Goal: Task Accomplishment & Management: Manage account settings

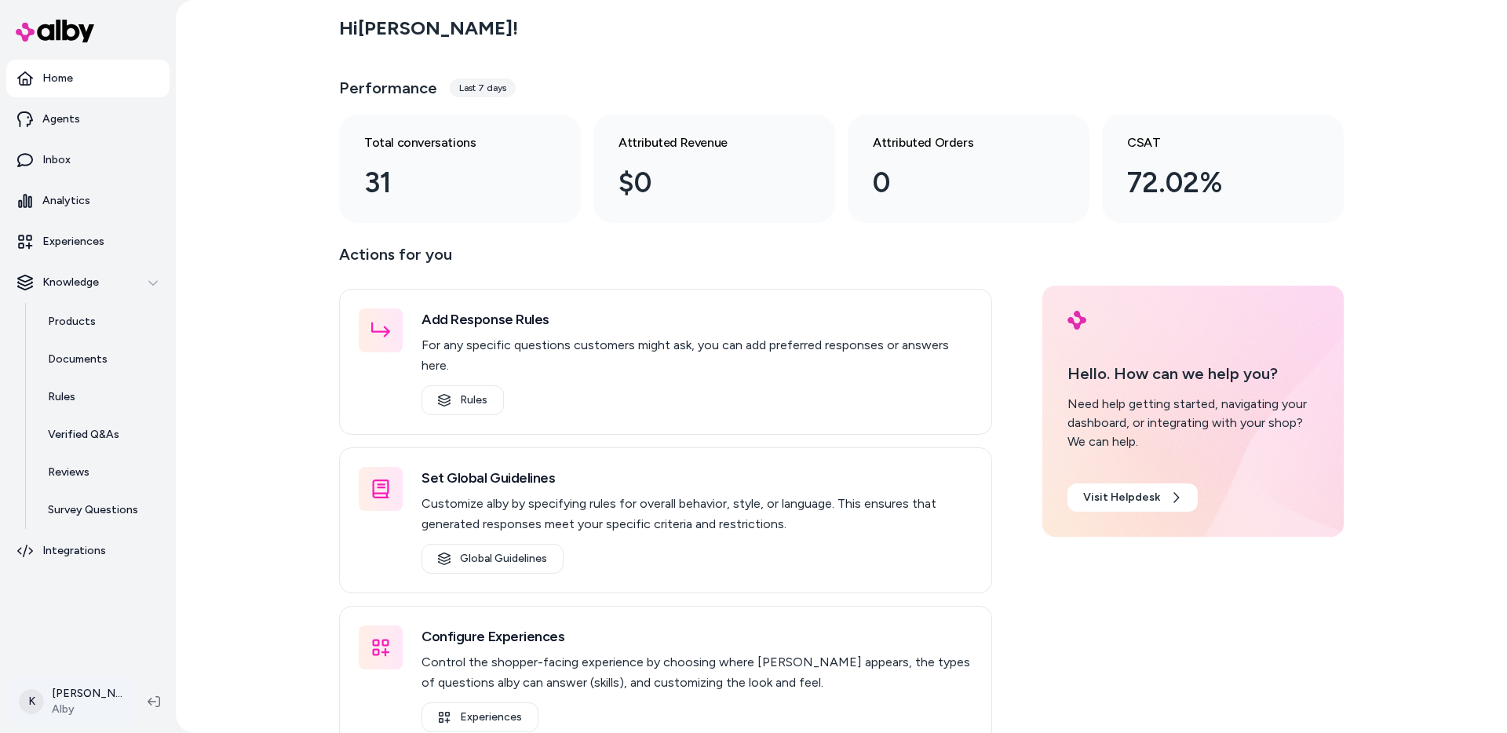
click at [89, 720] on html "Home Agents Inbox Analytics Experiences Knowledge Products Documents Rules Veri…" at bounding box center [753, 366] width 1507 height 733
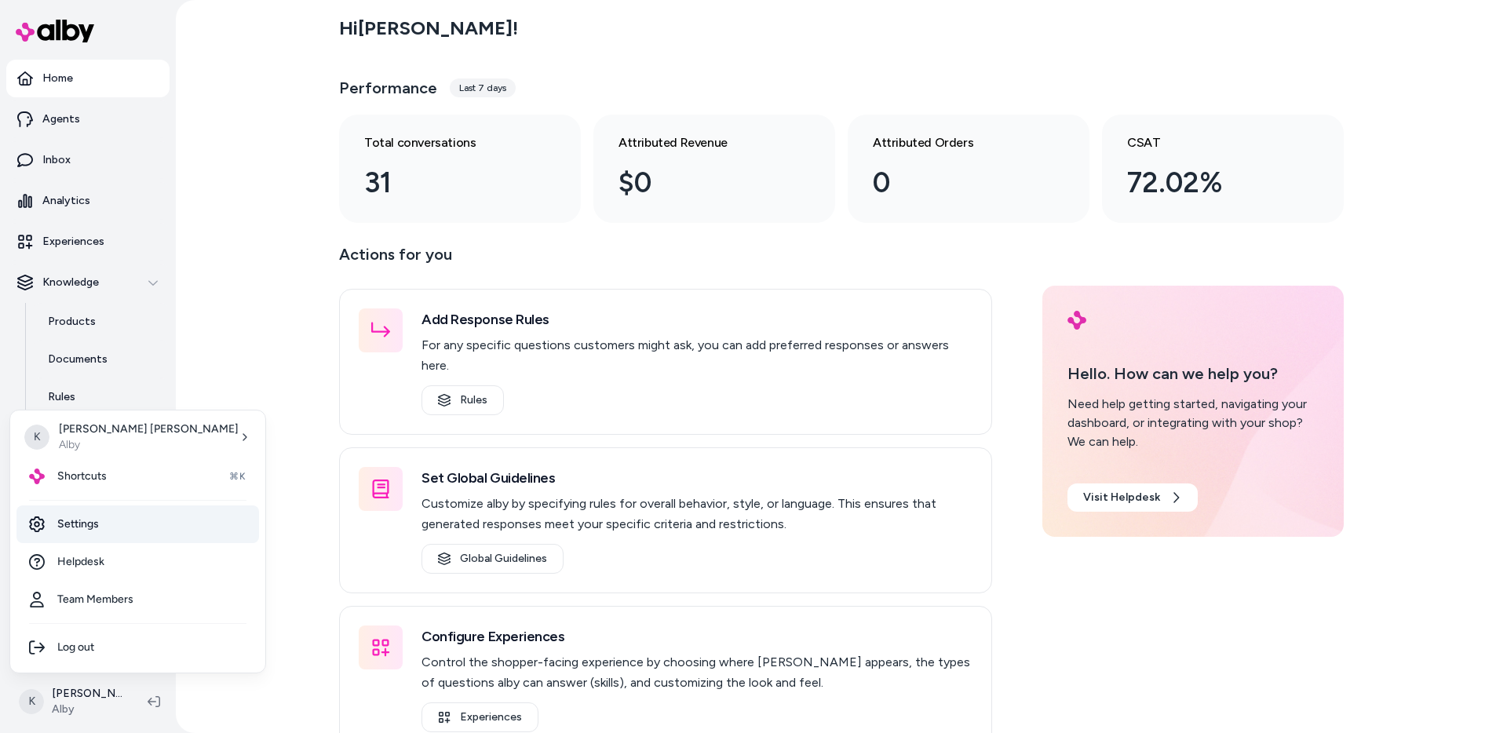
click at [139, 524] on link "Settings" at bounding box center [137, 524] width 243 height 38
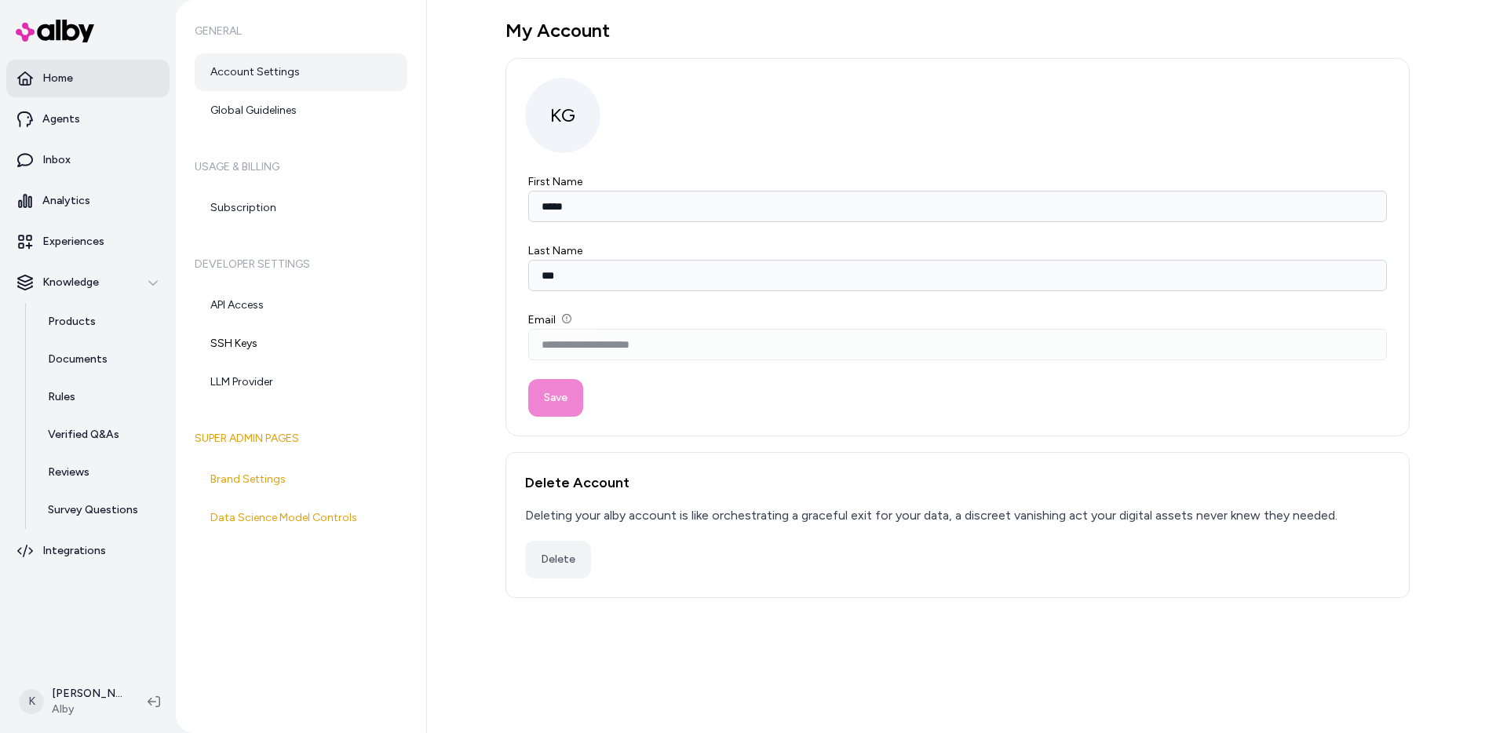
click at [118, 74] on link "Home" at bounding box center [87, 79] width 163 height 38
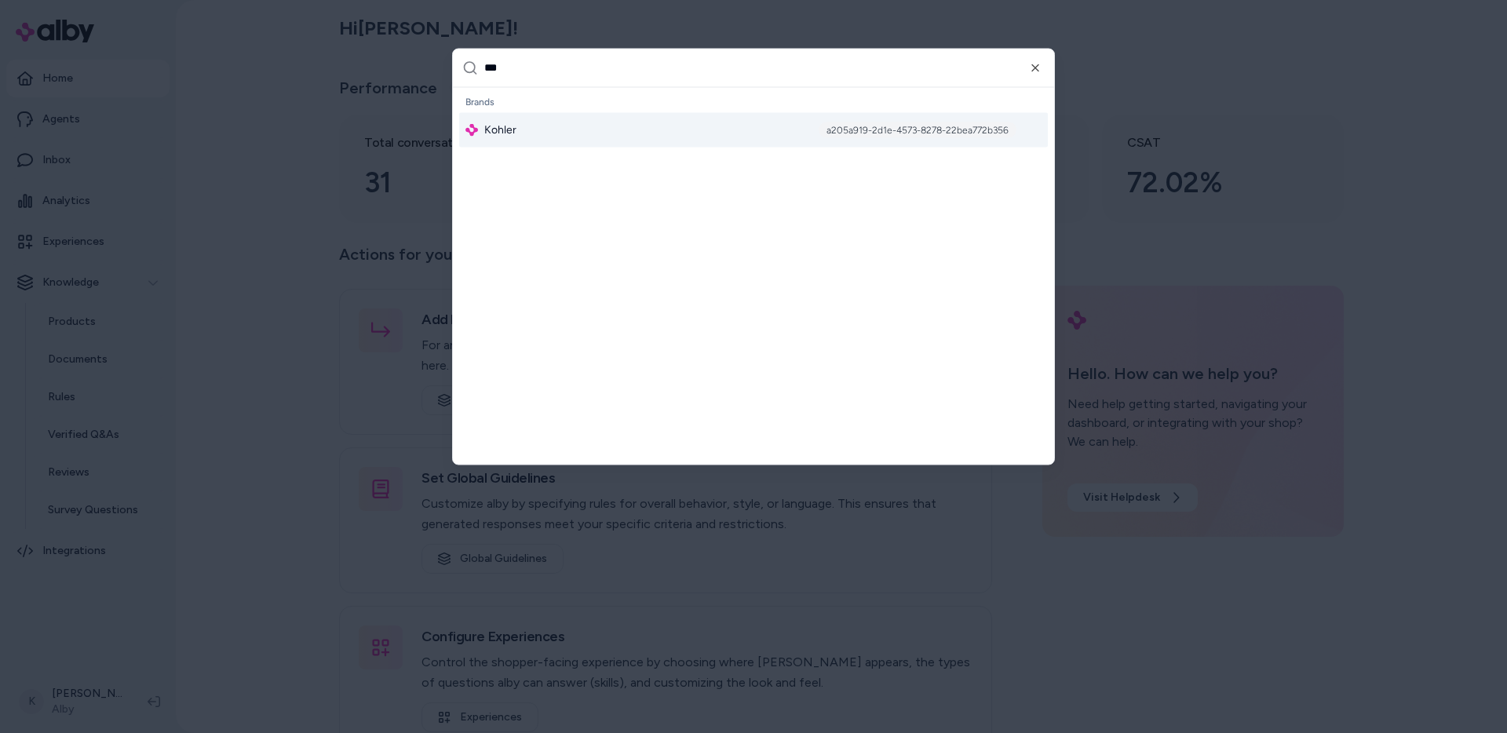
type input "****"
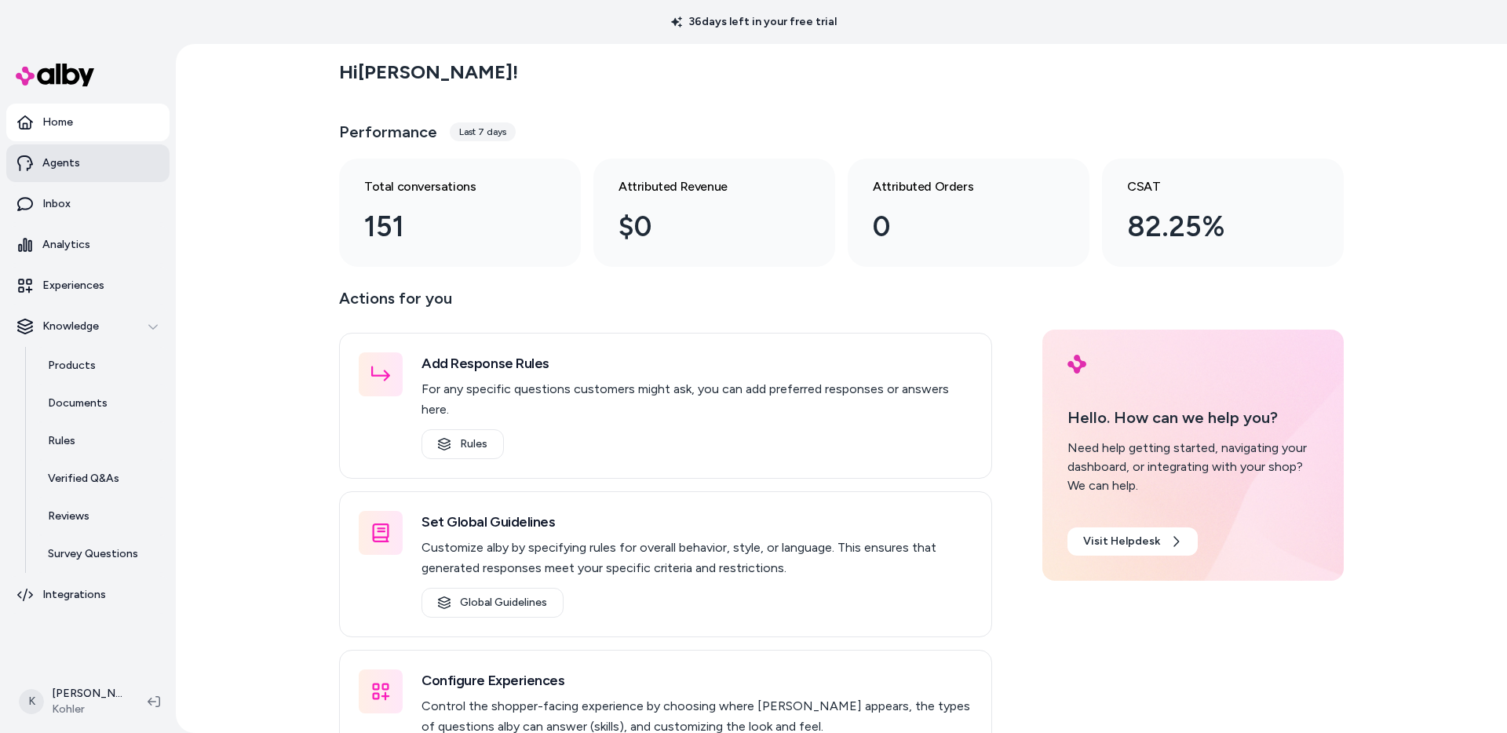
click at [114, 167] on link "Agents" at bounding box center [87, 163] width 163 height 38
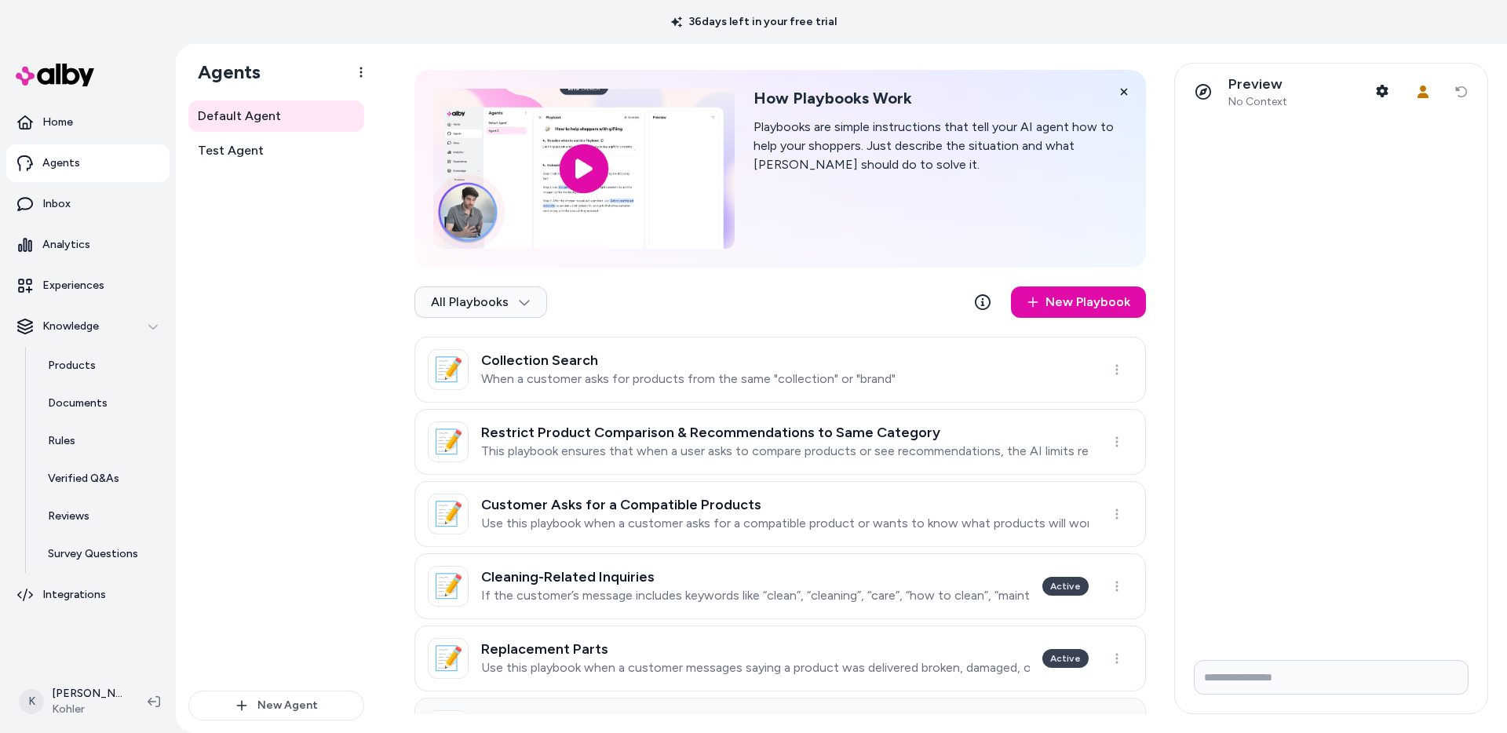
scroll to position [51, 0]
click at [738, 364] on h3 "Collection Search" at bounding box center [688, 360] width 414 height 16
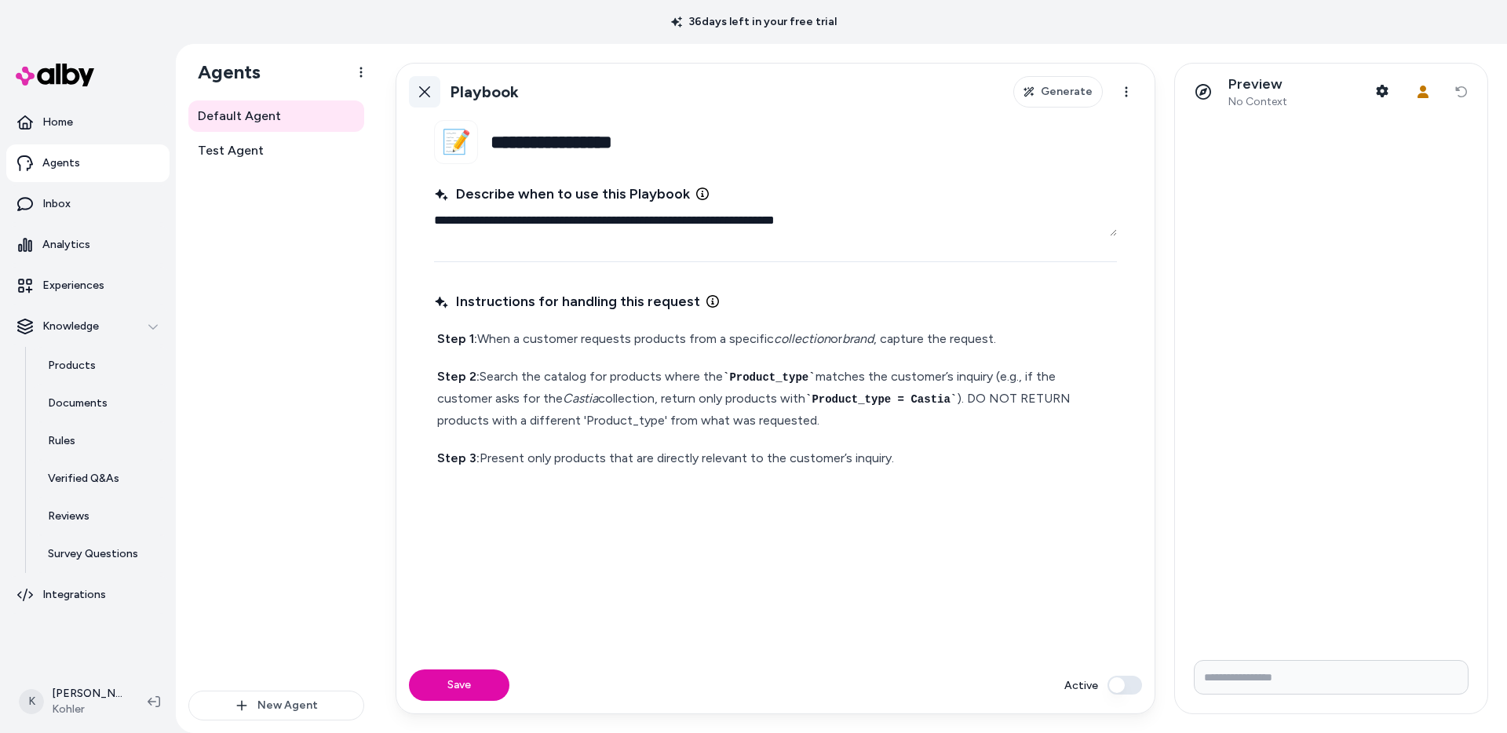
click at [437, 93] on link "Back" at bounding box center [424, 91] width 31 height 31
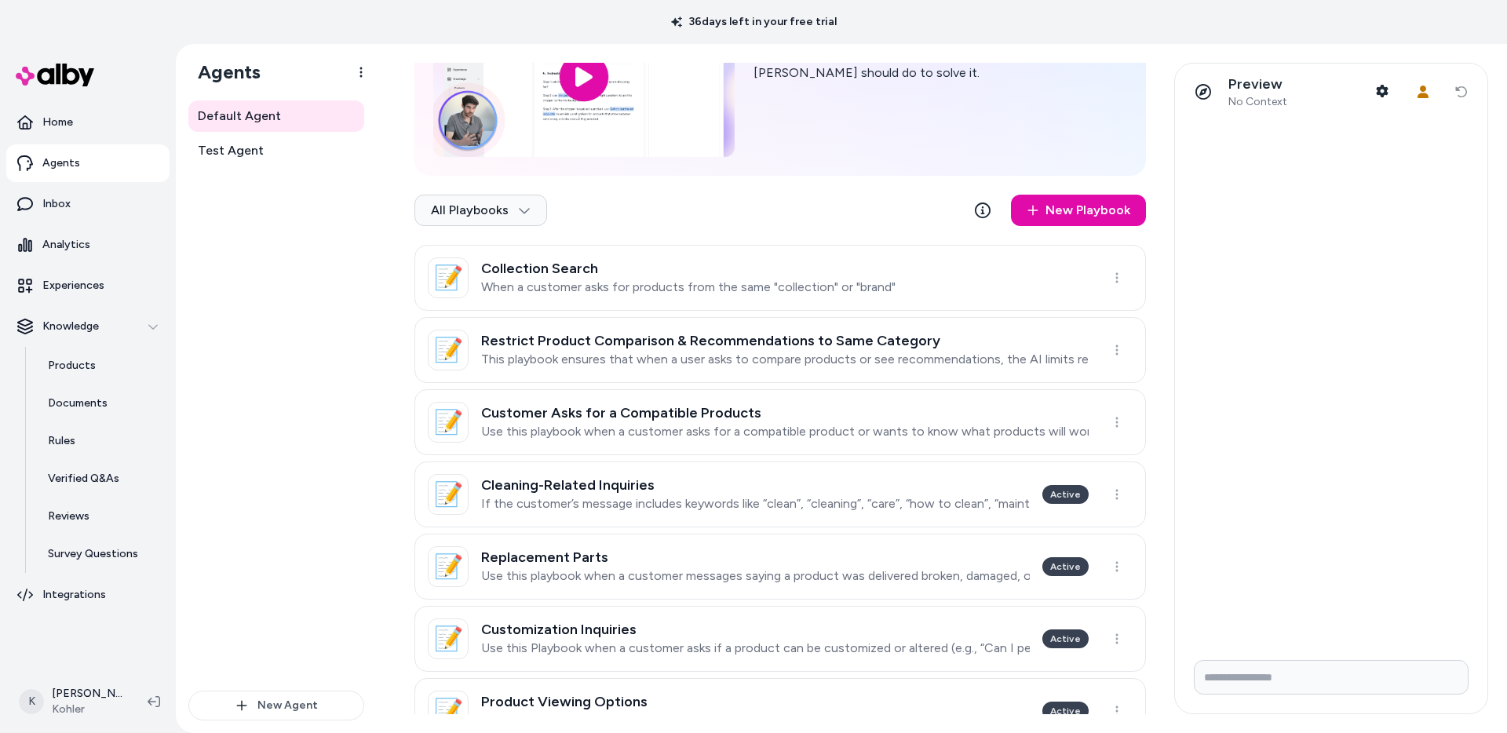
scroll to position [172, 0]
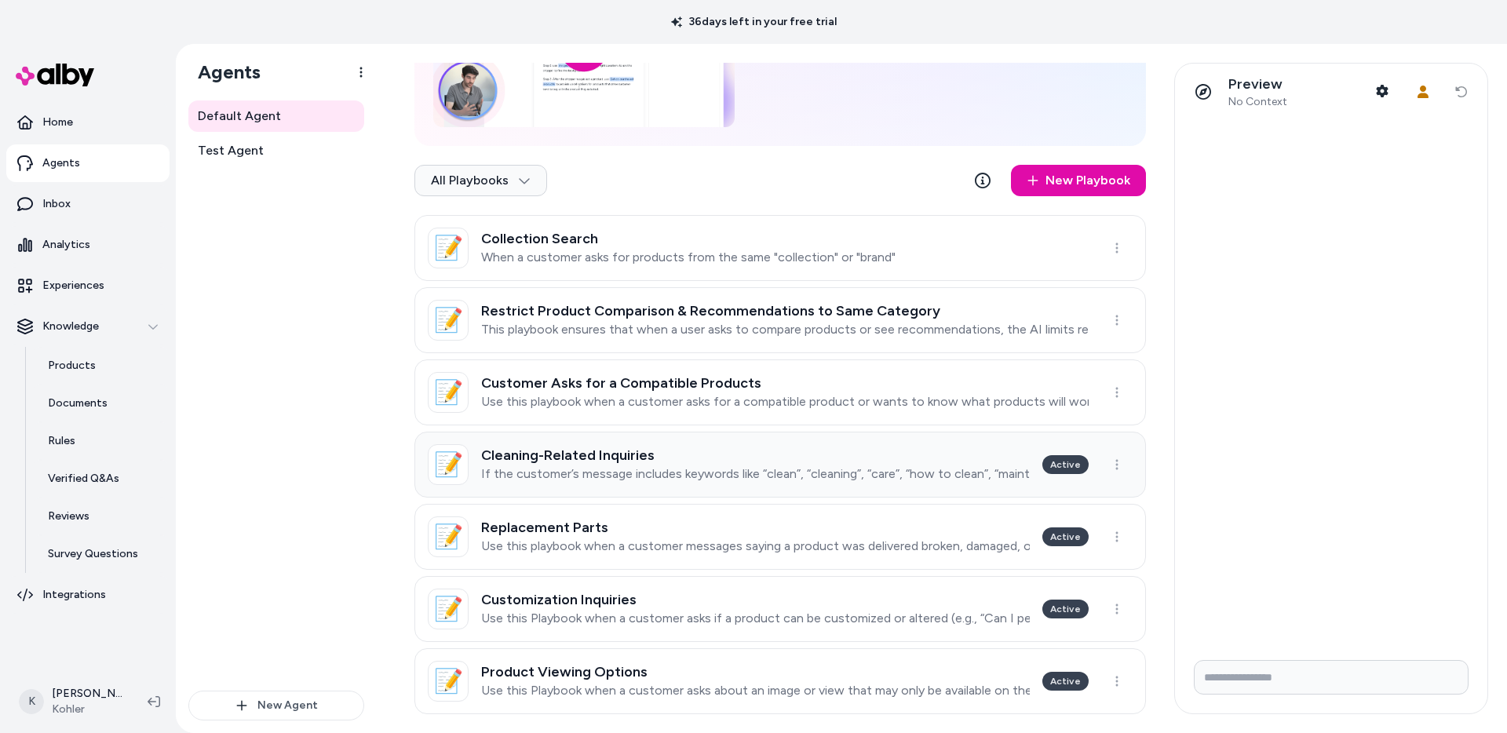
click at [737, 478] on p "If the customer’s message includes keywords like “clean”, “cleaning”, “care”, “…" at bounding box center [755, 474] width 549 height 16
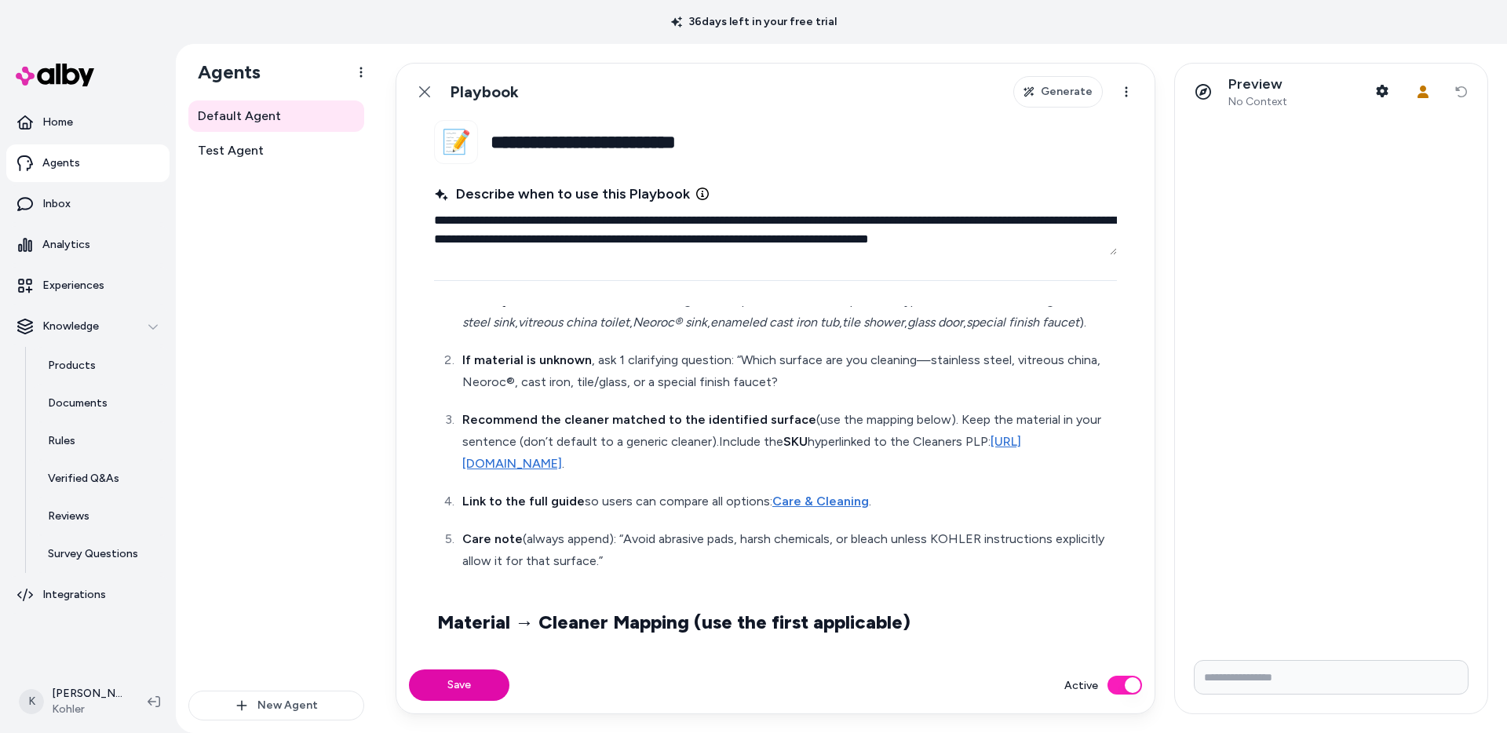
scroll to position [83, 0]
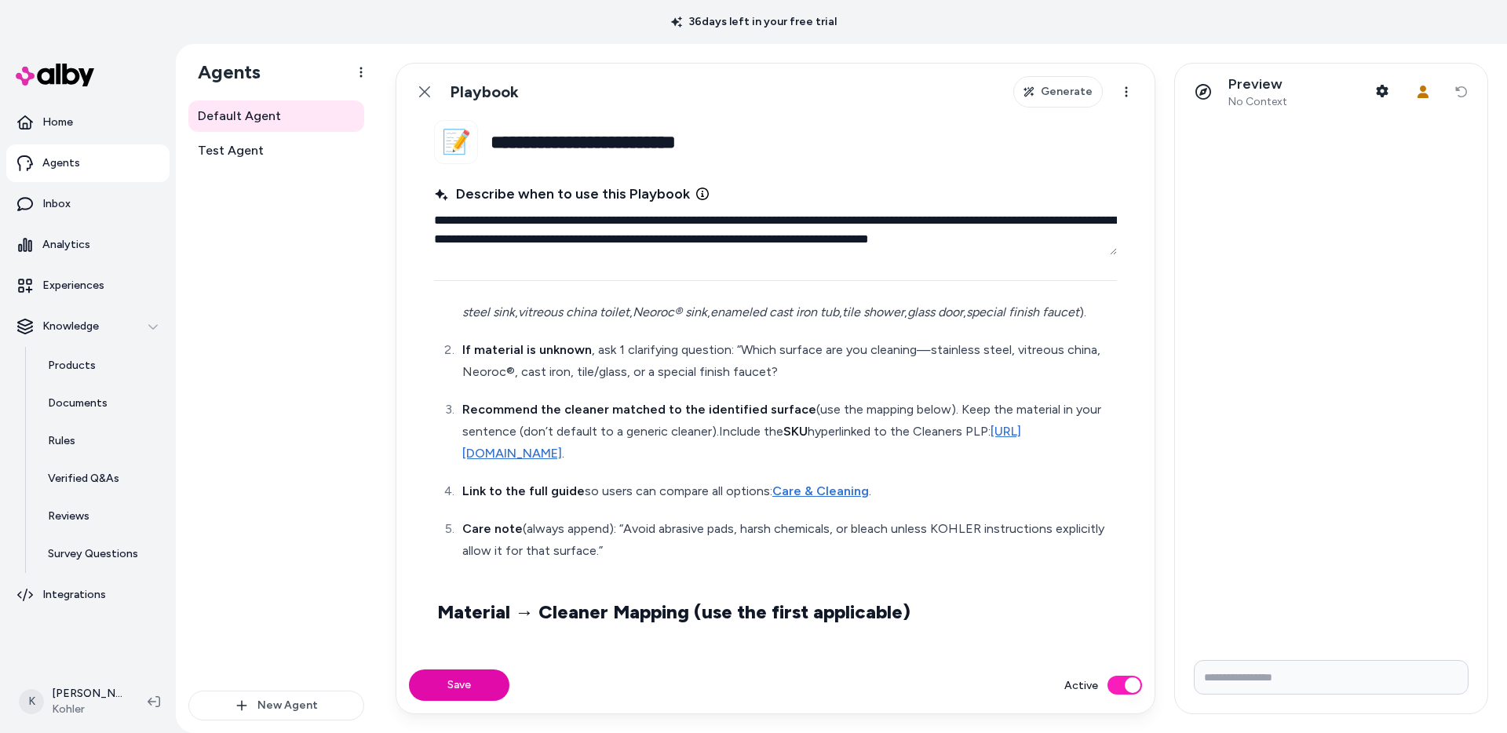
click at [713, 430] on p "Recommend the cleaner matched to the identified surface (use the mapping below)…" at bounding box center [787, 432] width 651 height 66
type textarea "*"
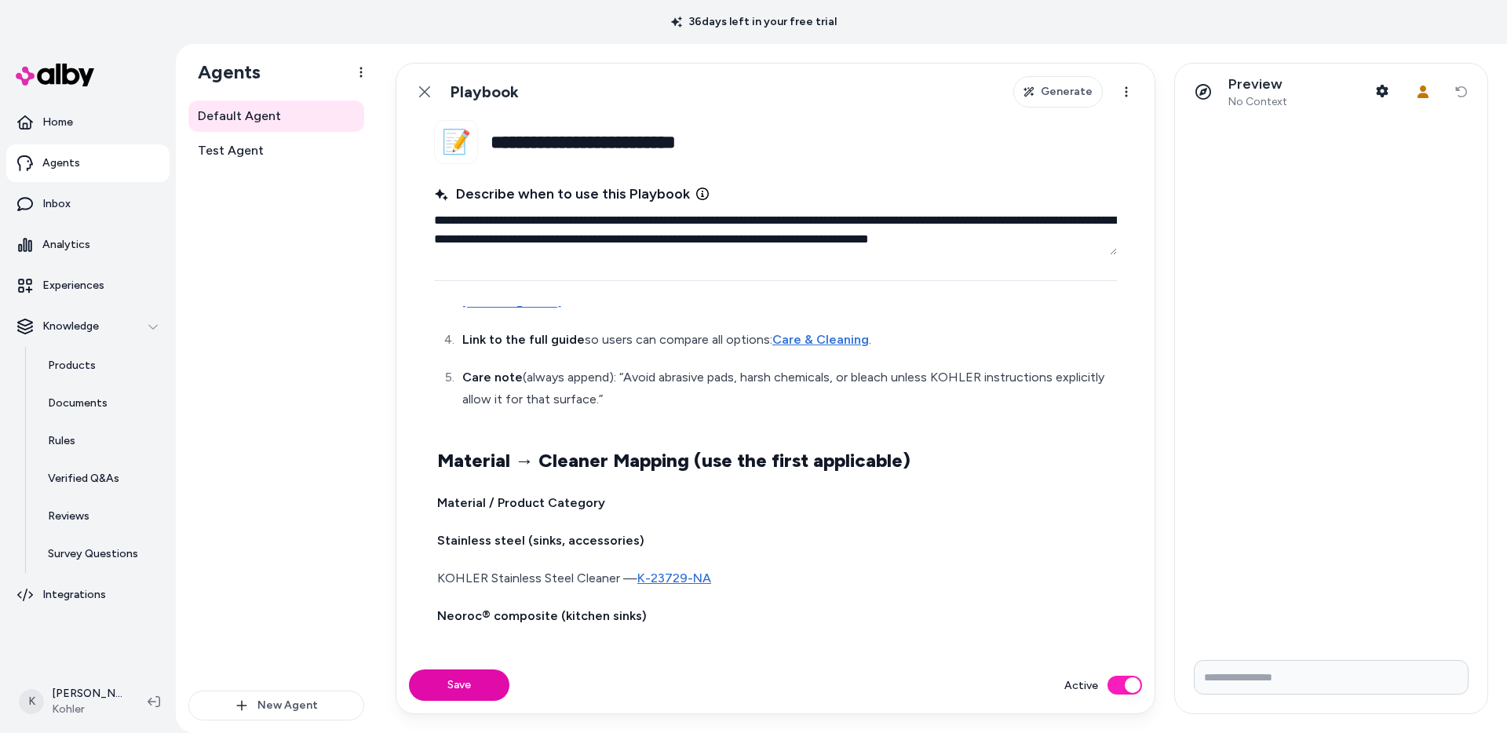
scroll to position [0, 0]
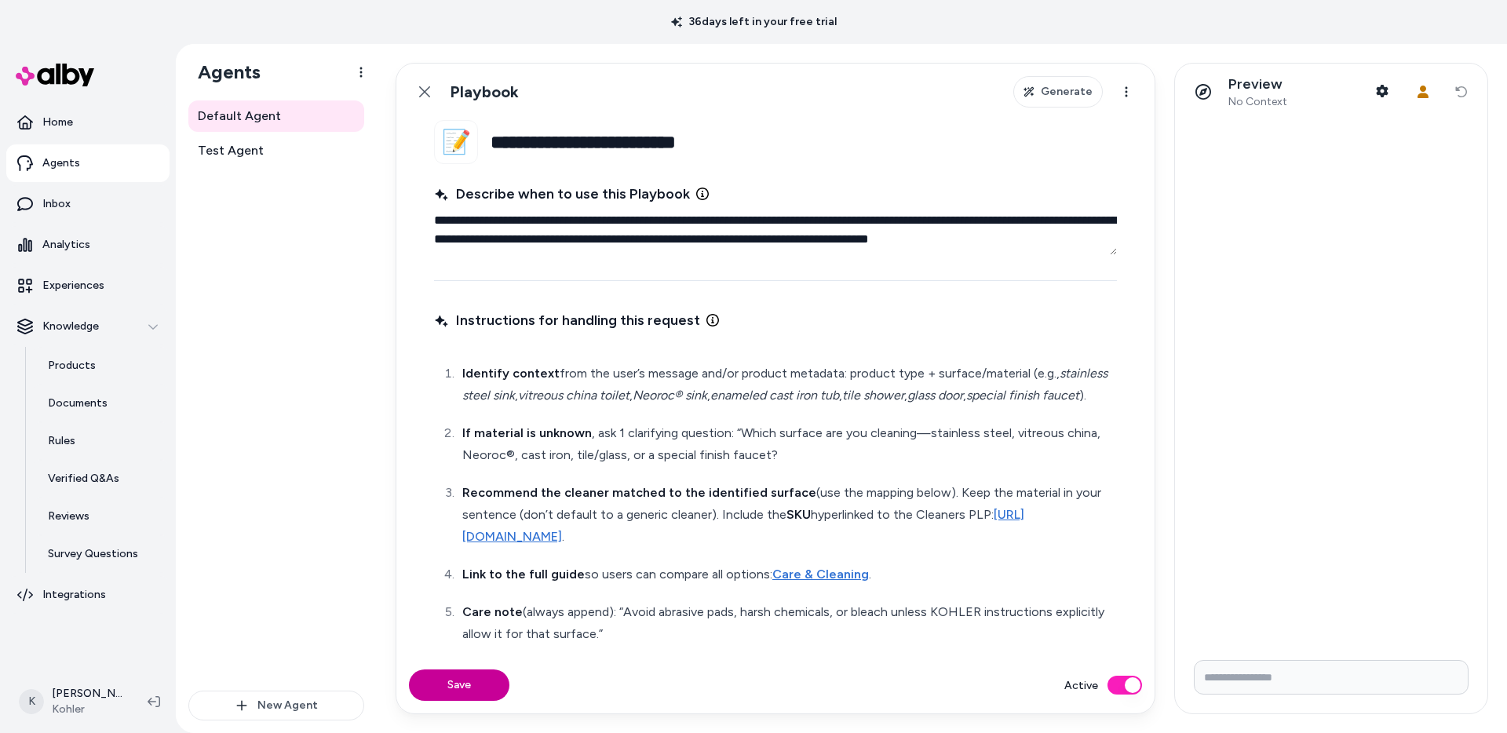
click at [492, 685] on button "Save" at bounding box center [459, 684] width 100 height 31
click at [424, 93] on icon at bounding box center [424, 92] width 13 height 13
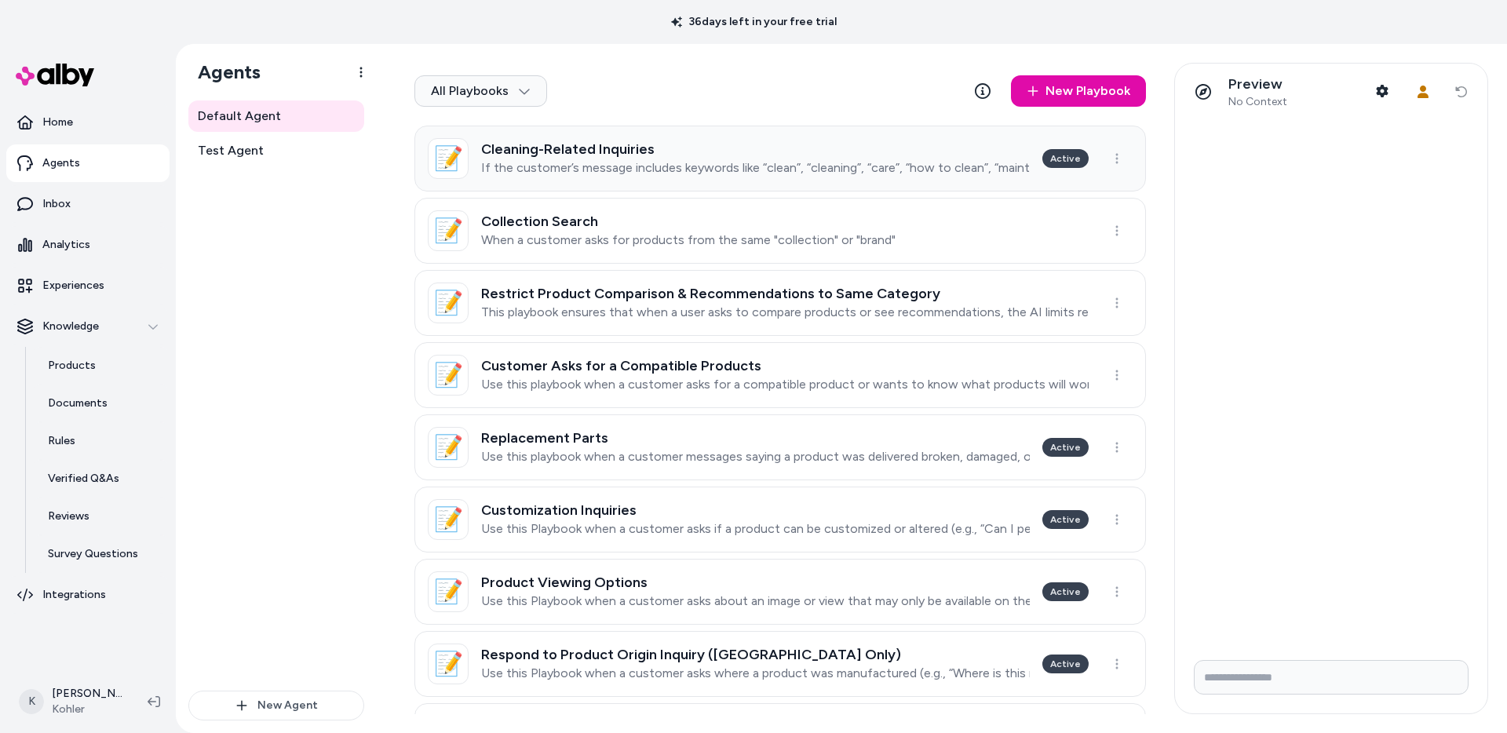
scroll to position [265, 0]
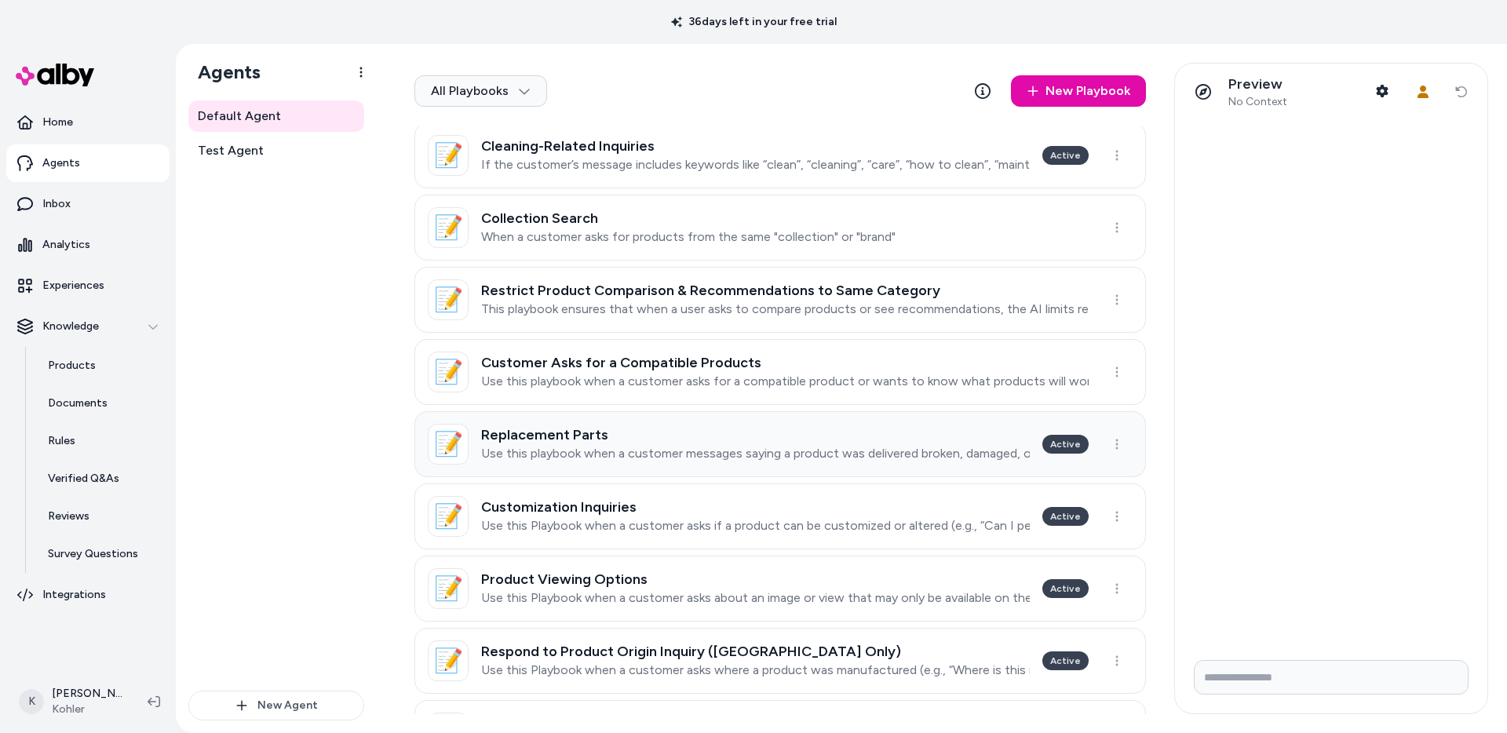
click at [716, 432] on h3 "Replacement Parts" at bounding box center [755, 435] width 549 height 16
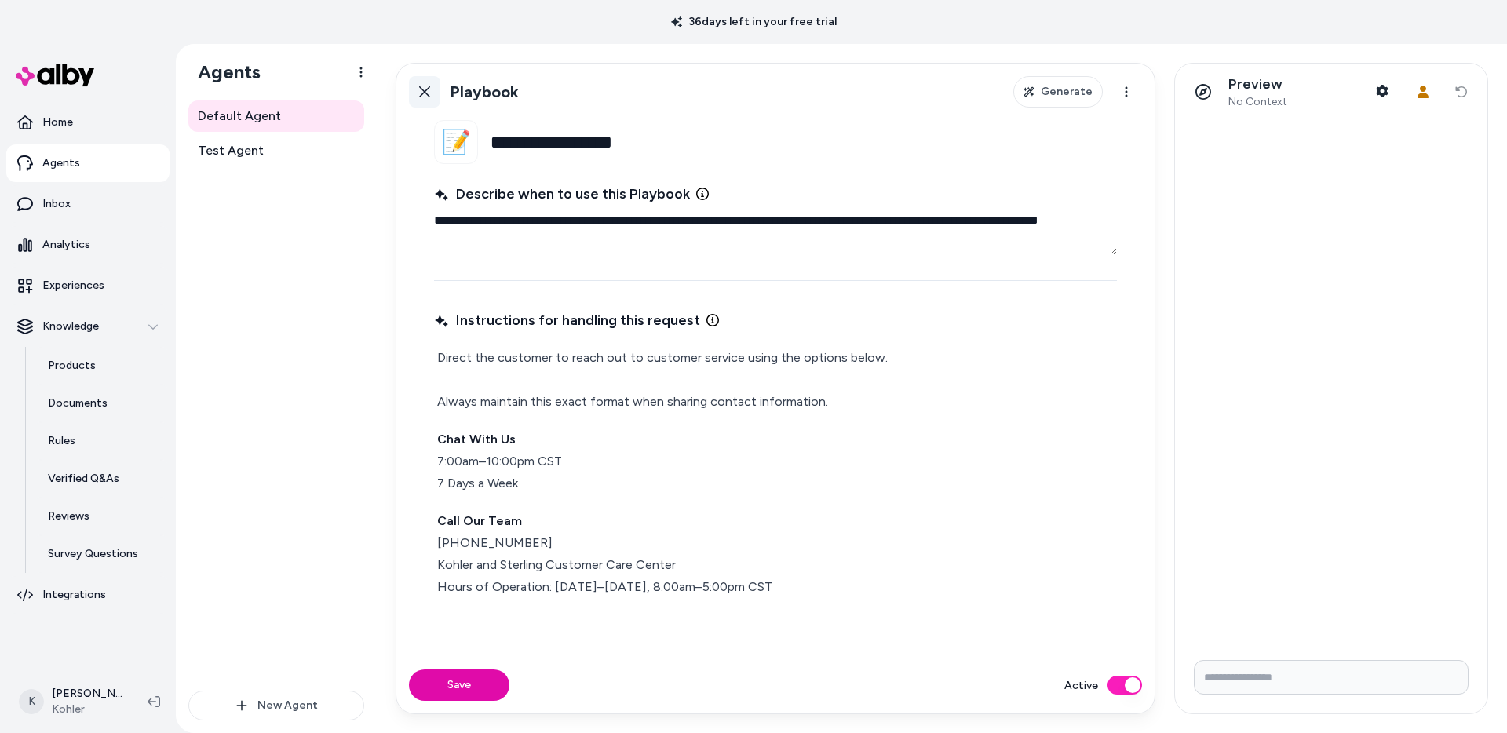
click at [428, 90] on icon at bounding box center [424, 92] width 13 height 13
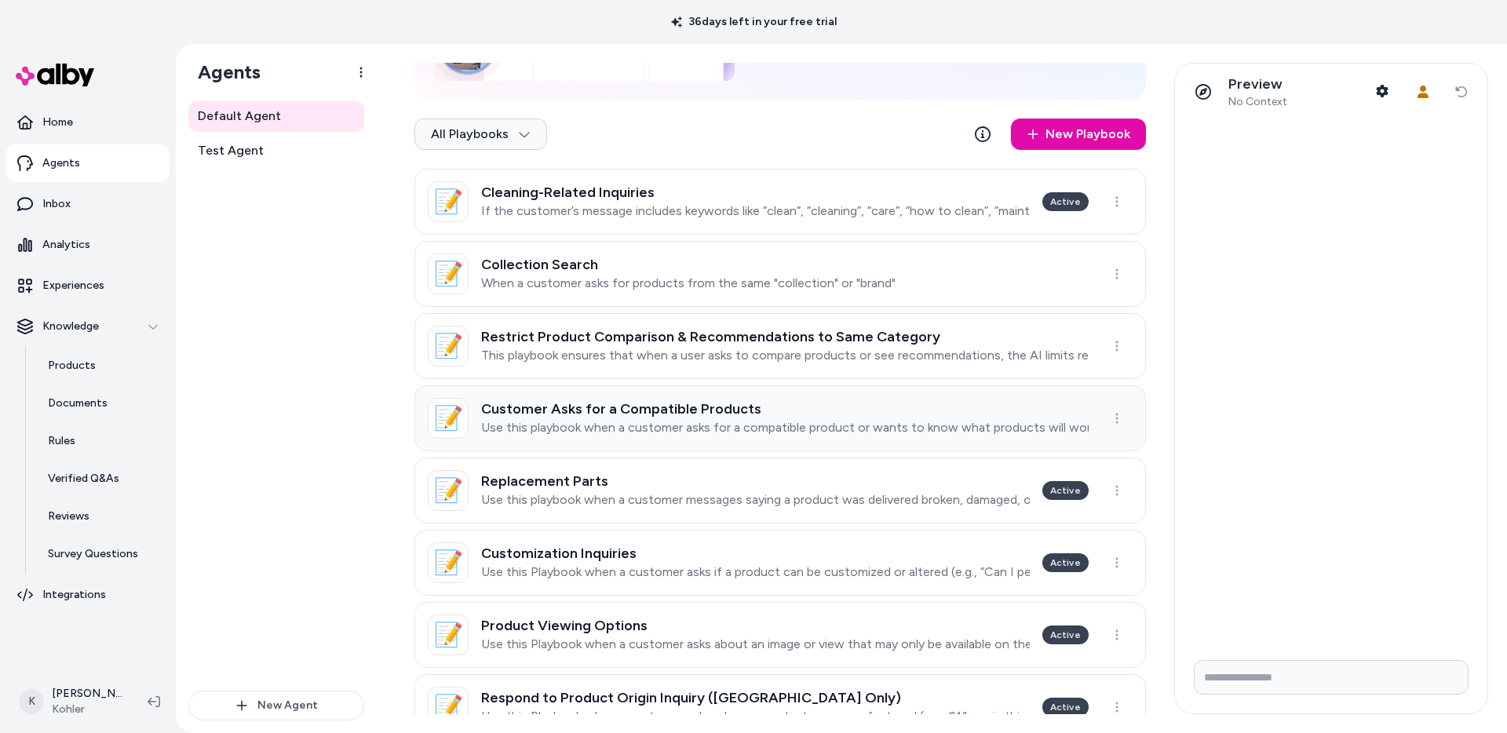
scroll to position [228, 0]
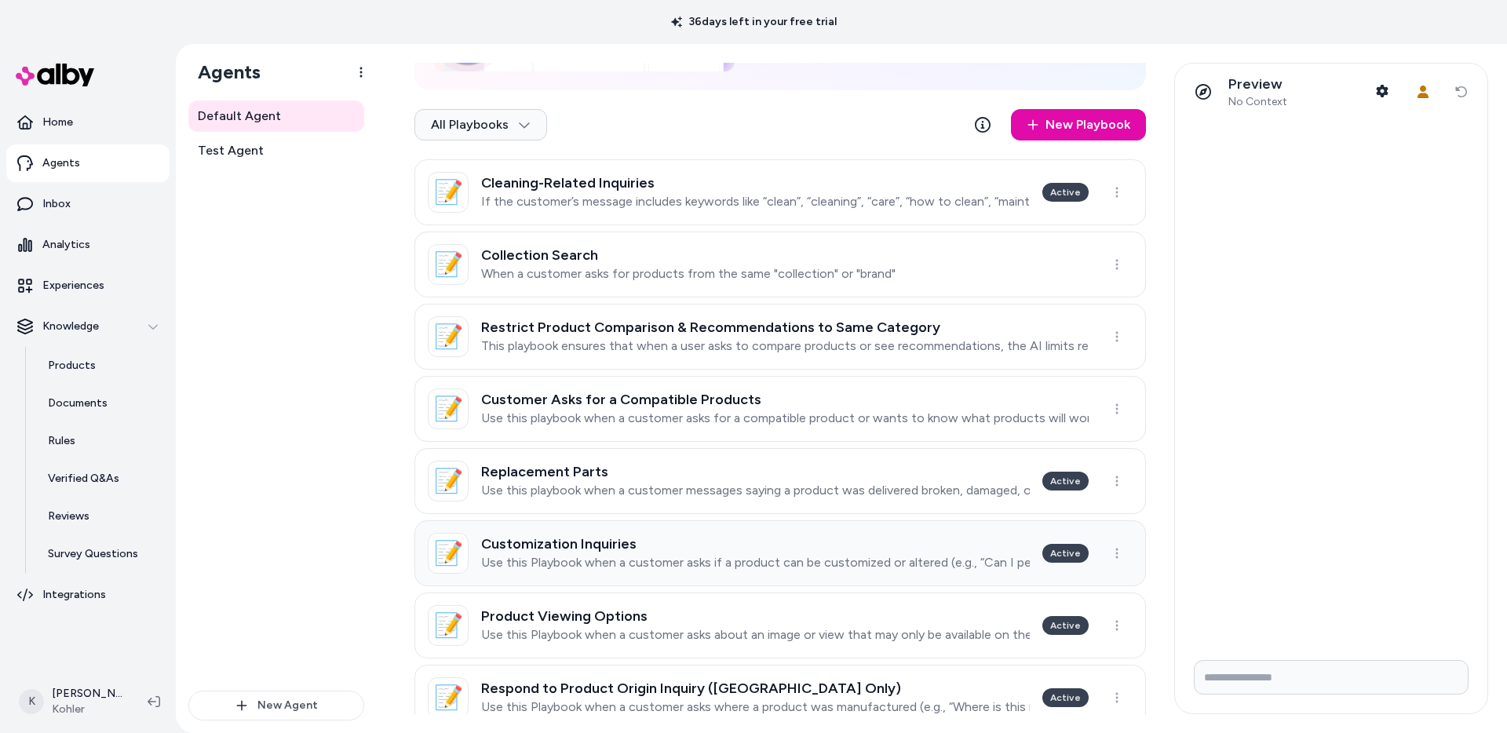
click at [998, 542] on h3 "Customization Inquiries" at bounding box center [755, 544] width 549 height 16
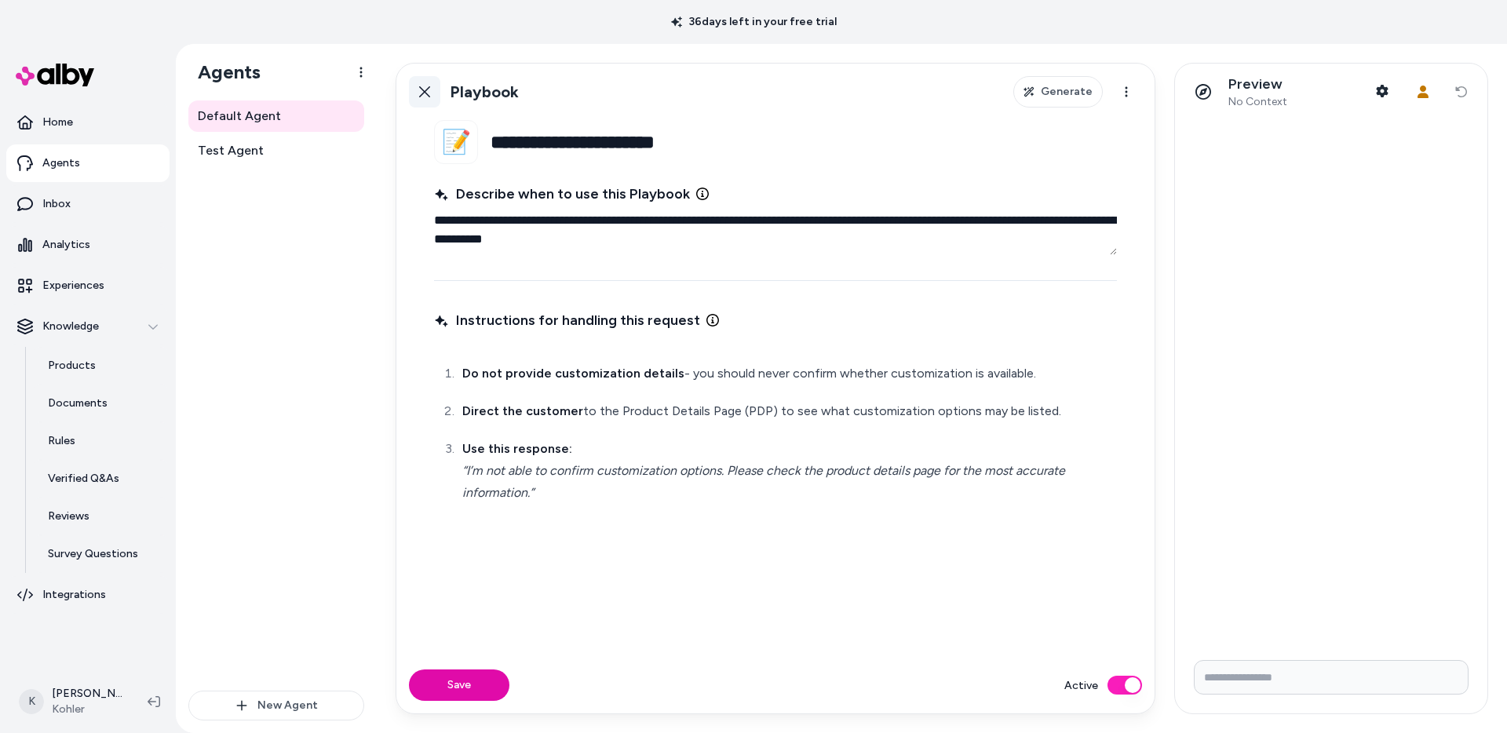
click at [426, 97] on icon at bounding box center [424, 92] width 13 height 13
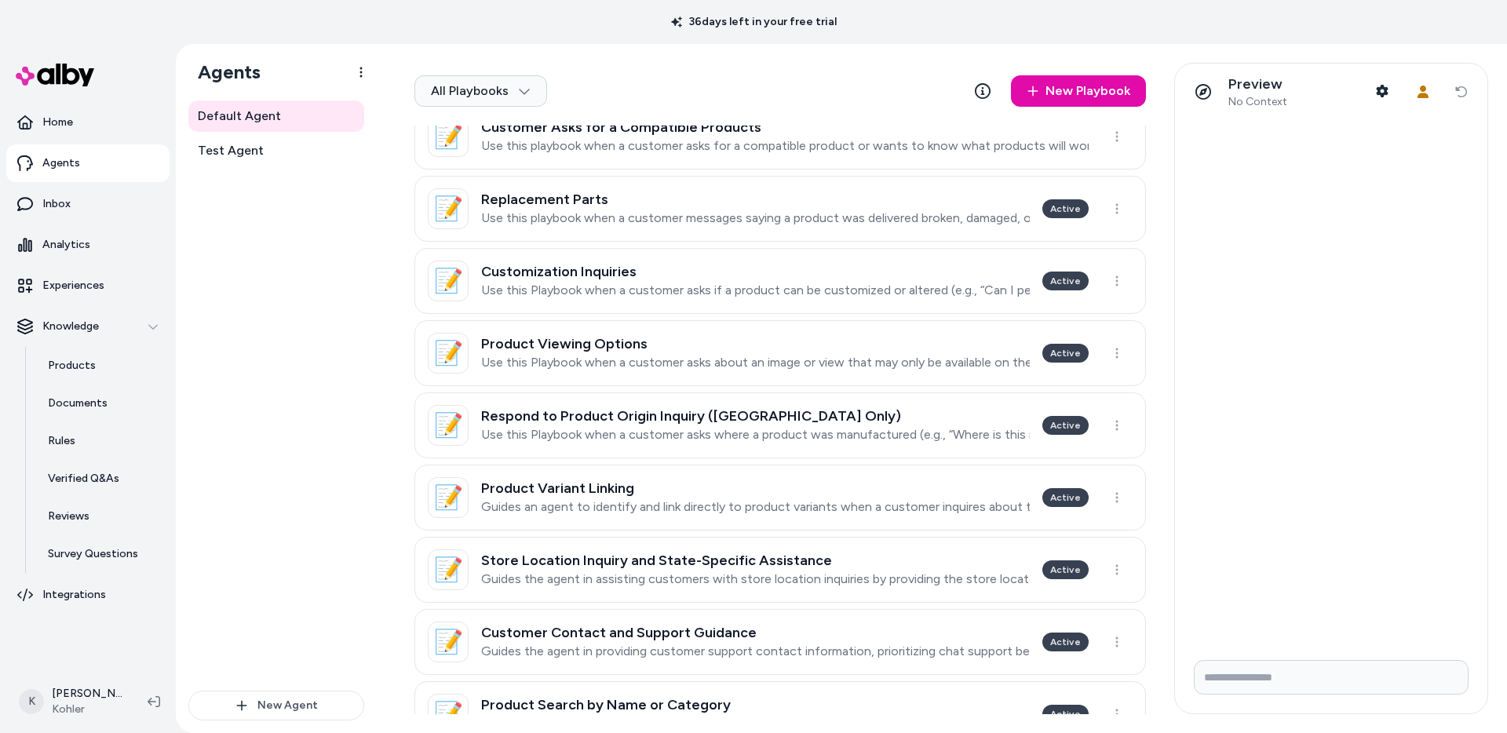
scroll to position [552, 0]
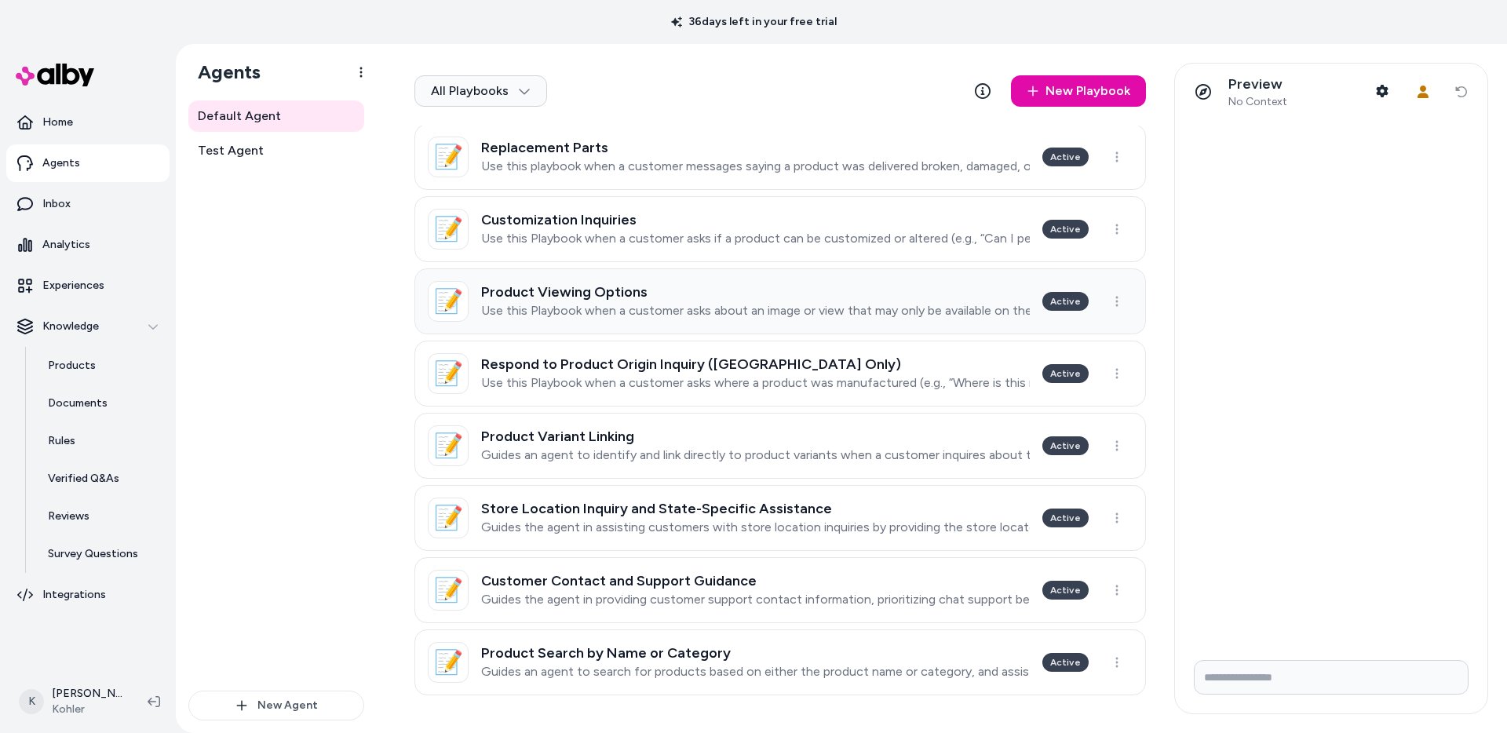
click at [900, 286] on h3 "Product Viewing Options" at bounding box center [755, 292] width 549 height 16
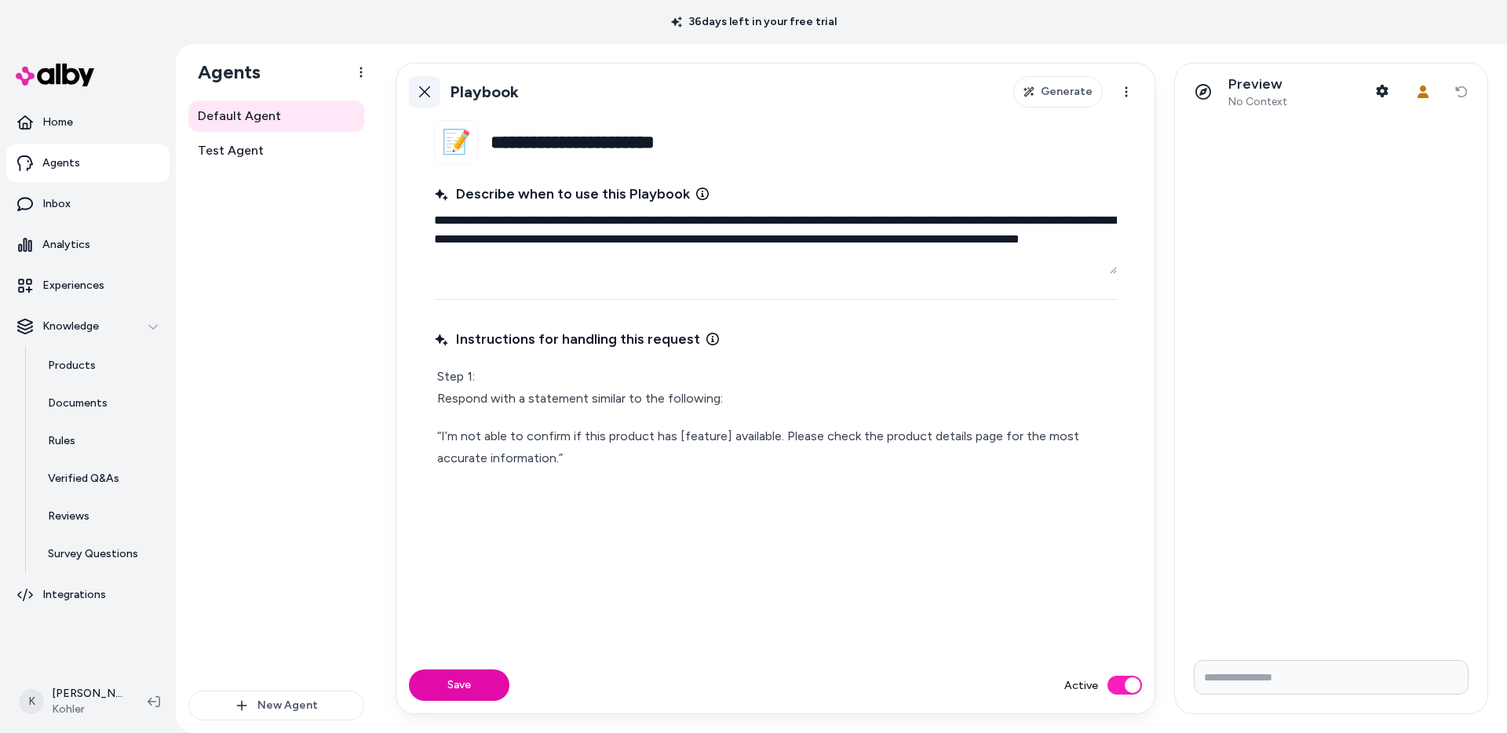
click at [428, 100] on link "Back" at bounding box center [424, 91] width 31 height 31
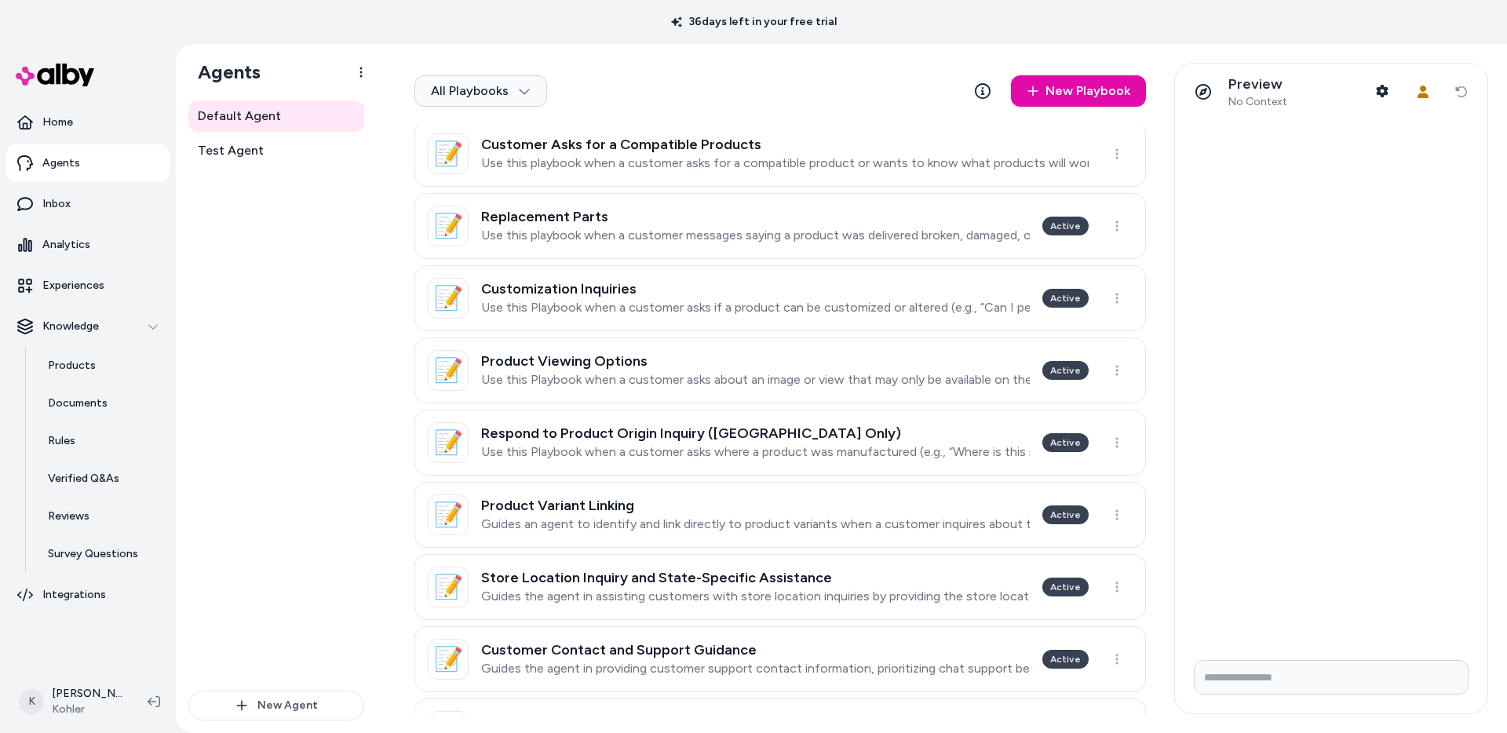
scroll to position [552, 0]
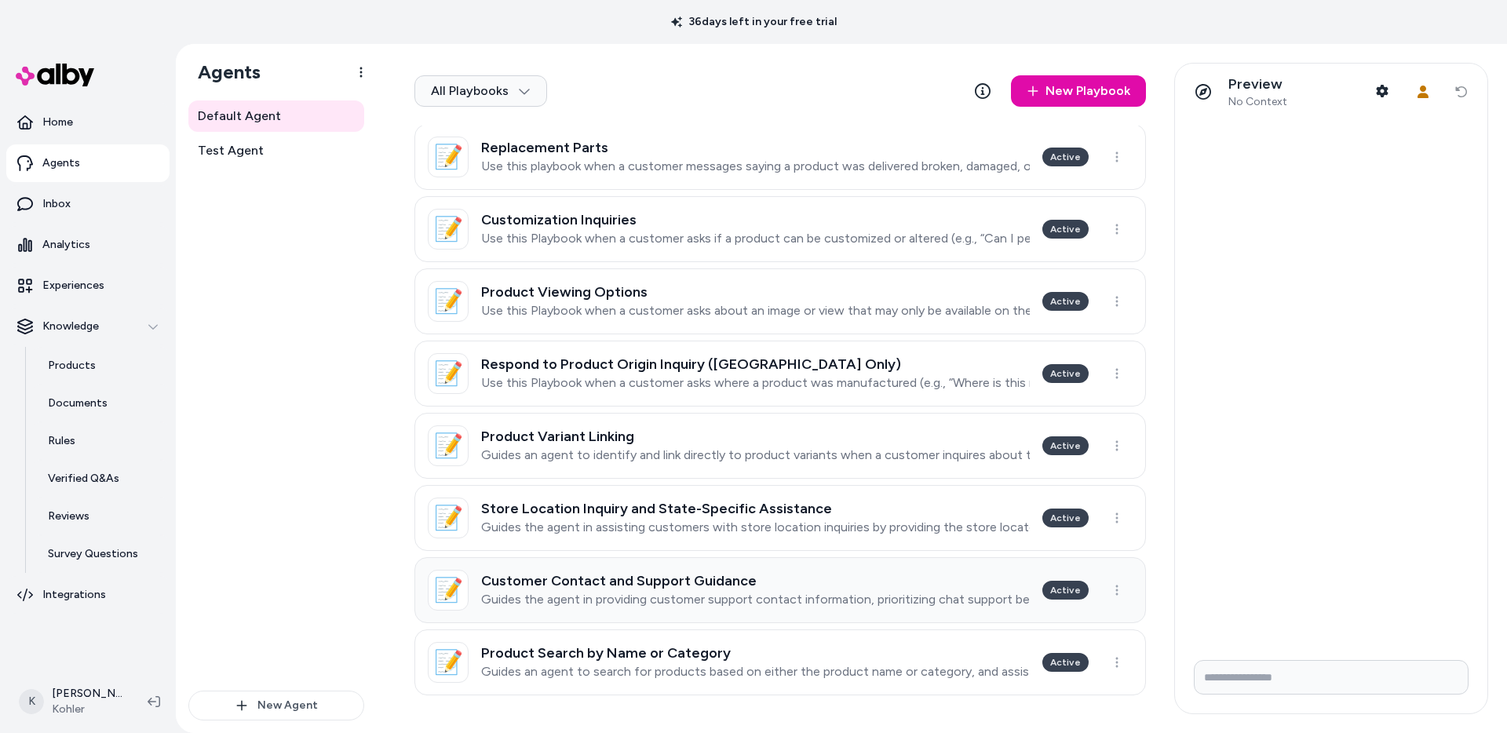
click at [831, 584] on h3 "Customer Contact and Support Guidance" at bounding box center [755, 581] width 549 height 16
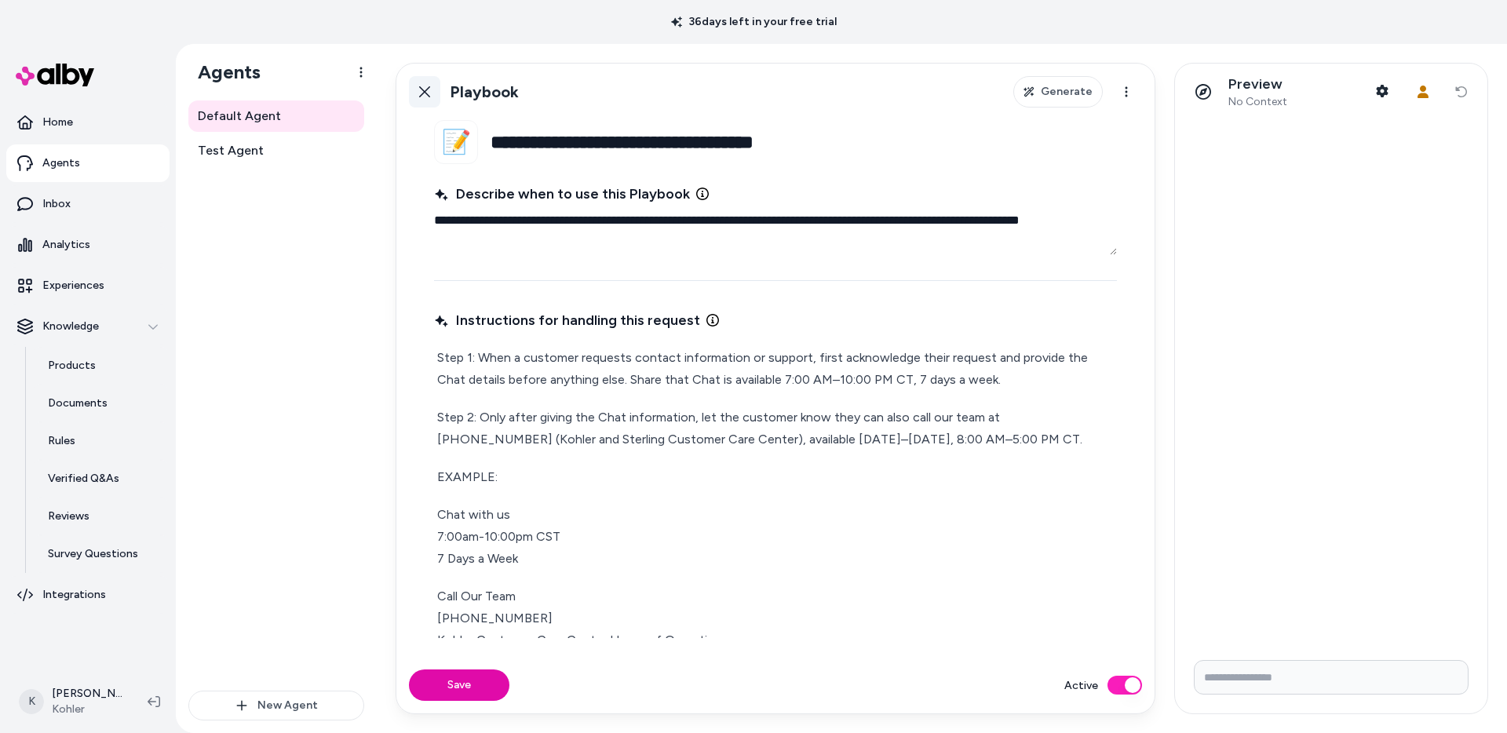
click at [414, 83] on link "Back" at bounding box center [424, 91] width 31 height 31
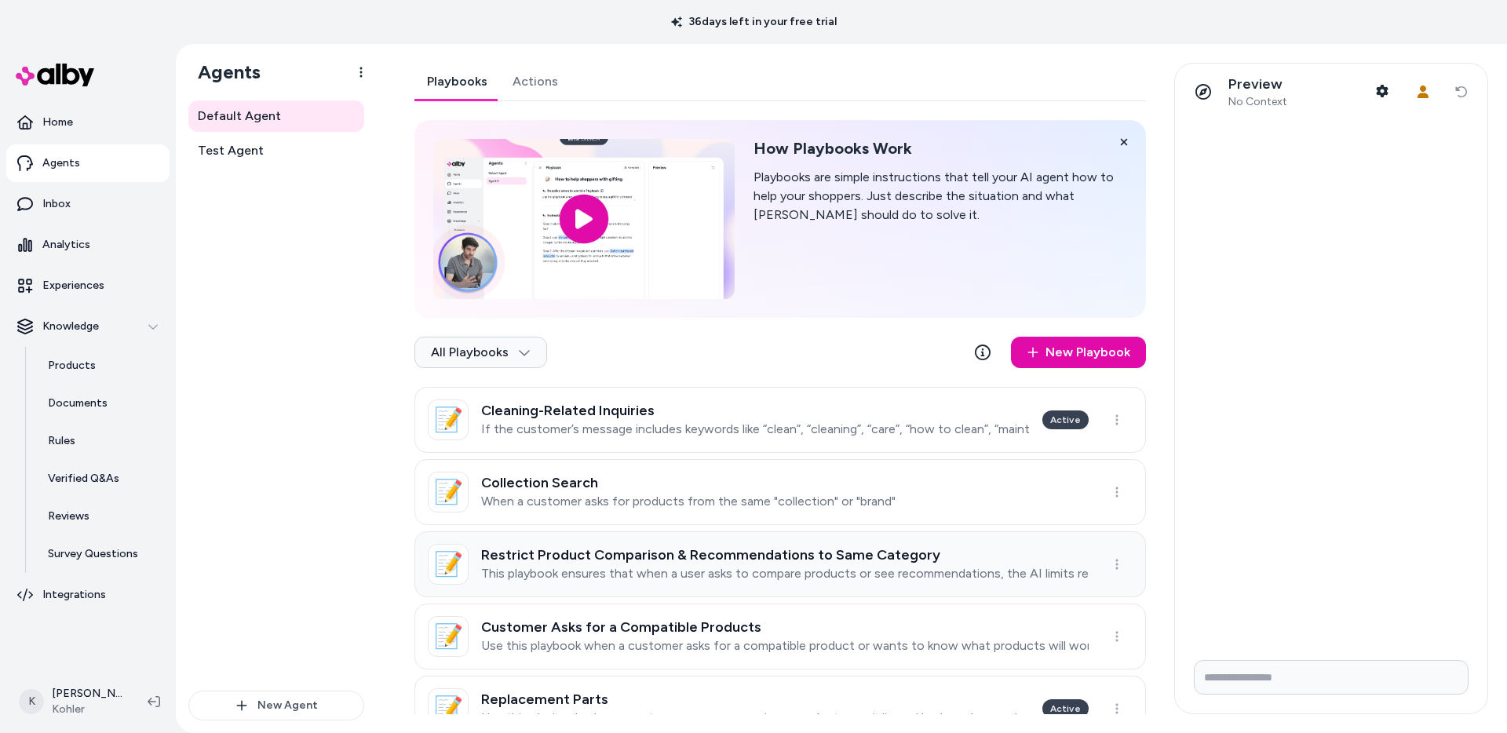
scroll to position [552, 0]
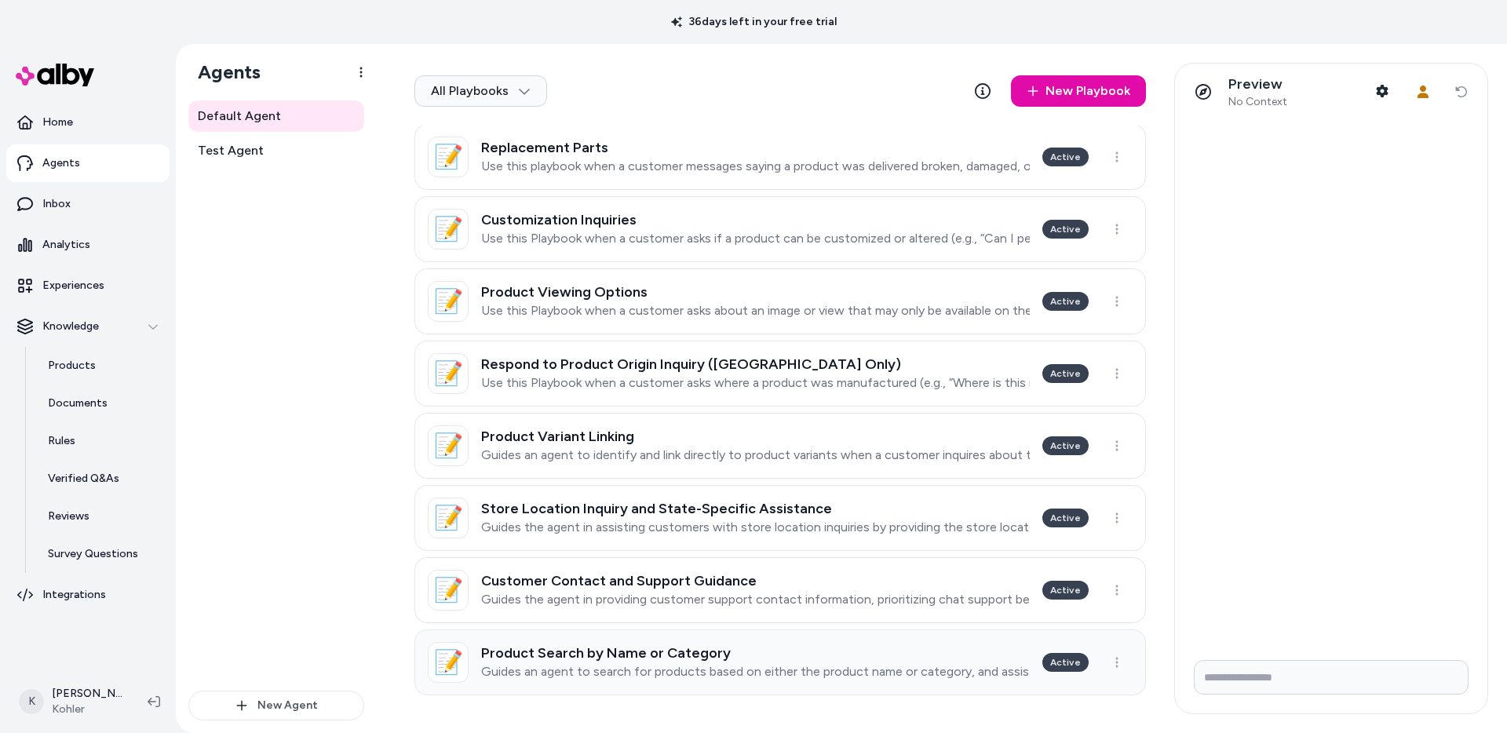
click at [790, 655] on h3 "Product Search by Name or Category" at bounding box center [755, 653] width 549 height 16
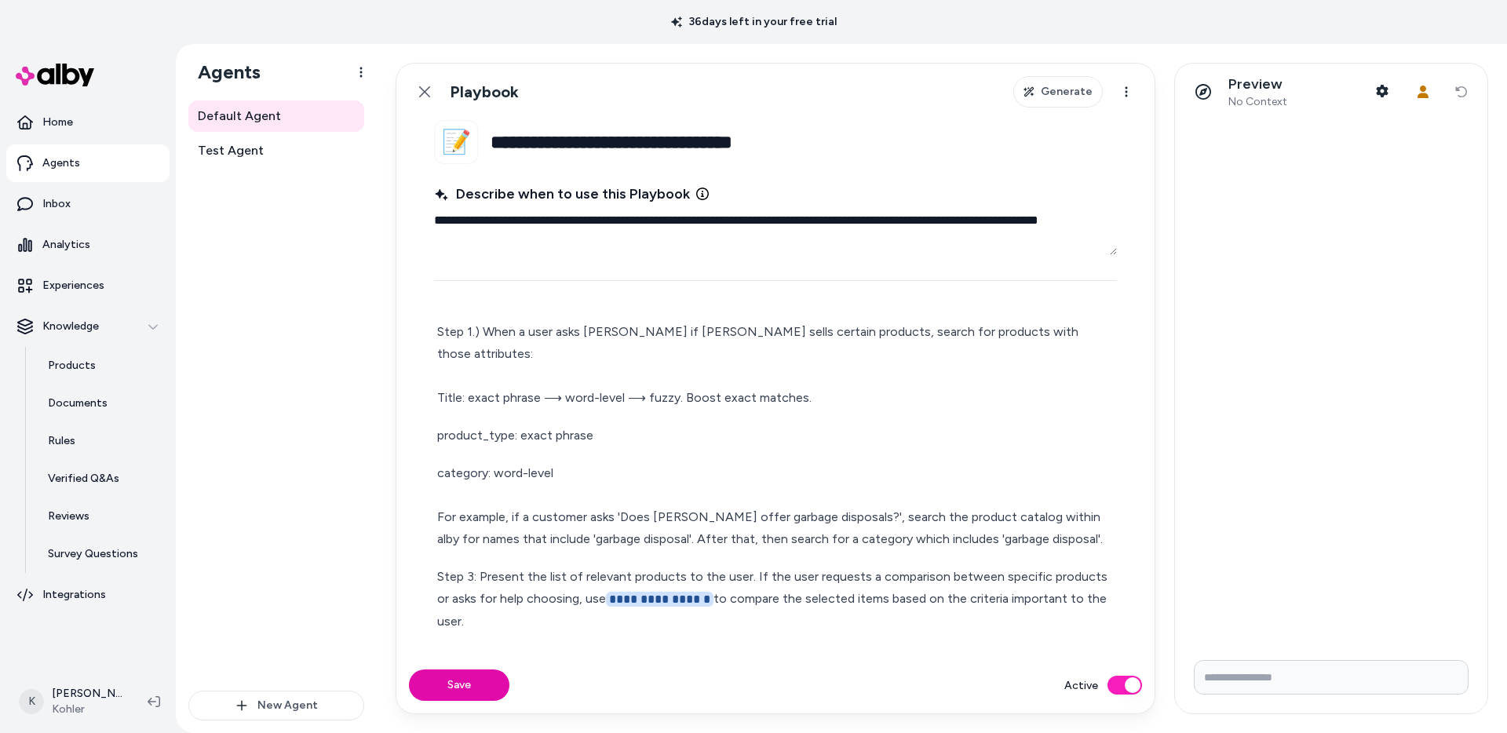
scroll to position [38, 0]
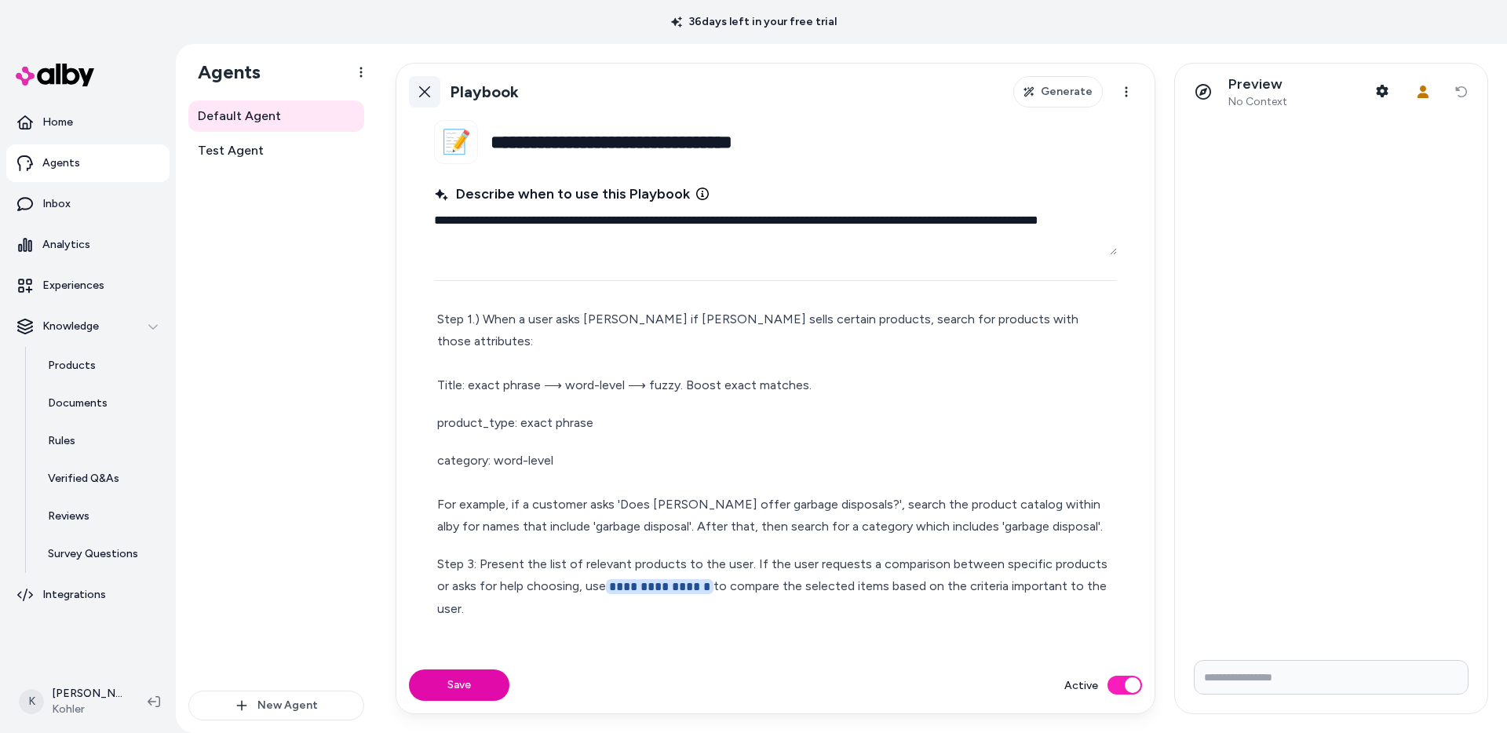
click at [416, 93] on link "Back" at bounding box center [424, 91] width 31 height 31
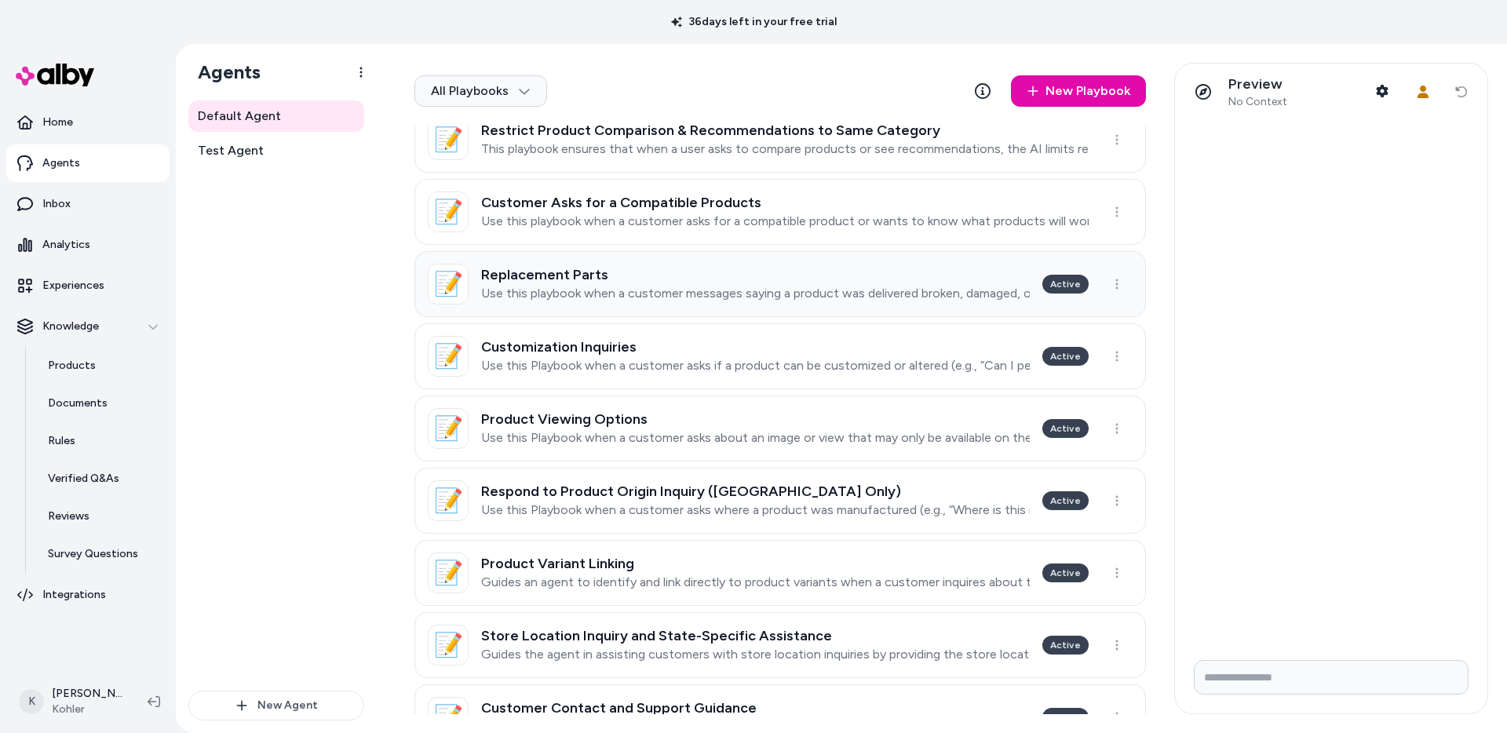
scroll to position [552, 0]
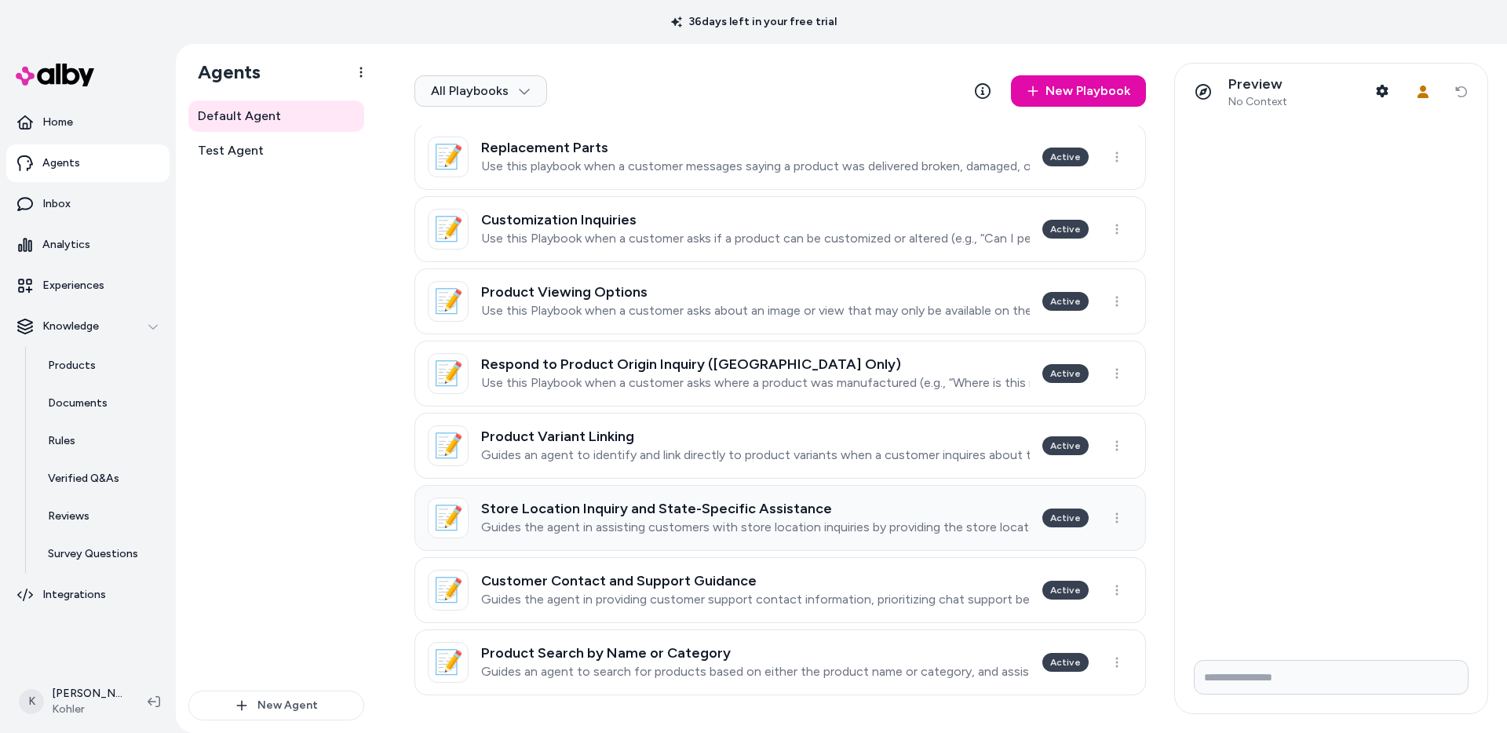
click at [877, 513] on h3 "Store Location Inquiry and State-Specific Assistance" at bounding box center [755, 509] width 549 height 16
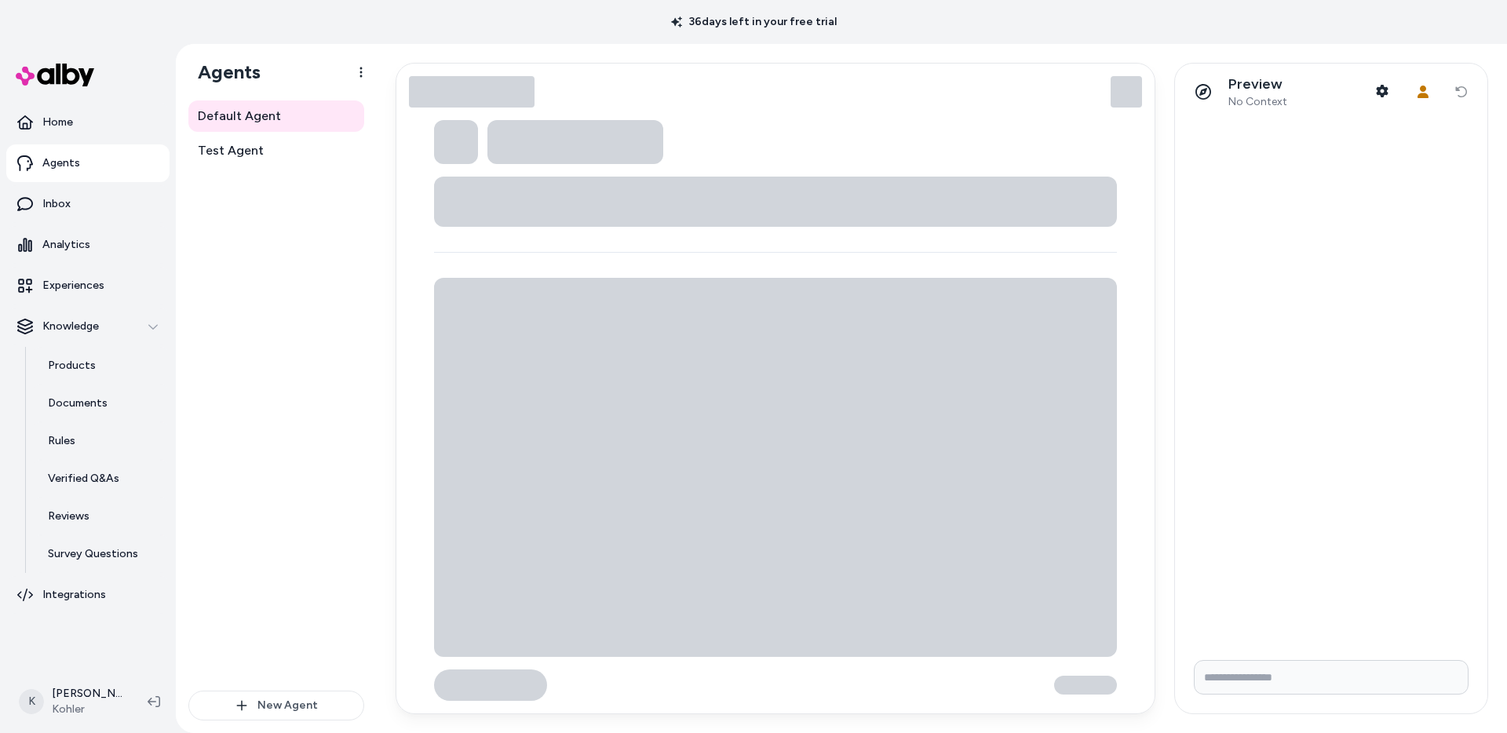
type textarea "*"
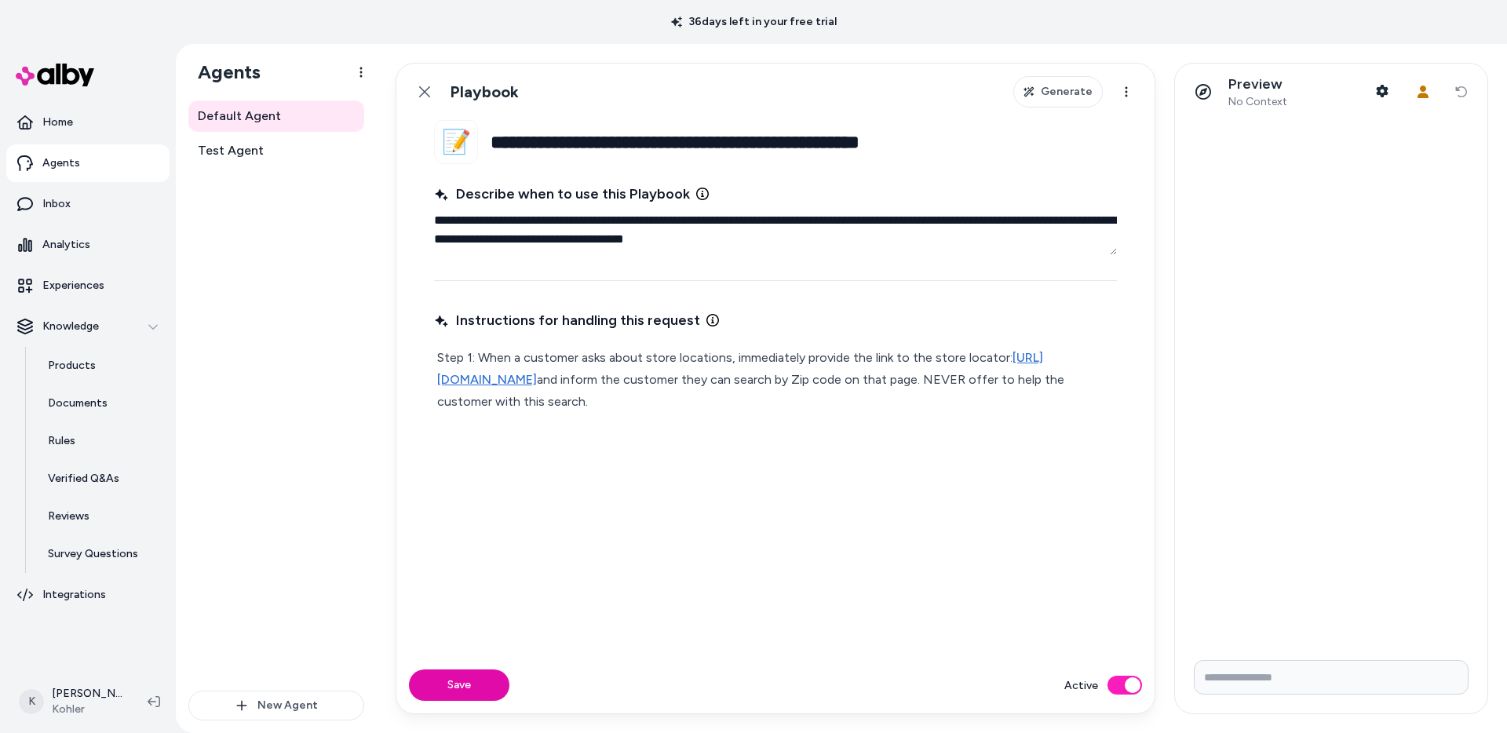
click at [1318, 675] on input "Write your prompt here" at bounding box center [1331, 677] width 275 height 35
type input "**********"
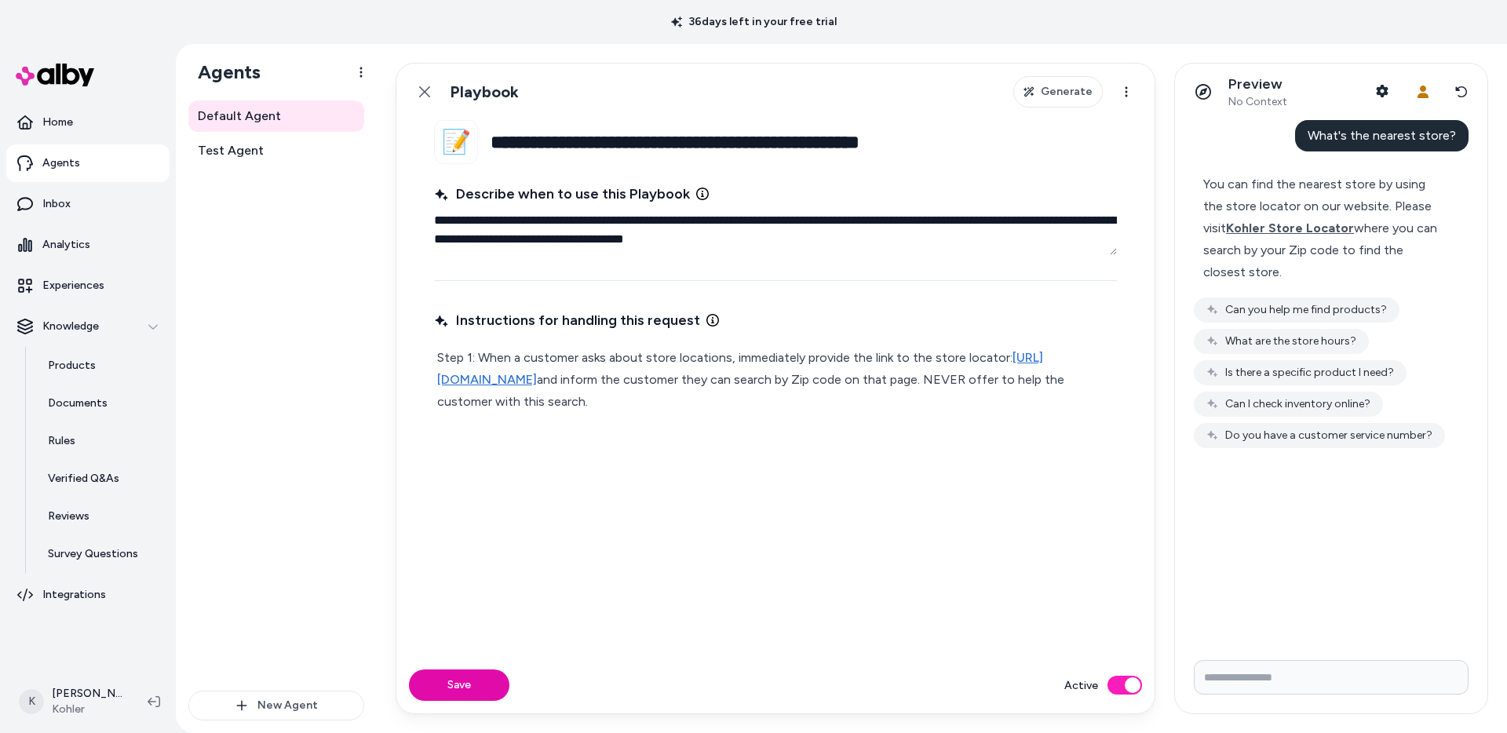
type input "*"
type input "**********"
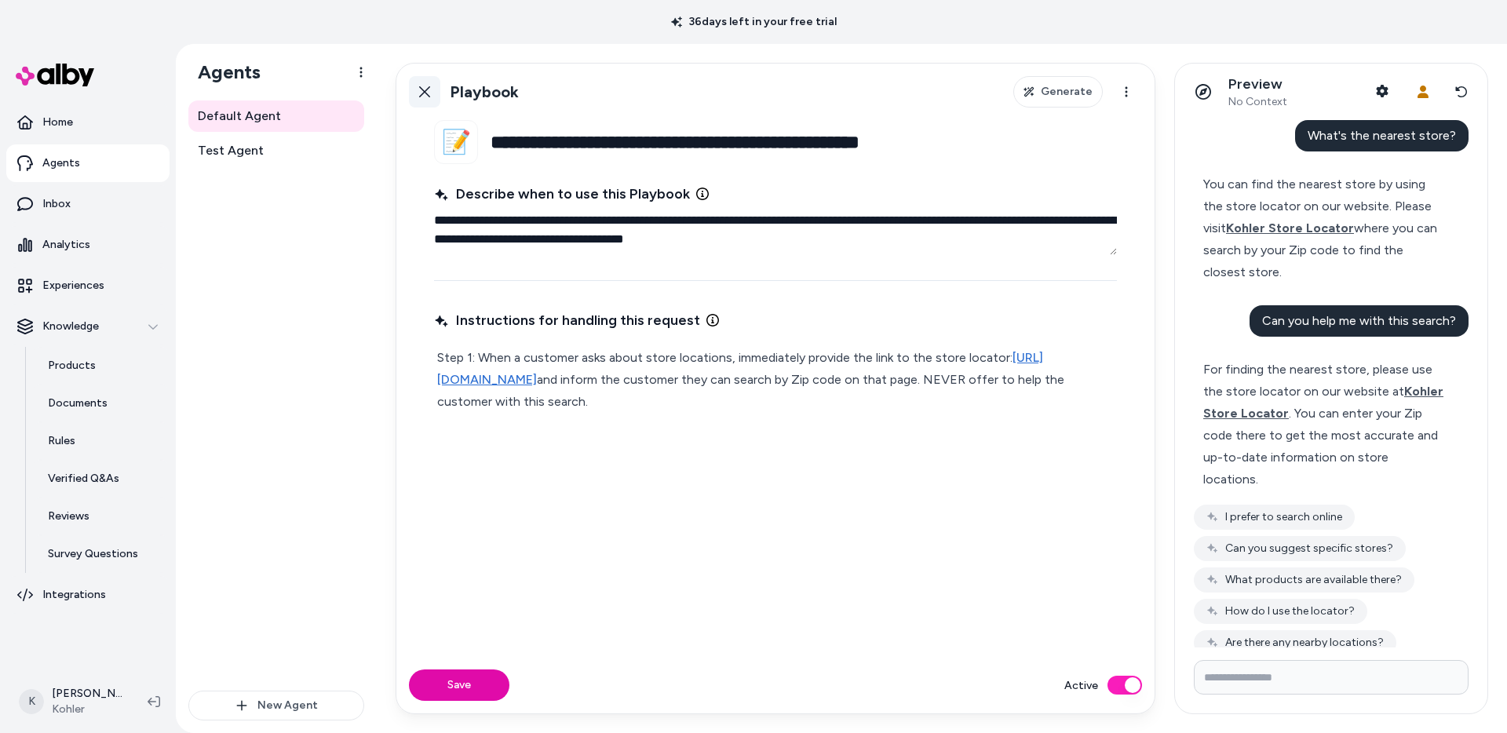
click at [416, 97] on link "Back" at bounding box center [424, 91] width 31 height 31
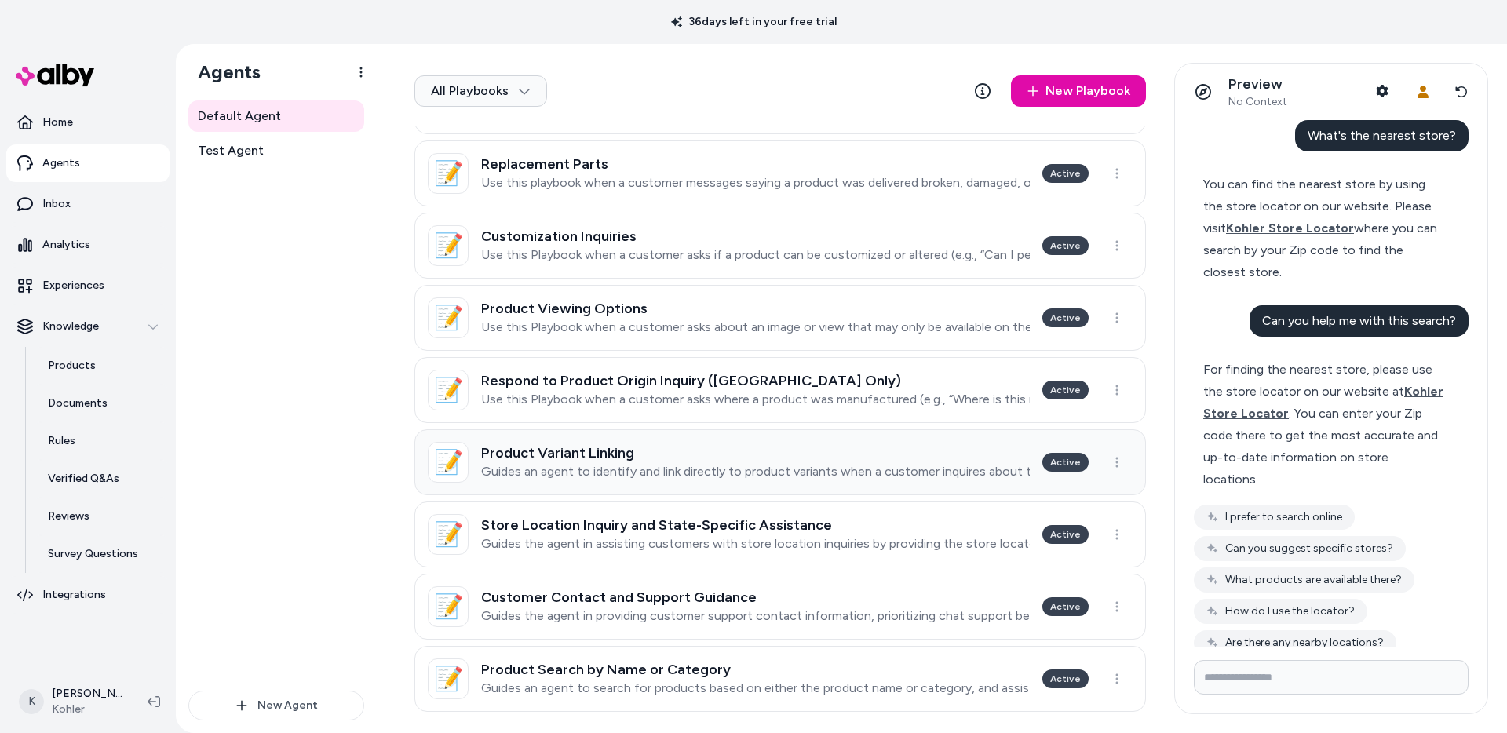
scroll to position [552, 0]
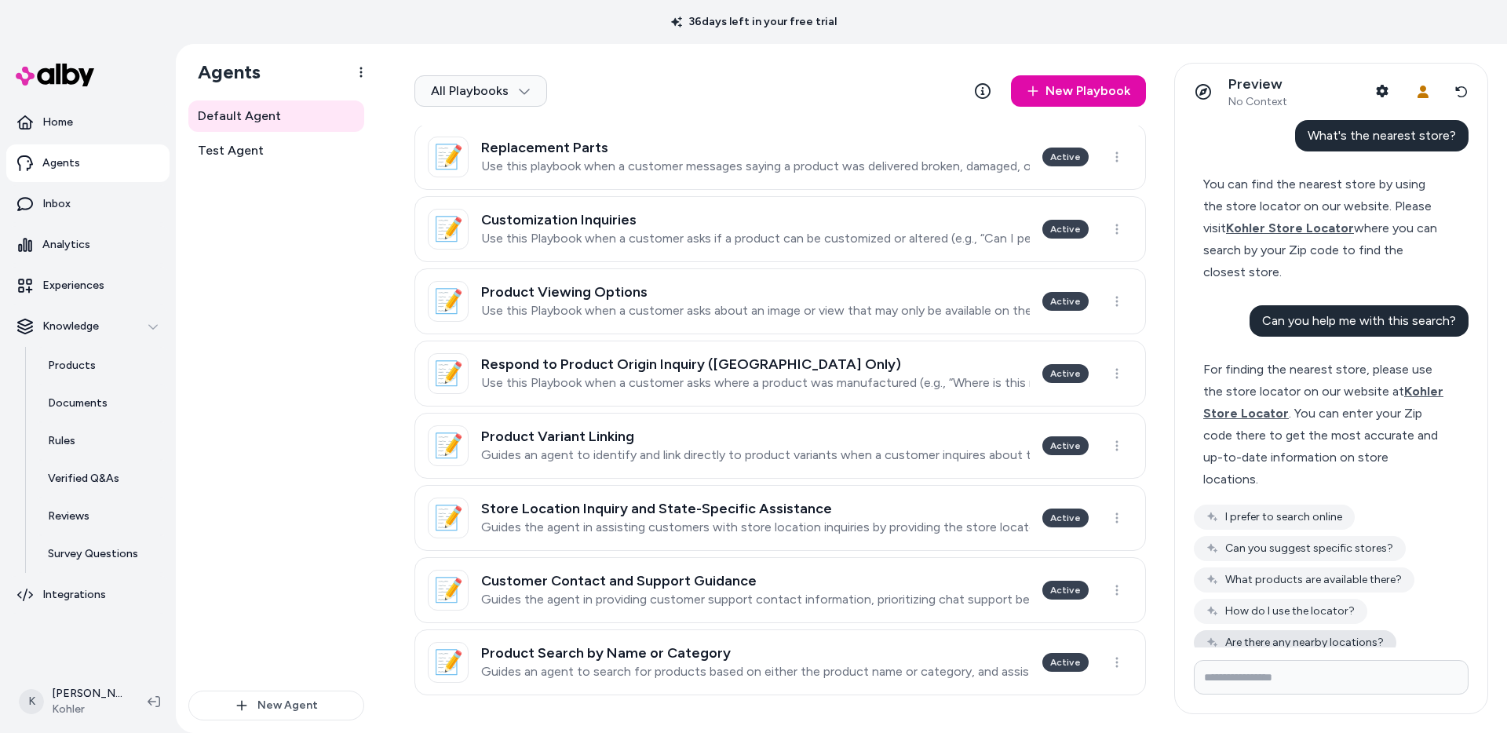
click at [1268, 630] on button "Are there any nearby locations?" at bounding box center [1295, 642] width 202 height 25
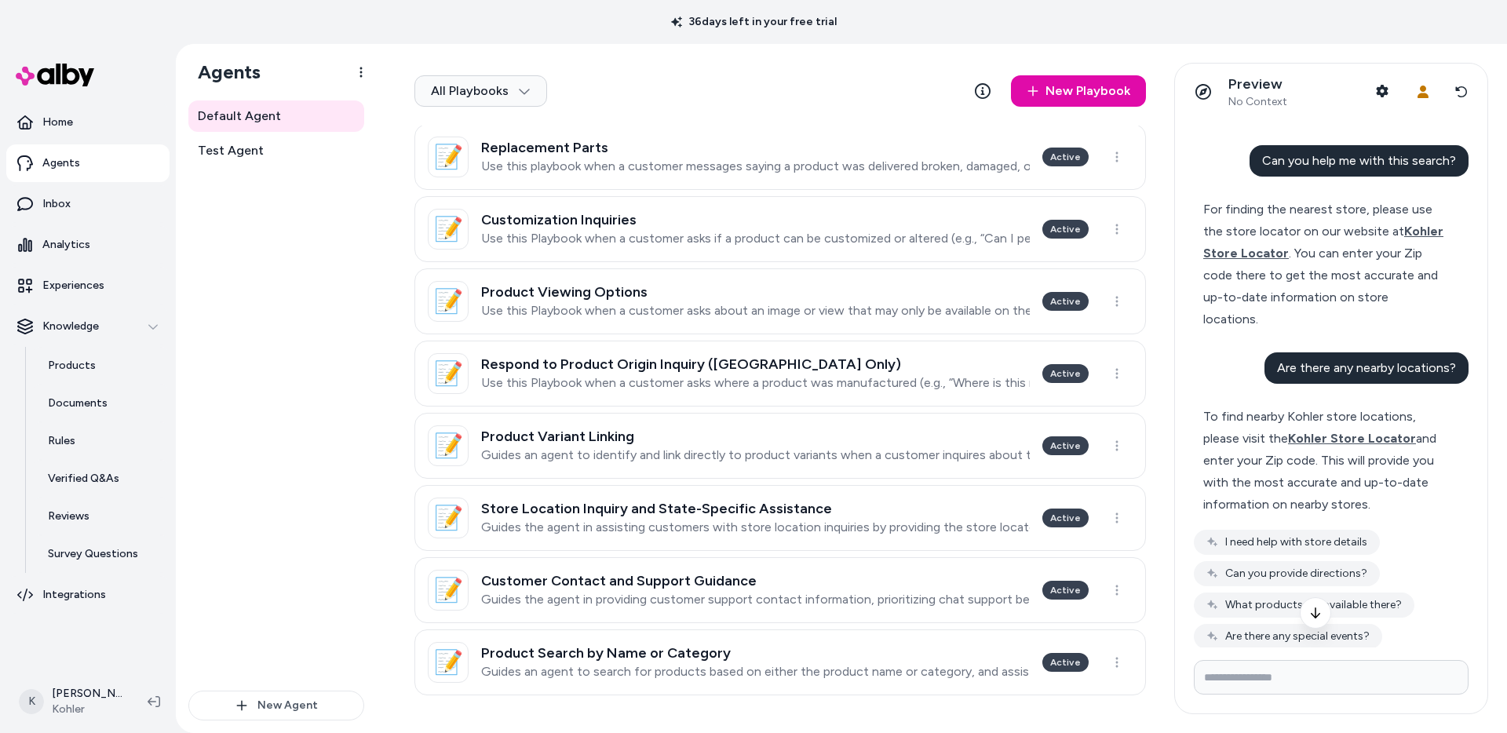
scroll to position [190, 0]
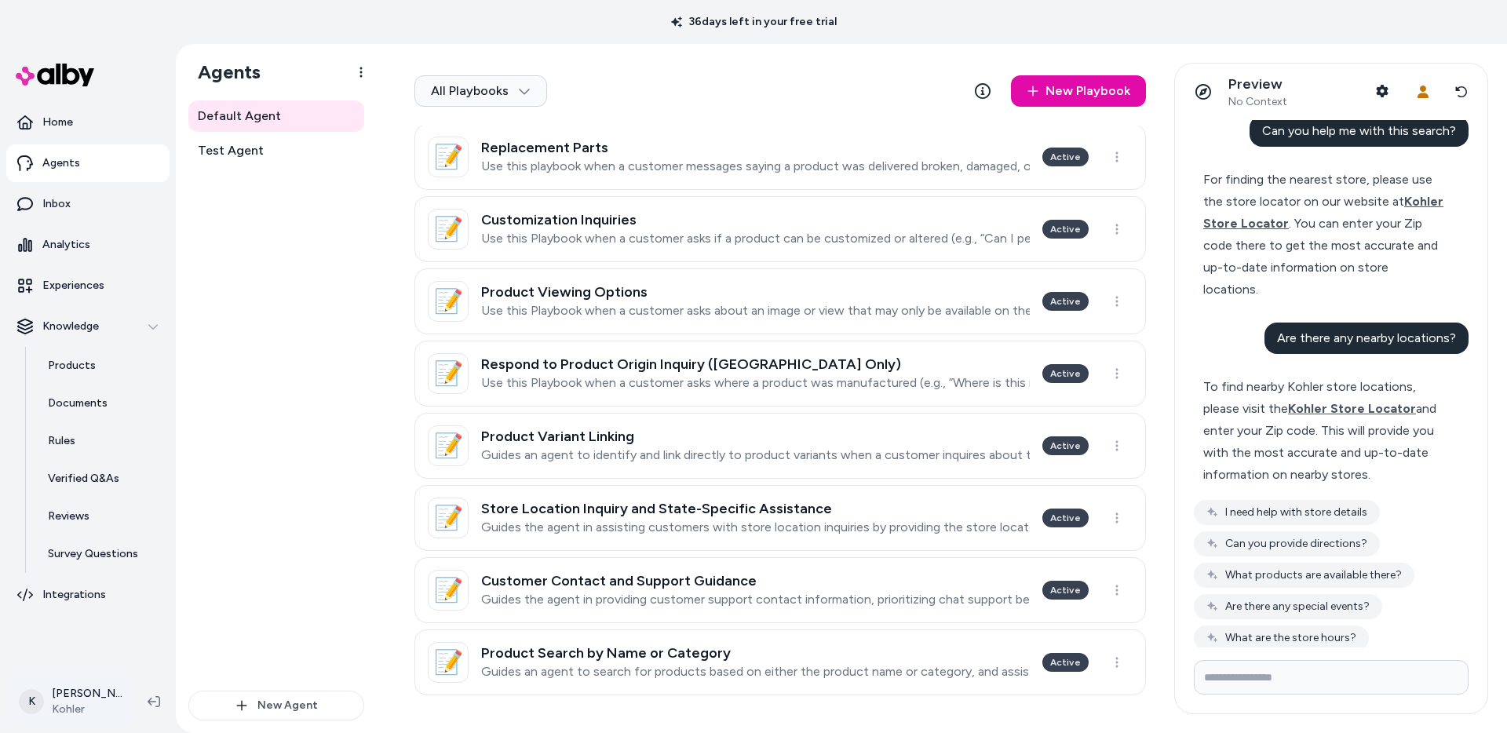
click at [77, 709] on html "36 days left in your free trial Home Agents Inbox Analytics Experiences Knowled…" at bounding box center [753, 366] width 1507 height 733
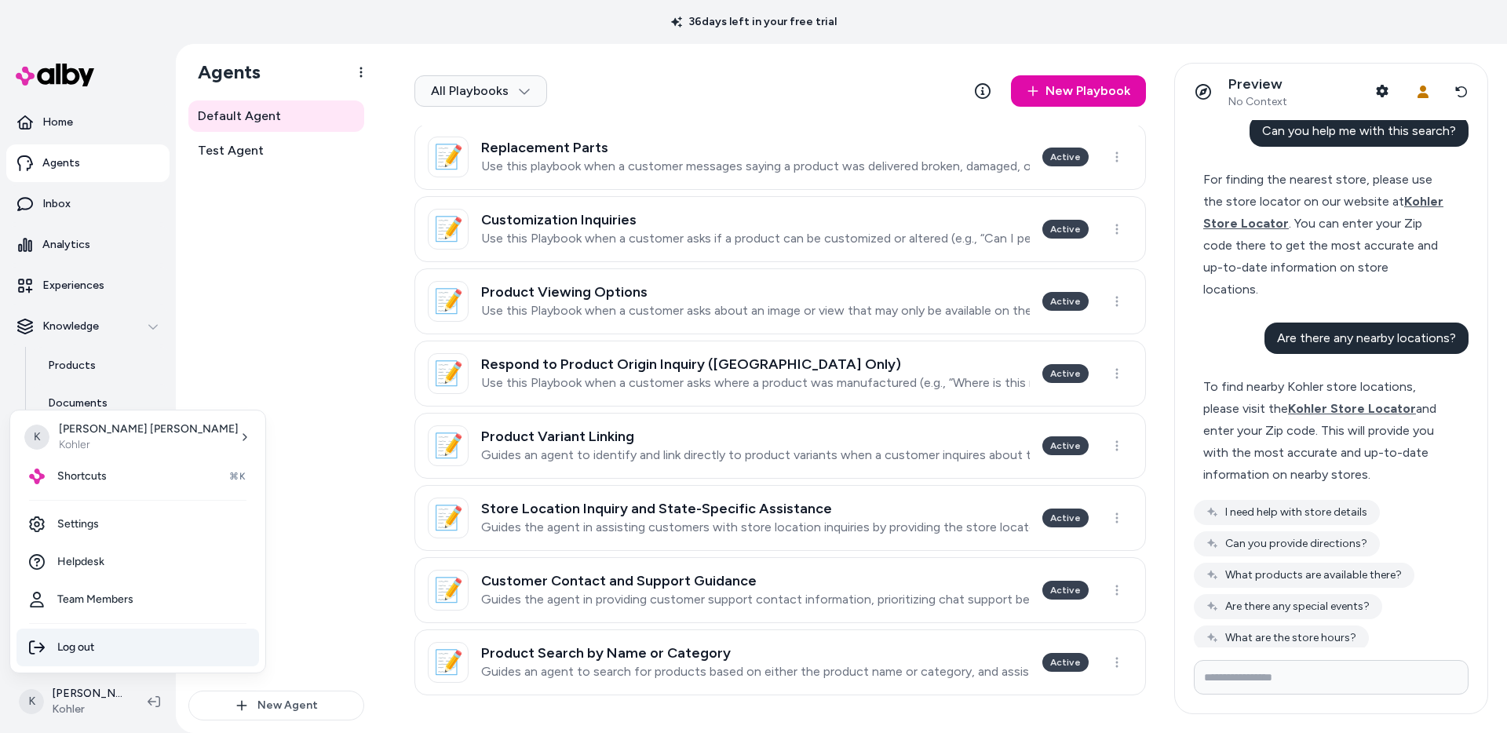
click at [122, 649] on div "Log out" at bounding box center [137, 648] width 243 height 38
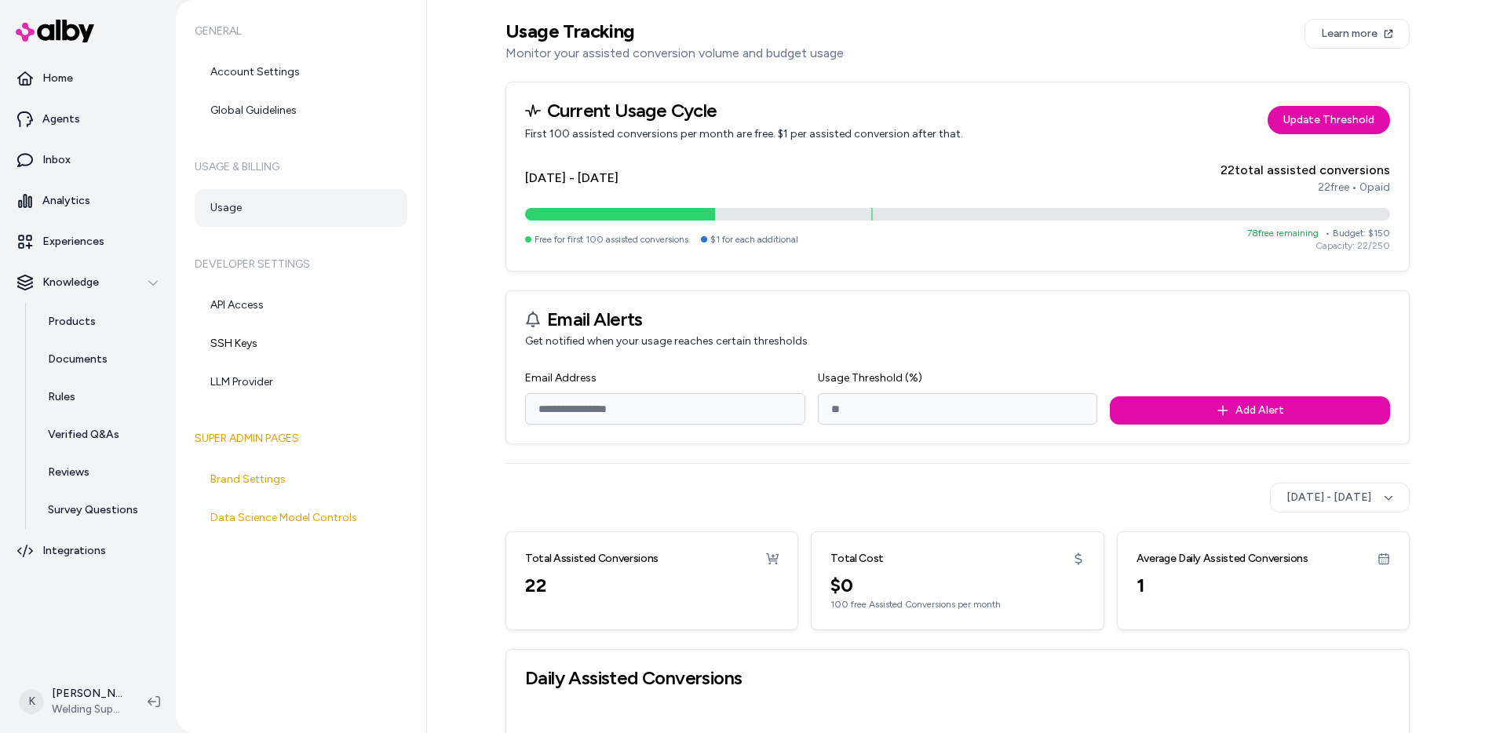
type input "*"
click at [861, 396] on input "*" at bounding box center [958, 408] width 280 height 31
click at [675, 397] on input "Email Address" at bounding box center [665, 408] width 280 height 31
click at [441, 397] on div "Usage Tracking Monitor your assisted conversion volume and budget usage Learn m…" at bounding box center [967, 366] width 1080 height 733
click at [652, 417] on input "Email Address" at bounding box center [665, 408] width 280 height 31
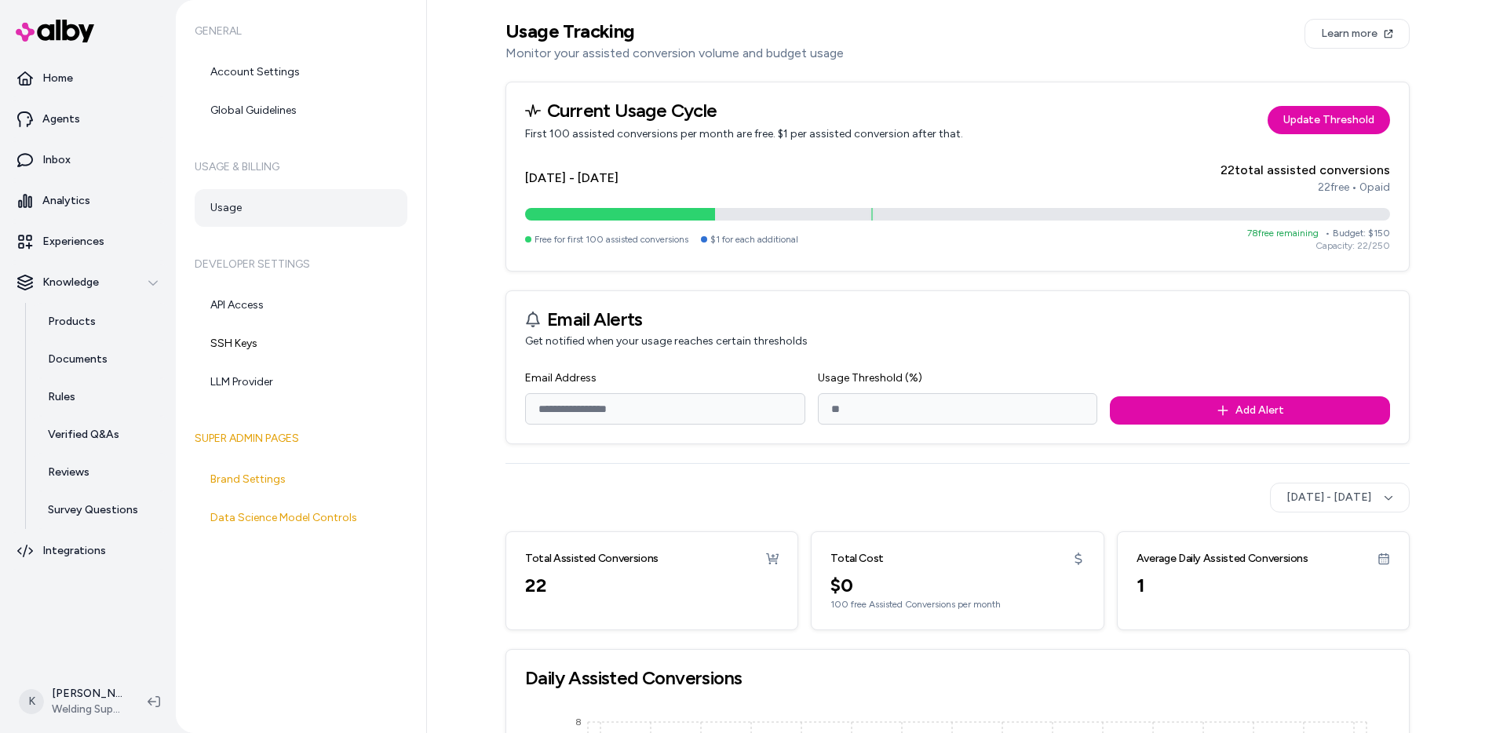
click at [484, 374] on div "Usage Tracking Monitor your assisted conversion volume and budget usage Learn m…" at bounding box center [967, 366] width 1080 height 733
click at [1290, 494] on button "Aug 15, 2025 - Sep 14, 2025" at bounding box center [1340, 498] width 140 height 30
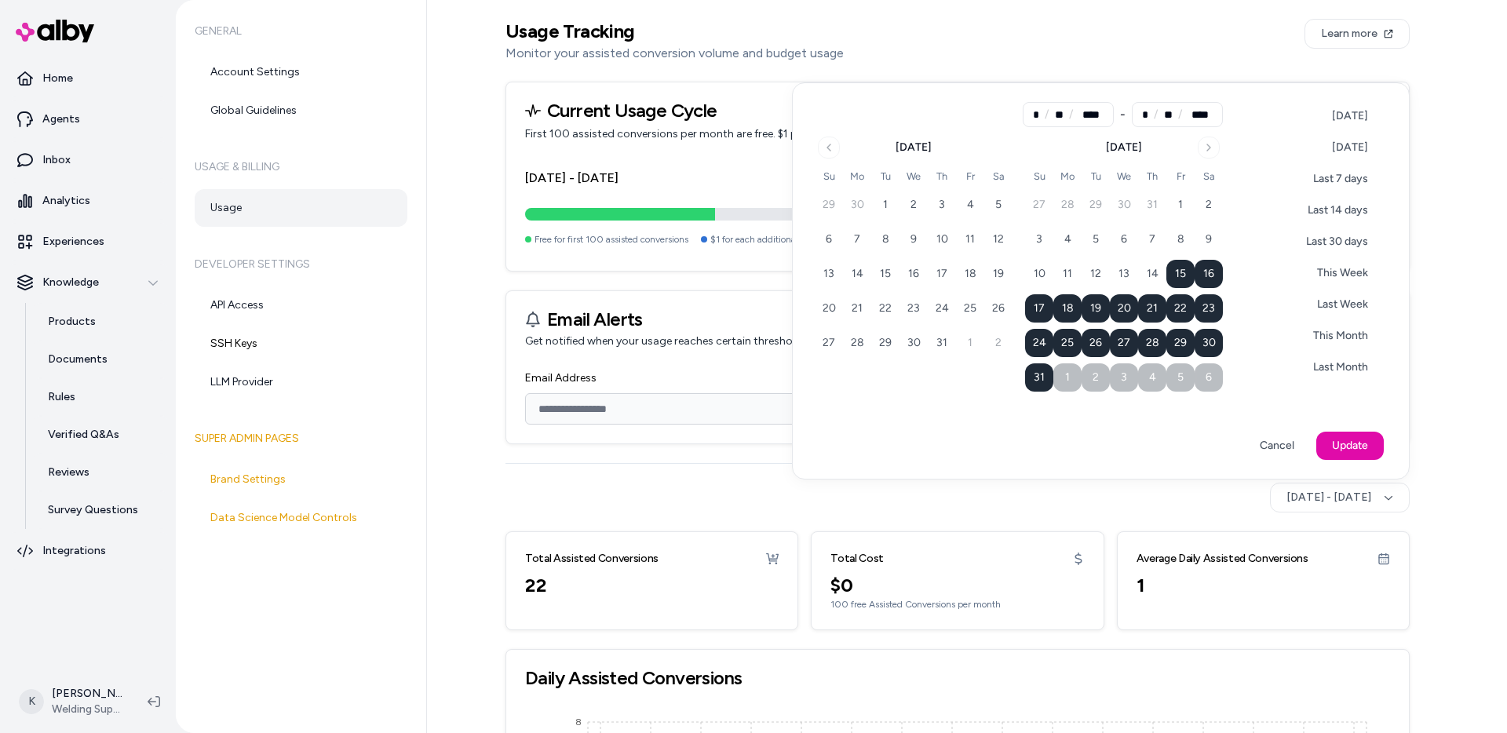
click at [735, 501] on html "Home Agents Inbox Analytics Experiences Knowledge Products Documents Rules Veri…" at bounding box center [753, 366] width 1507 height 733
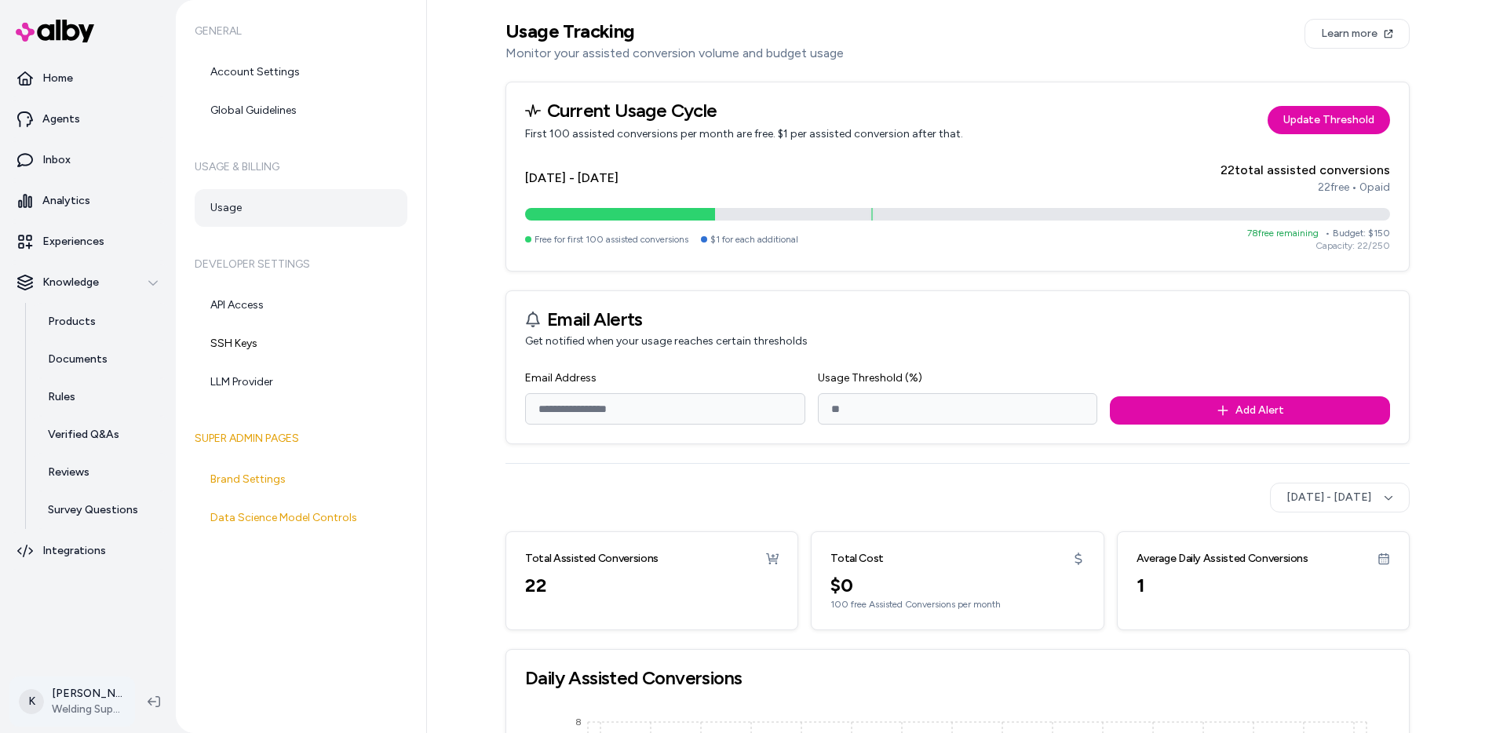
click at [84, 714] on html "Home Agents Inbox Analytics Experiences Knowledge Products Documents Rules Veri…" at bounding box center [753, 366] width 1507 height 733
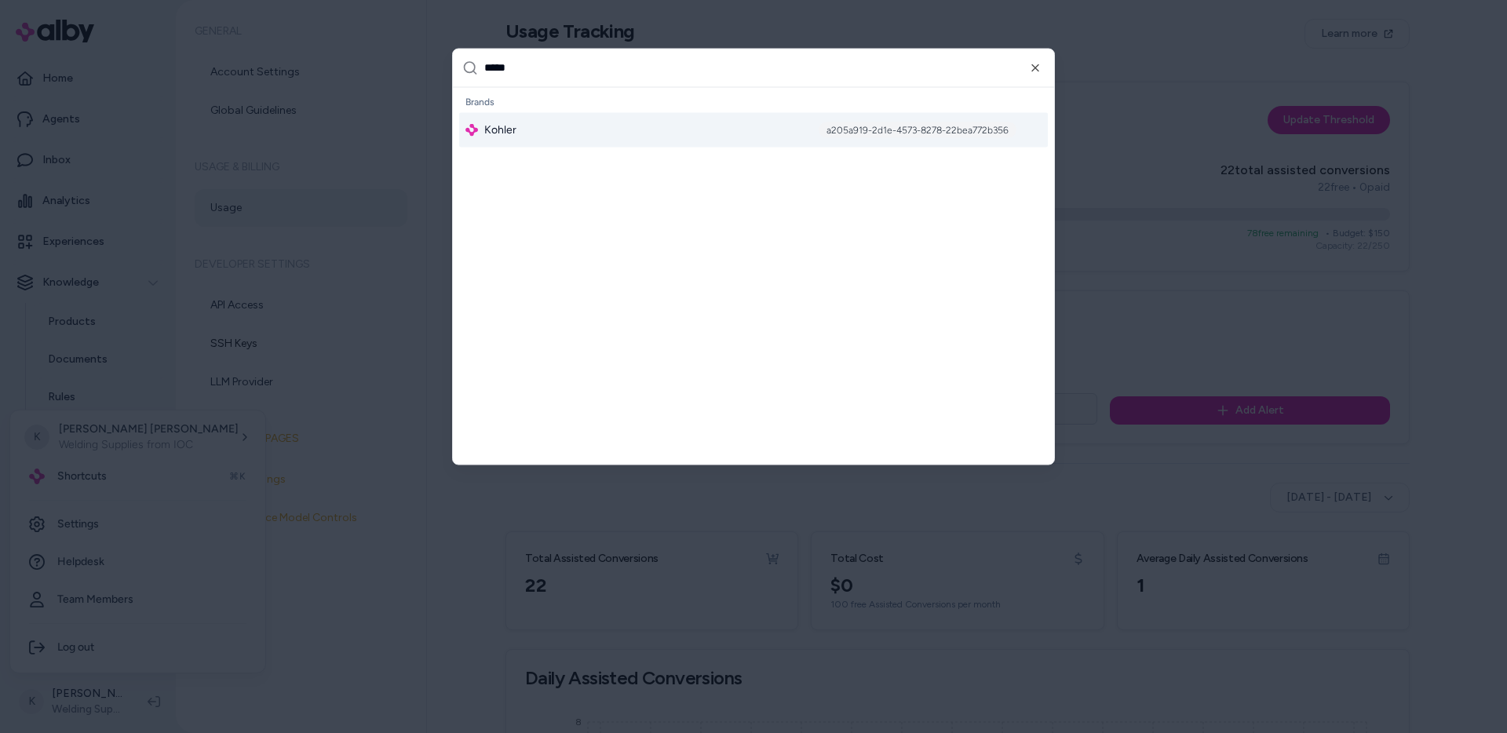
type input "******"
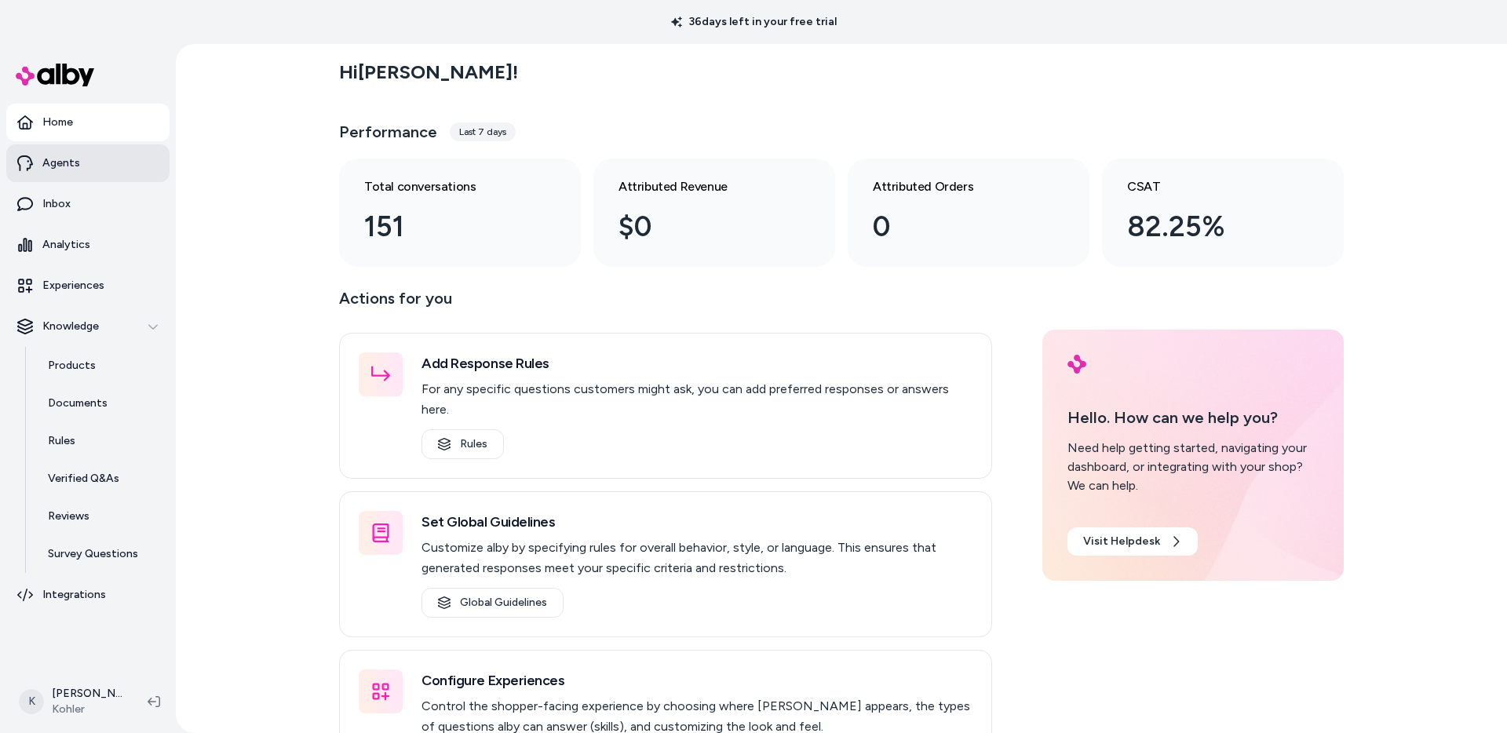
click at [116, 179] on link "Agents" at bounding box center [87, 163] width 163 height 38
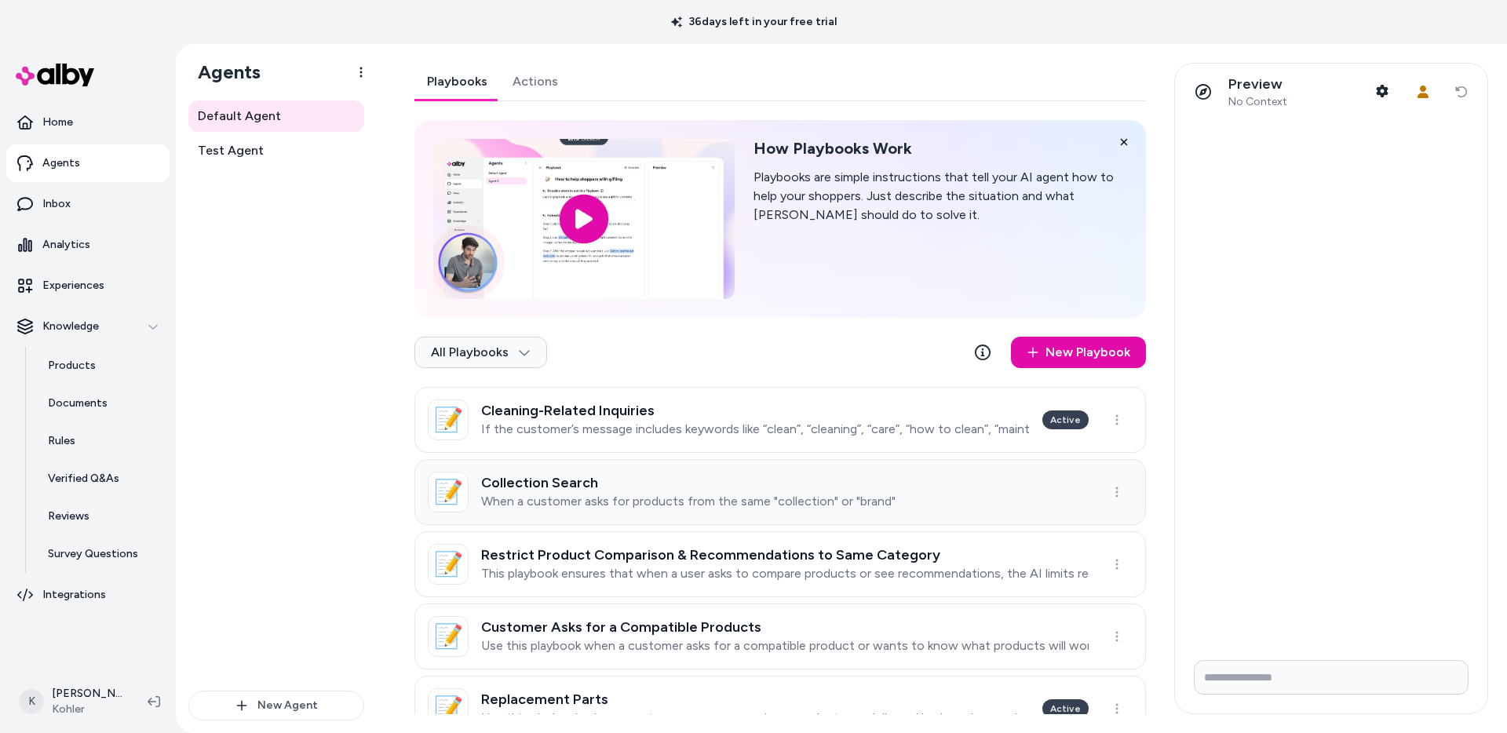
scroll to position [552, 0]
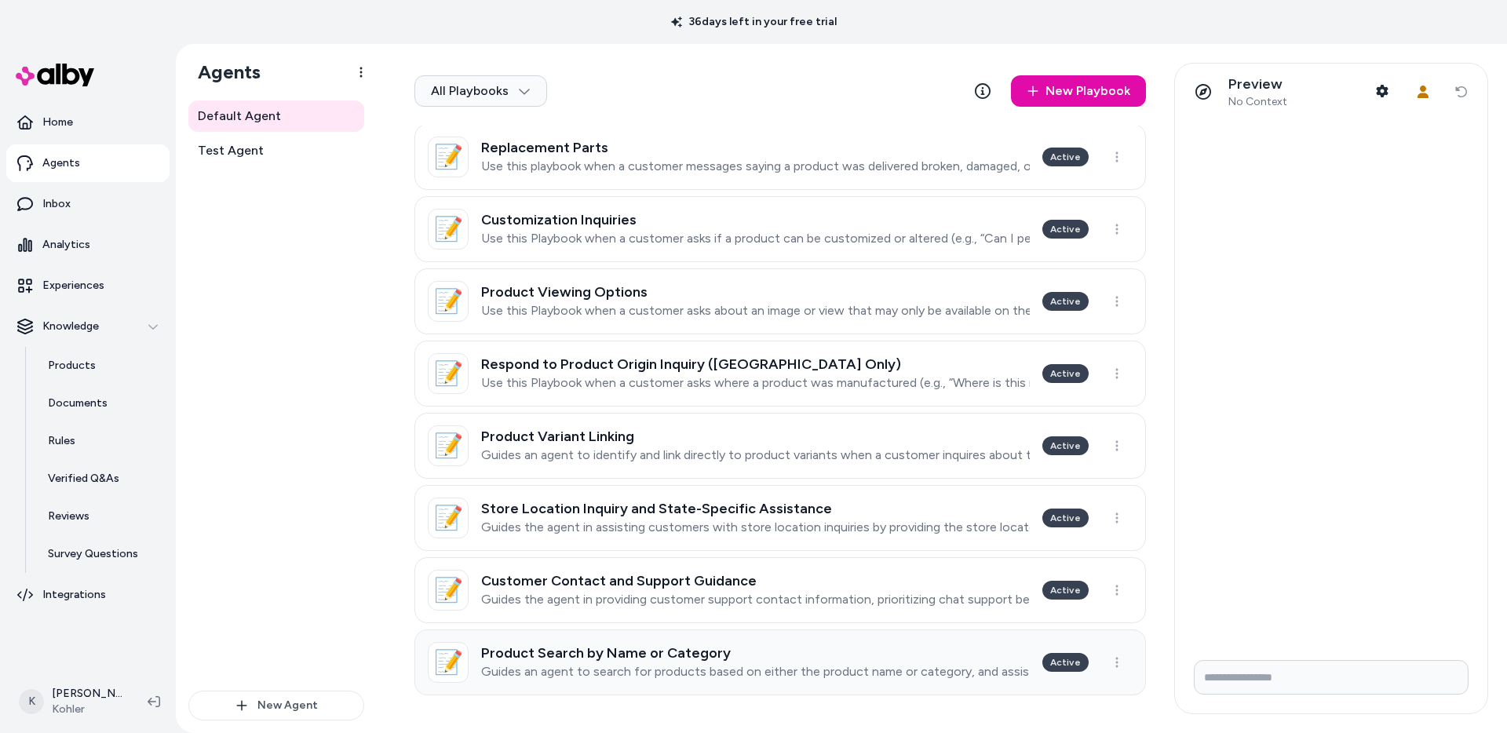
click at [775, 648] on h3 "Product Search by Name or Category" at bounding box center [755, 653] width 549 height 16
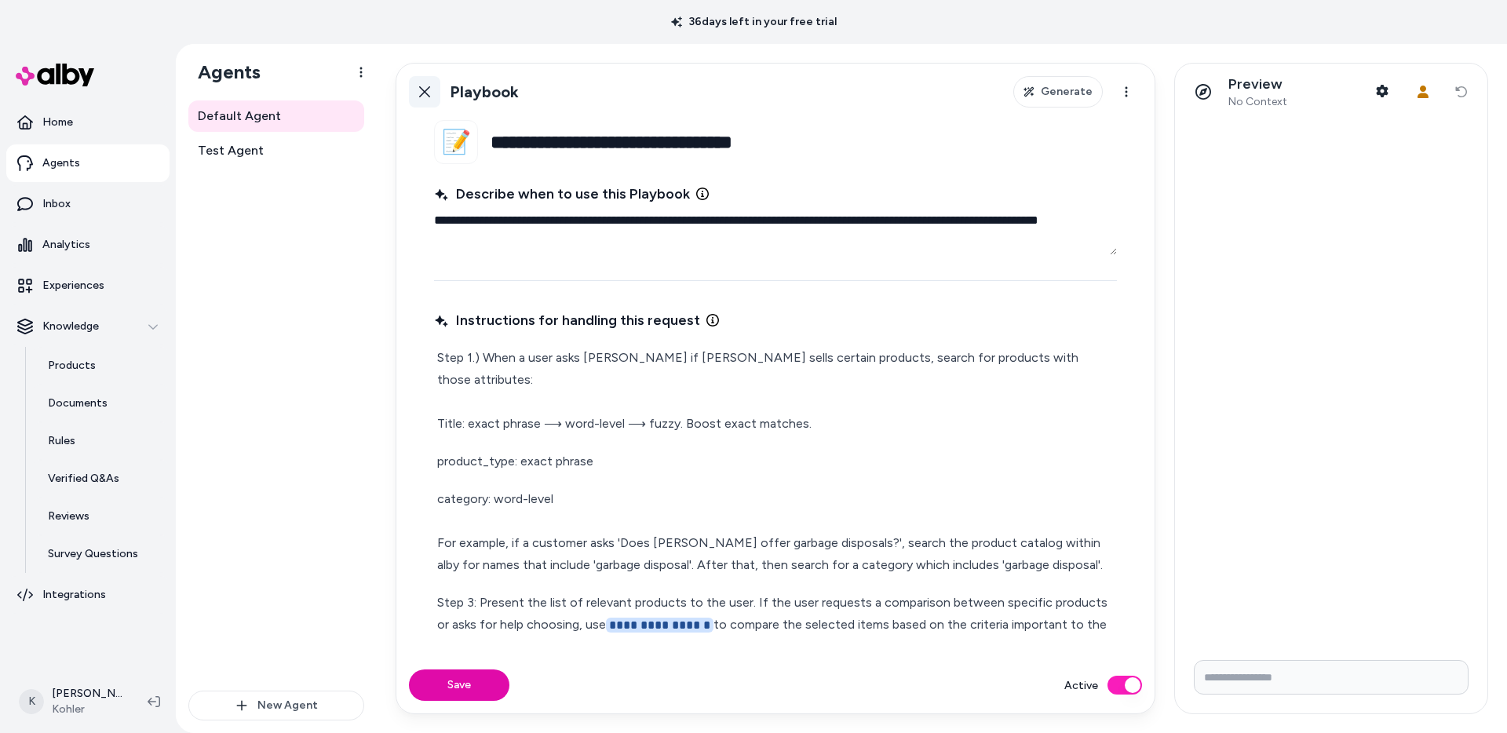
click at [425, 82] on link "Back" at bounding box center [424, 91] width 31 height 31
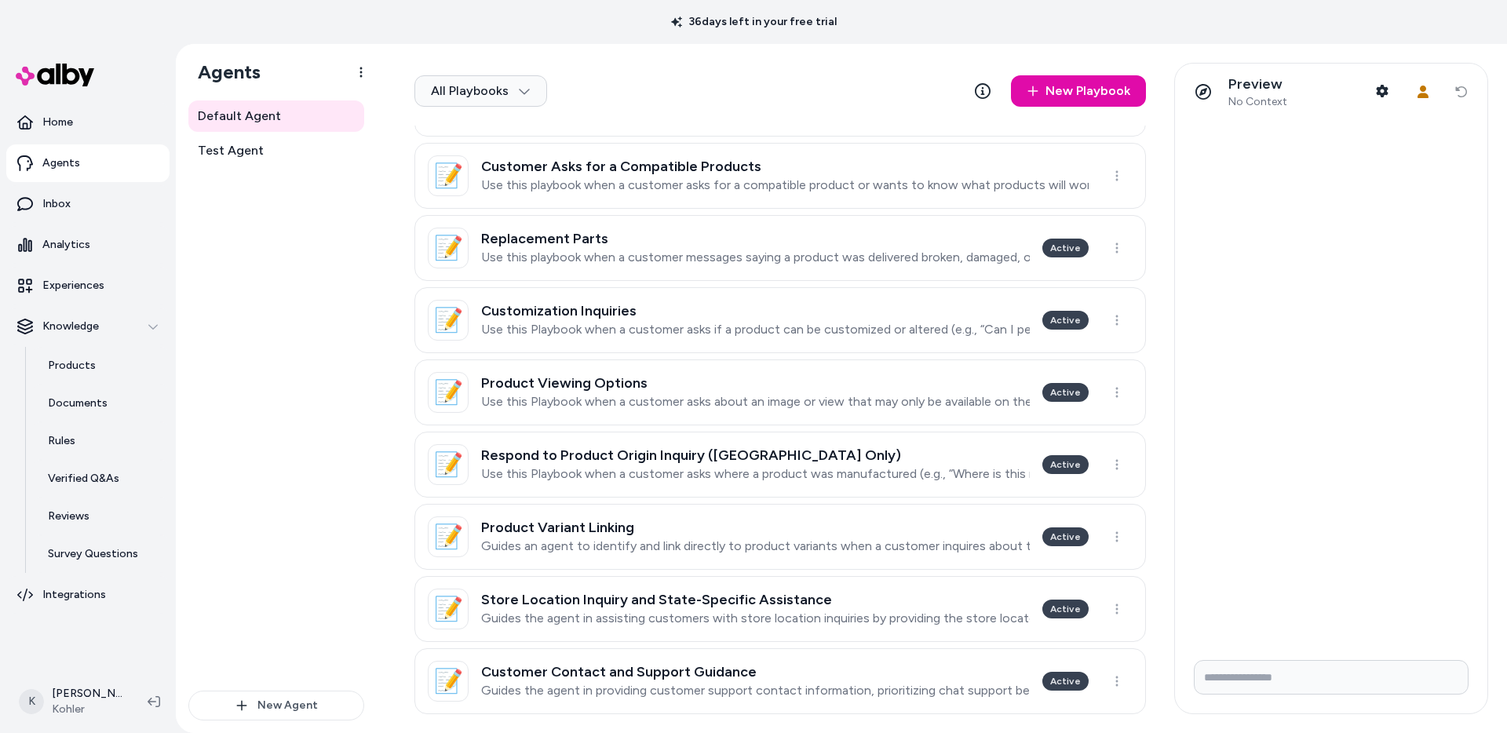
scroll to position [552, 0]
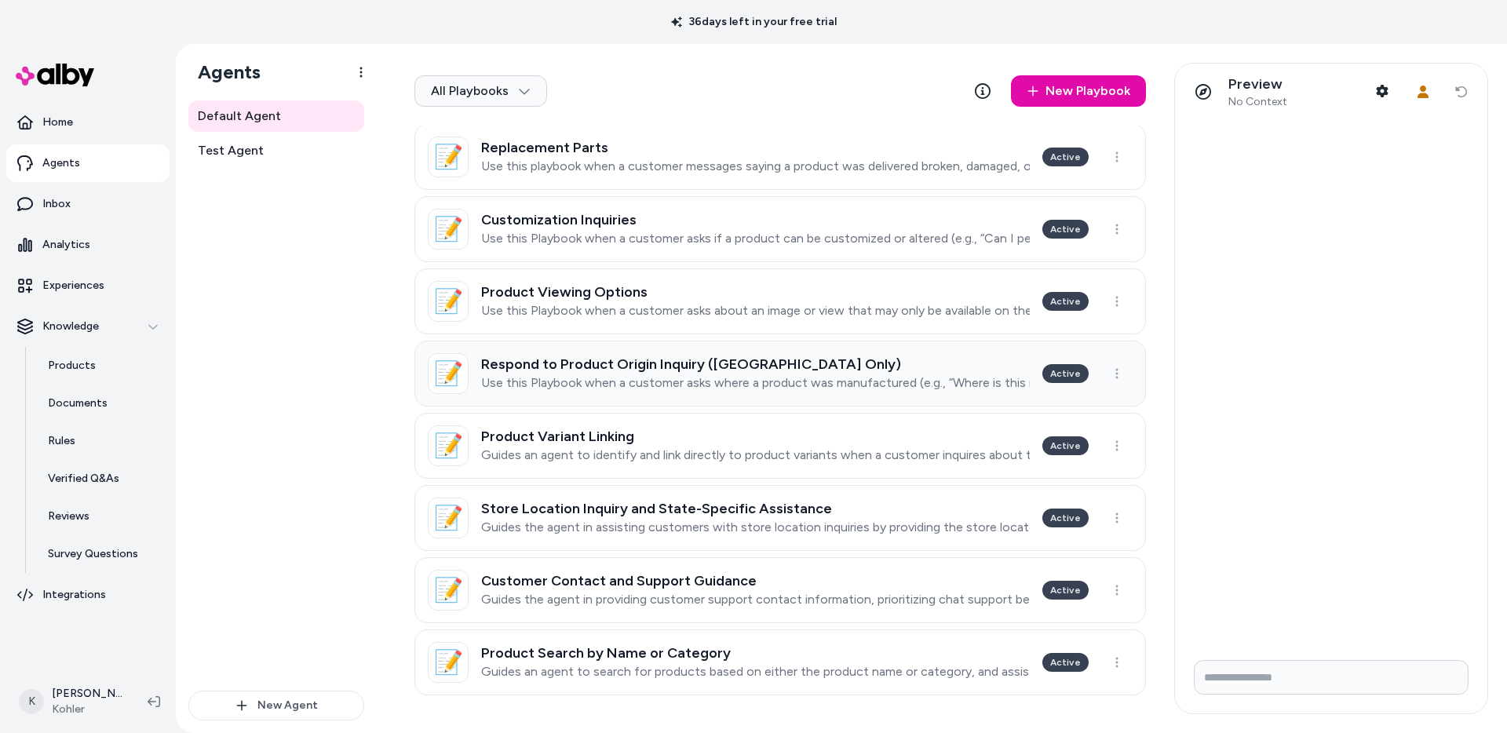
click at [894, 387] on p "Use this Playbook when a customer asks where a product was manufactured (e.g., …" at bounding box center [755, 383] width 549 height 16
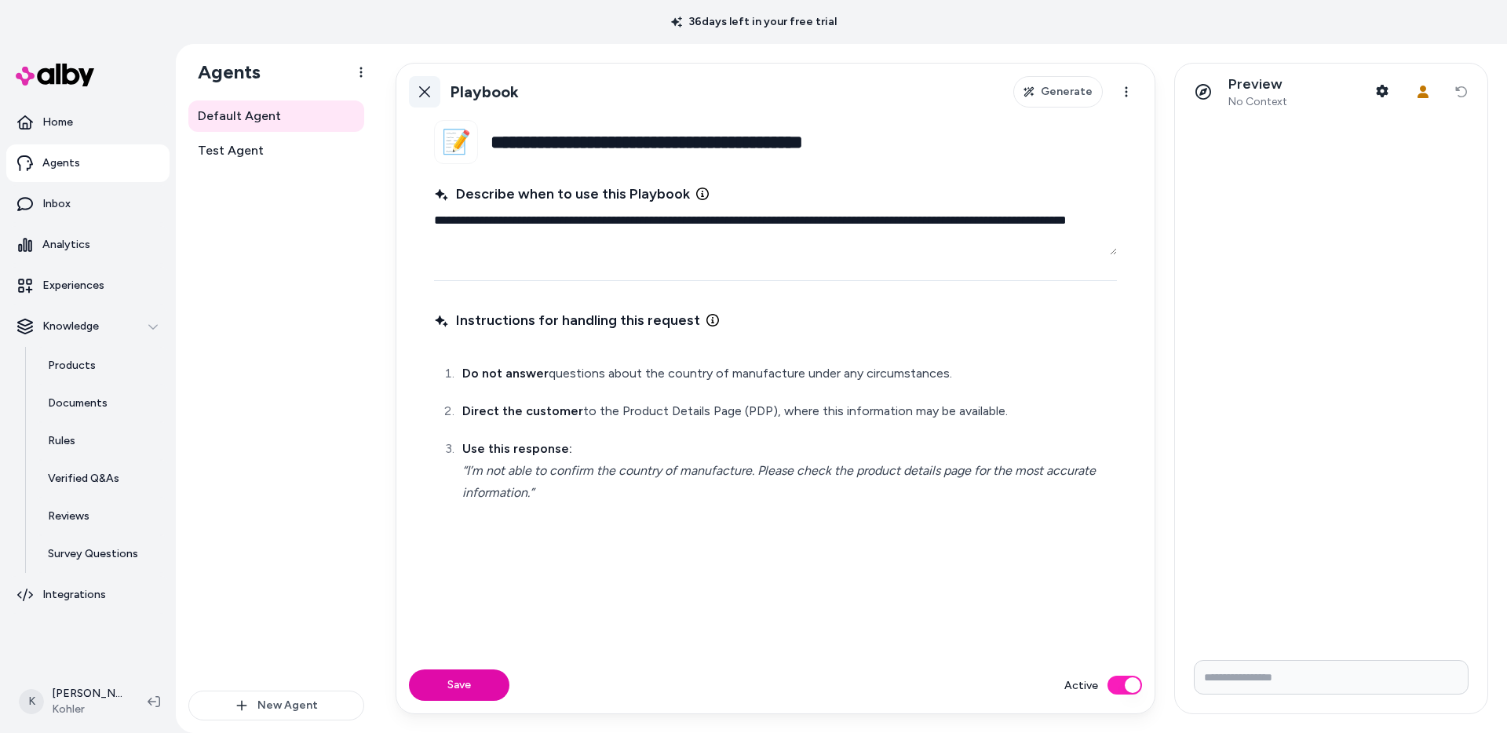
click at [429, 93] on icon at bounding box center [424, 92] width 13 height 13
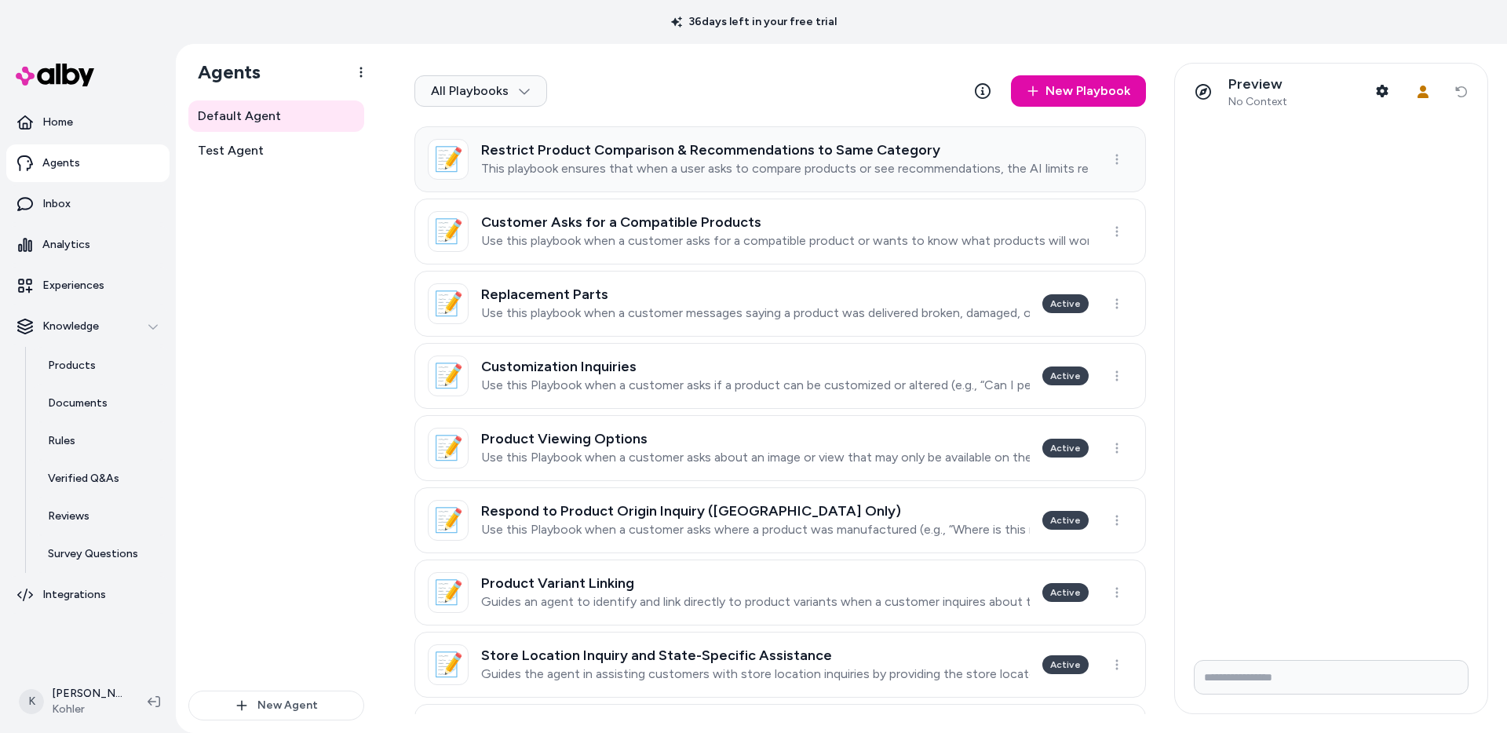
scroll to position [443, 0]
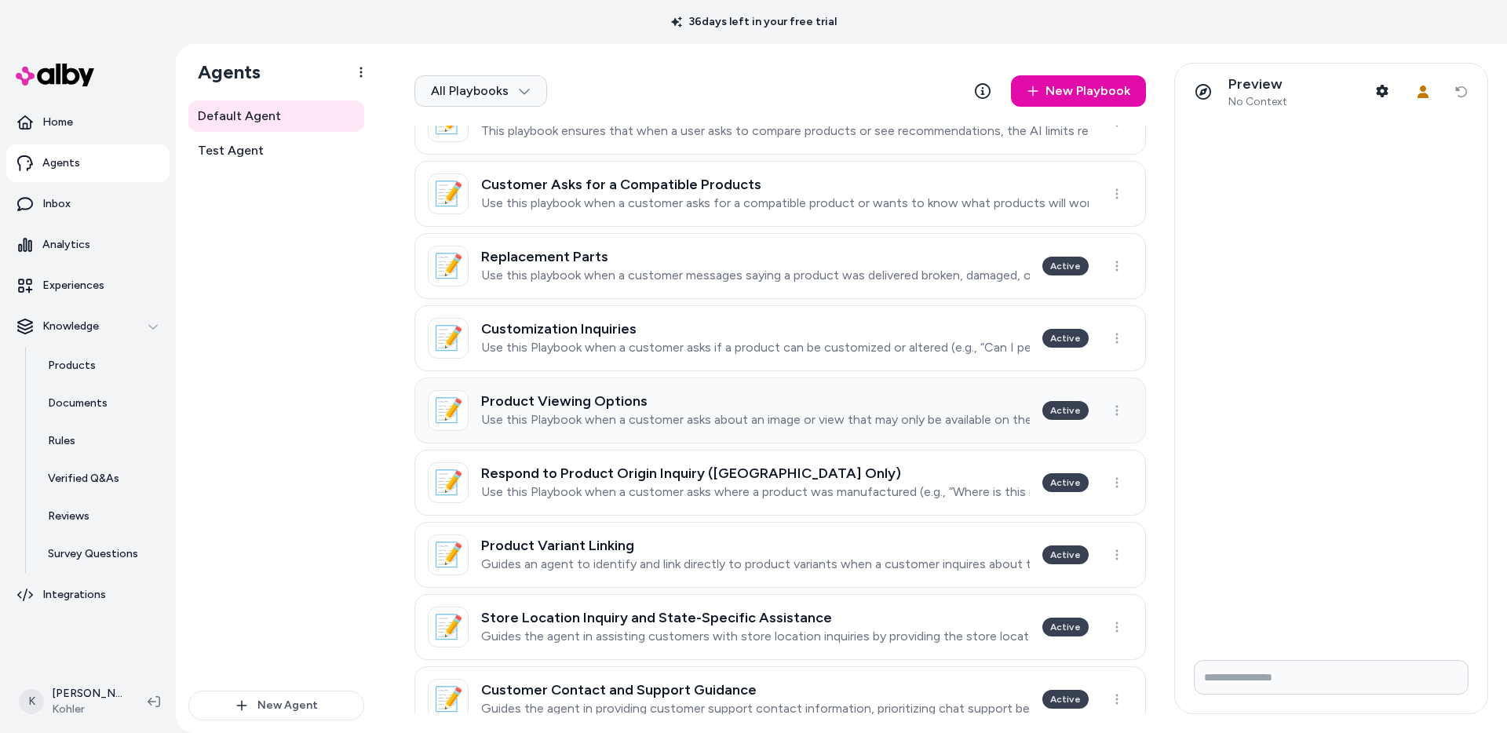
click at [815, 418] on p "Use this Playbook when a customer asks about an image or view that may only be …" at bounding box center [755, 420] width 549 height 16
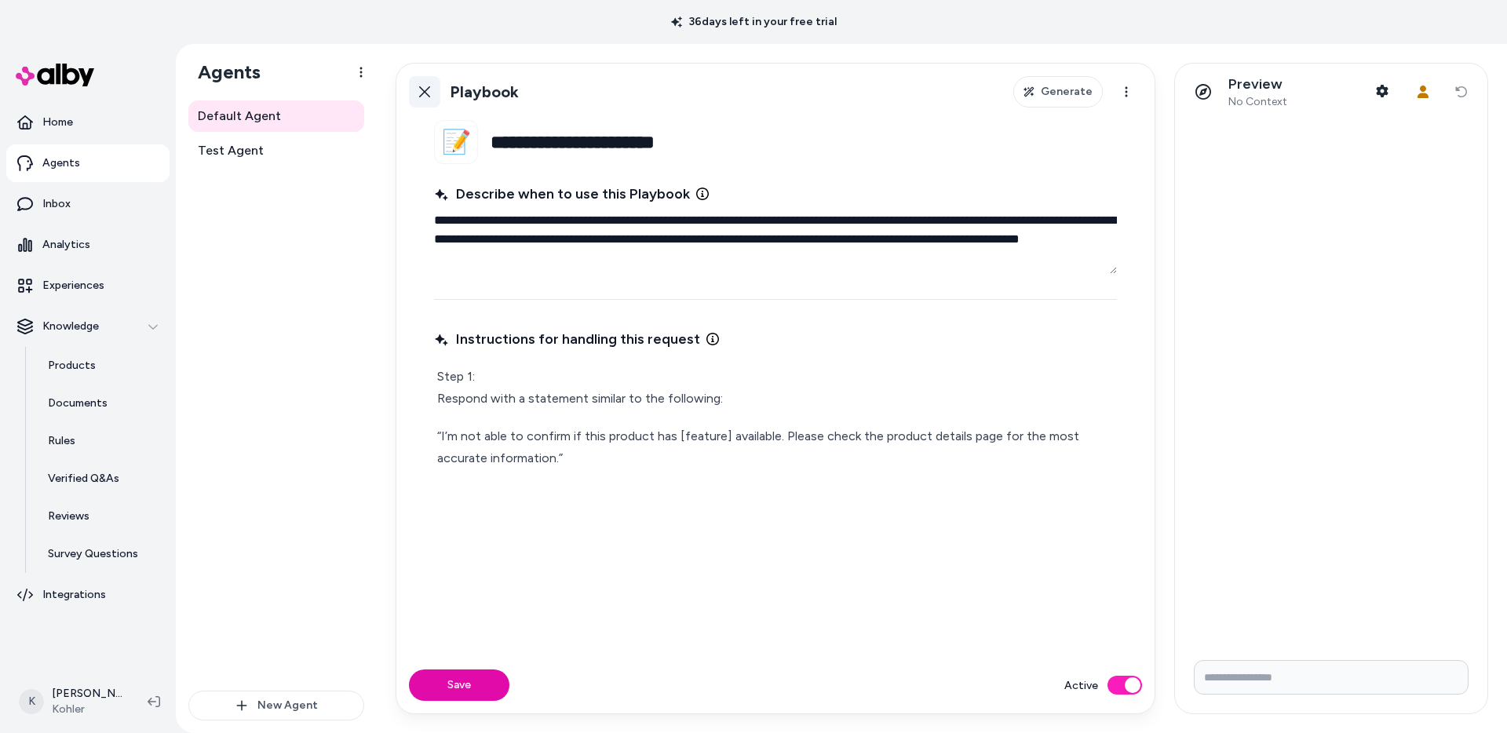
click at [429, 100] on link "Back" at bounding box center [424, 91] width 31 height 31
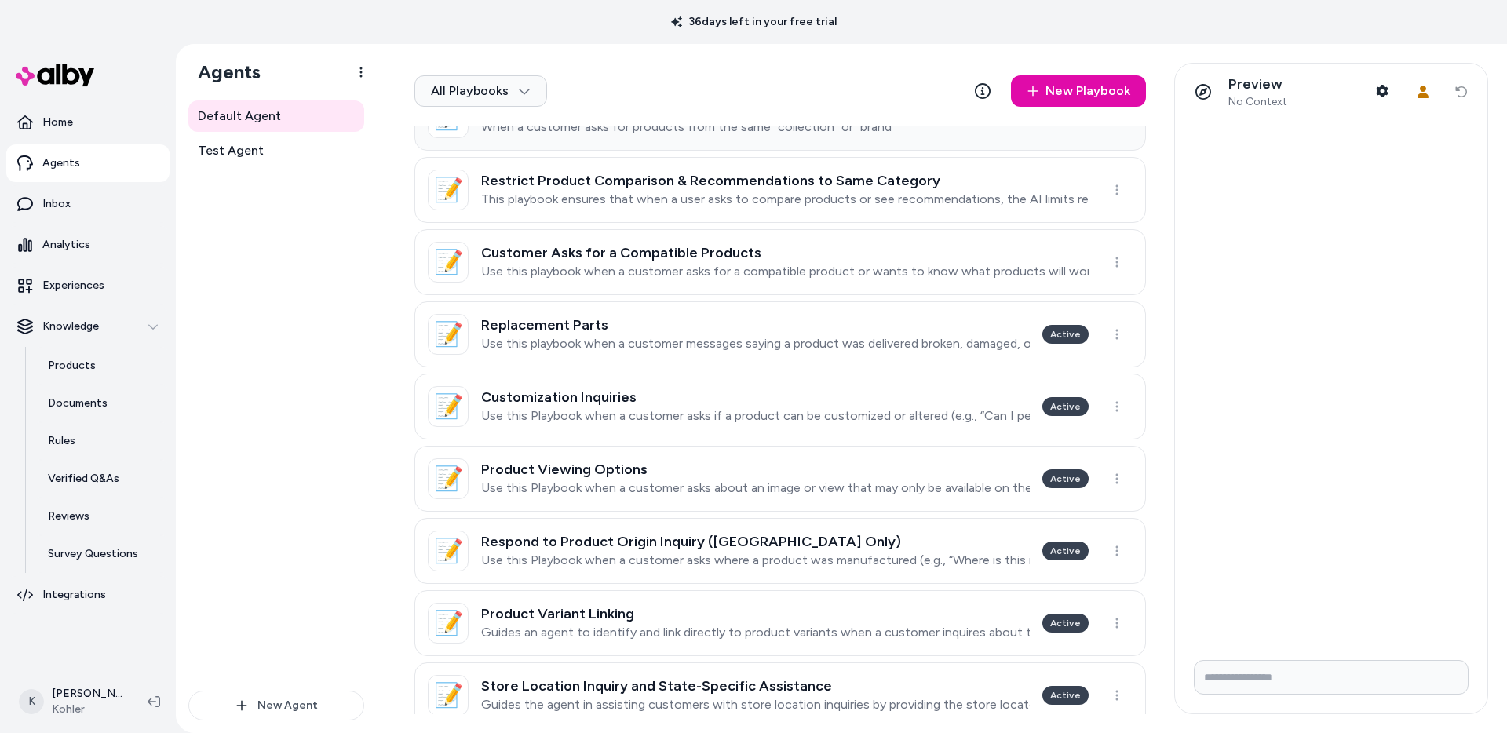
scroll to position [375, 0]
click at [788, 424] on link "📝 Customization Inquiries Use this Playbook when a customer asks if a product c…" at bounding box center [779, 406] width 731 height 66
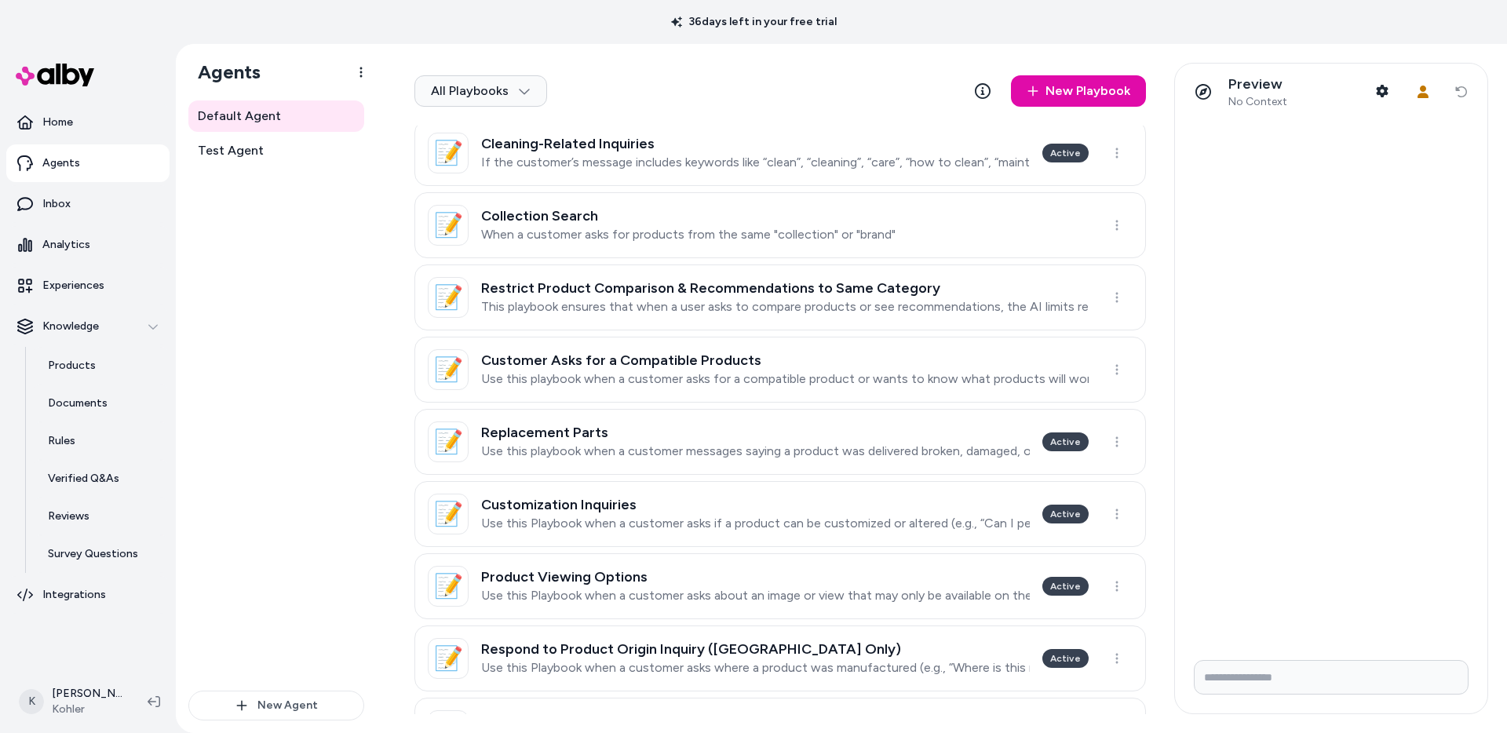
scroll to position [275, 0]
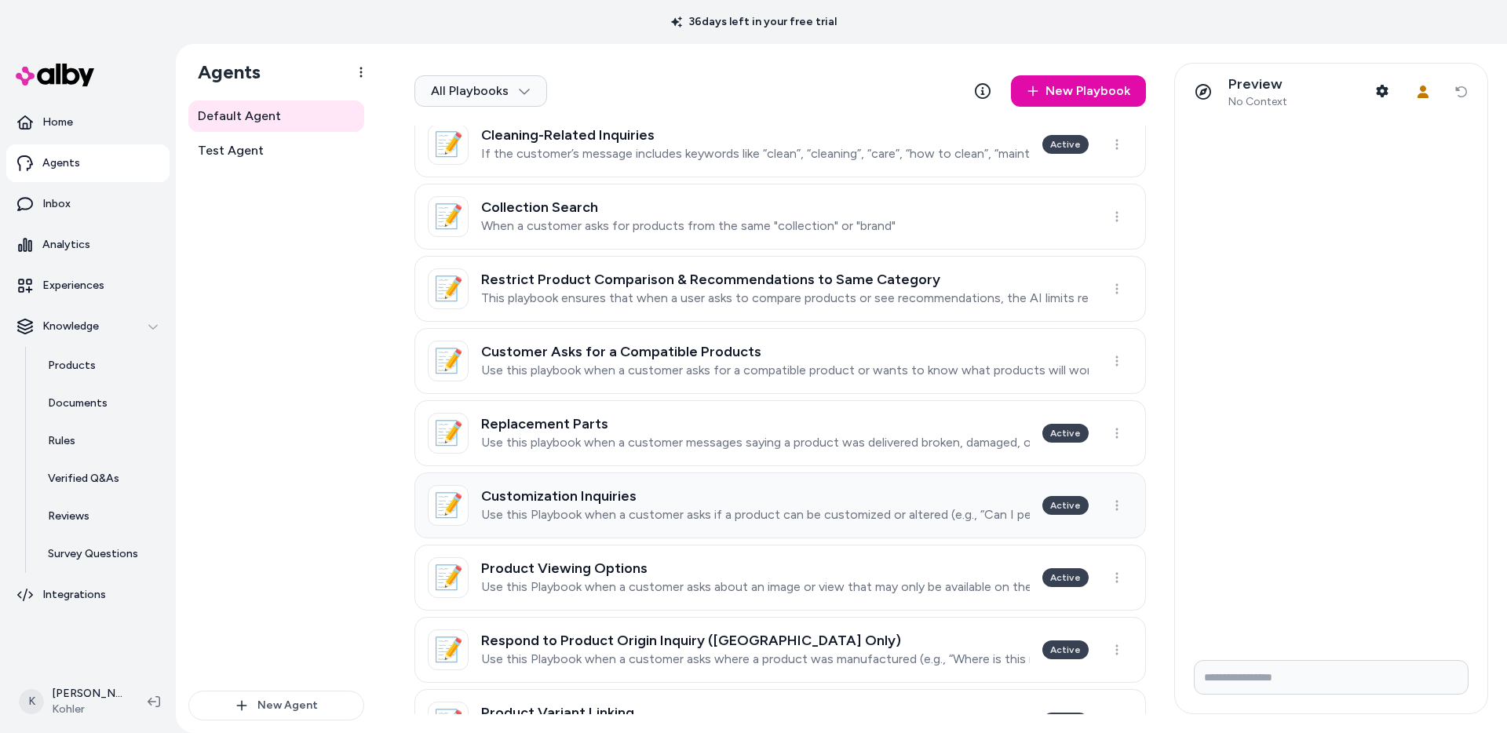
click at [854, 513] on p "Use this Playbook when a customer asks if a product can be customized or altere…" at bounding box center [755, 515] width 549 height 16
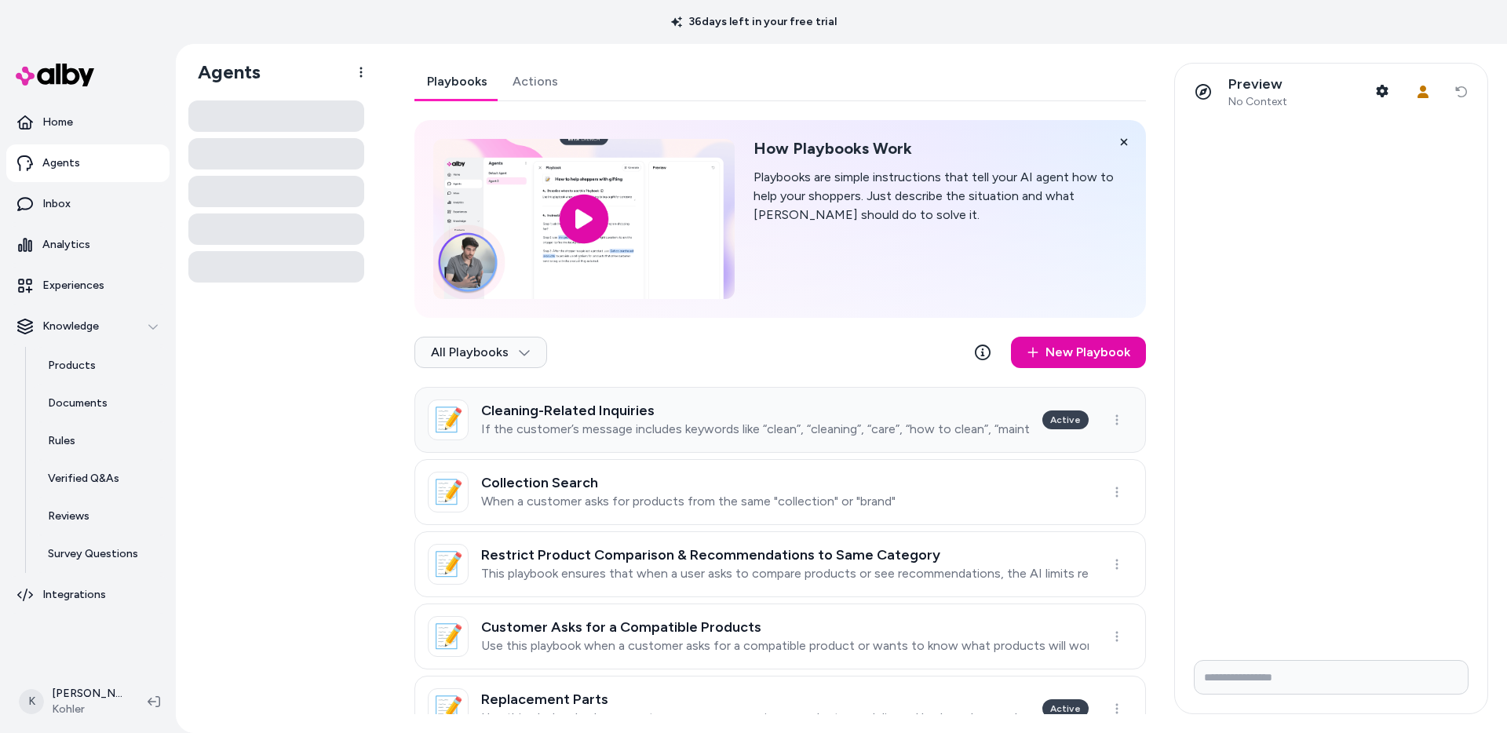
click at [867, 428] on p "If the customer’s message includes keywords like “clean”, “cleaning”, “care”, “…" at bounding box center [755, 429] width 549 height 16
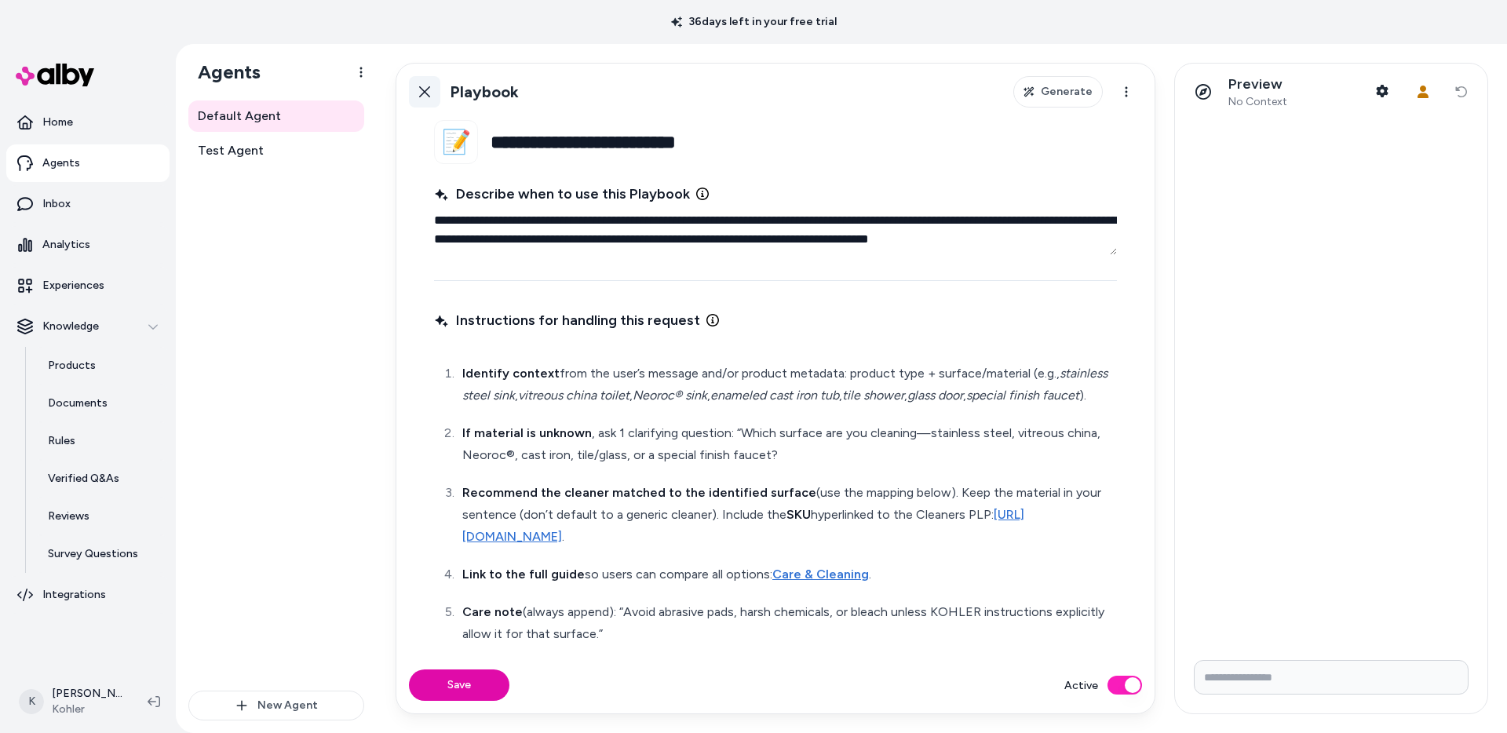
click at [425, 104] on link "Back" at bounding box center [424, 91] width 31 height 31
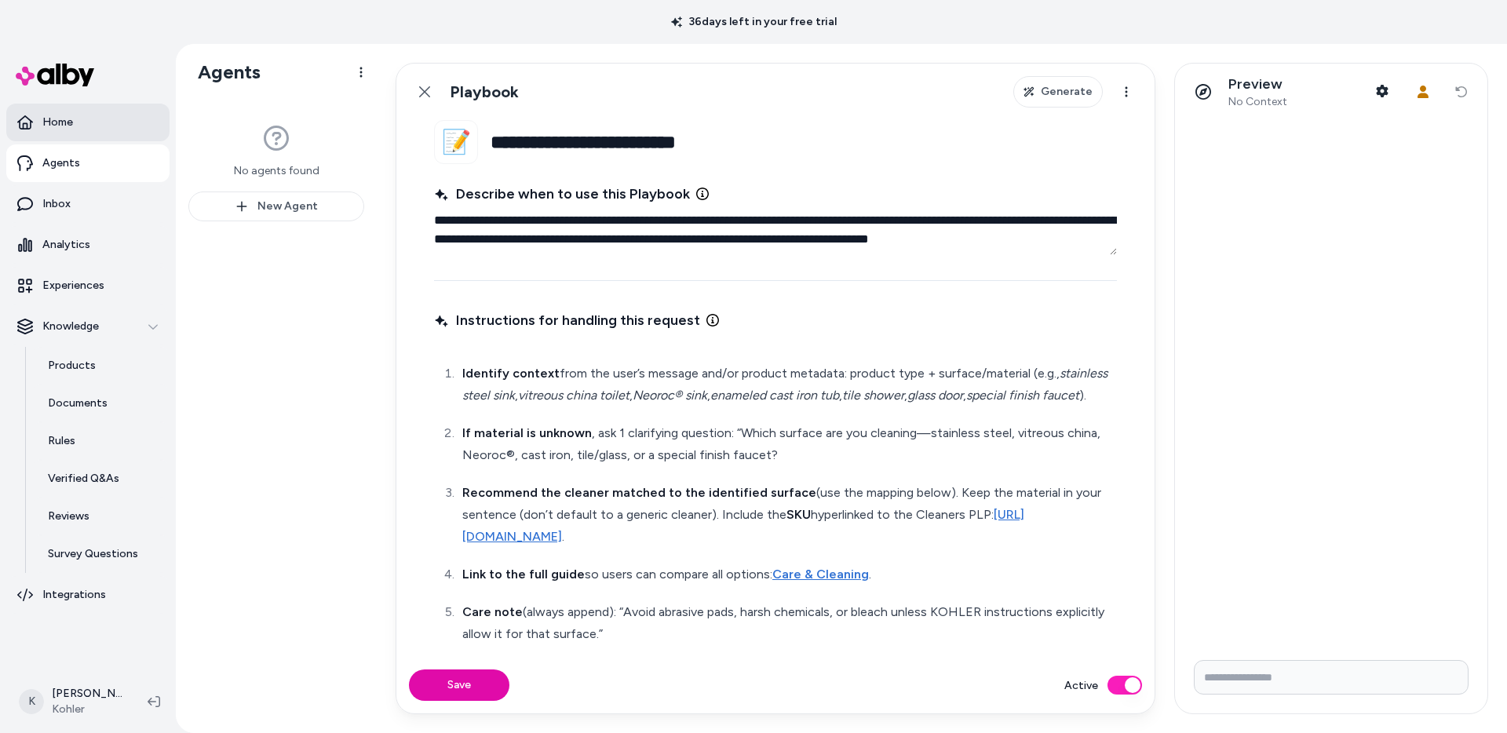
click at [111, 133] on link "Home" at bounding box center [87, 123] width 163 height 38
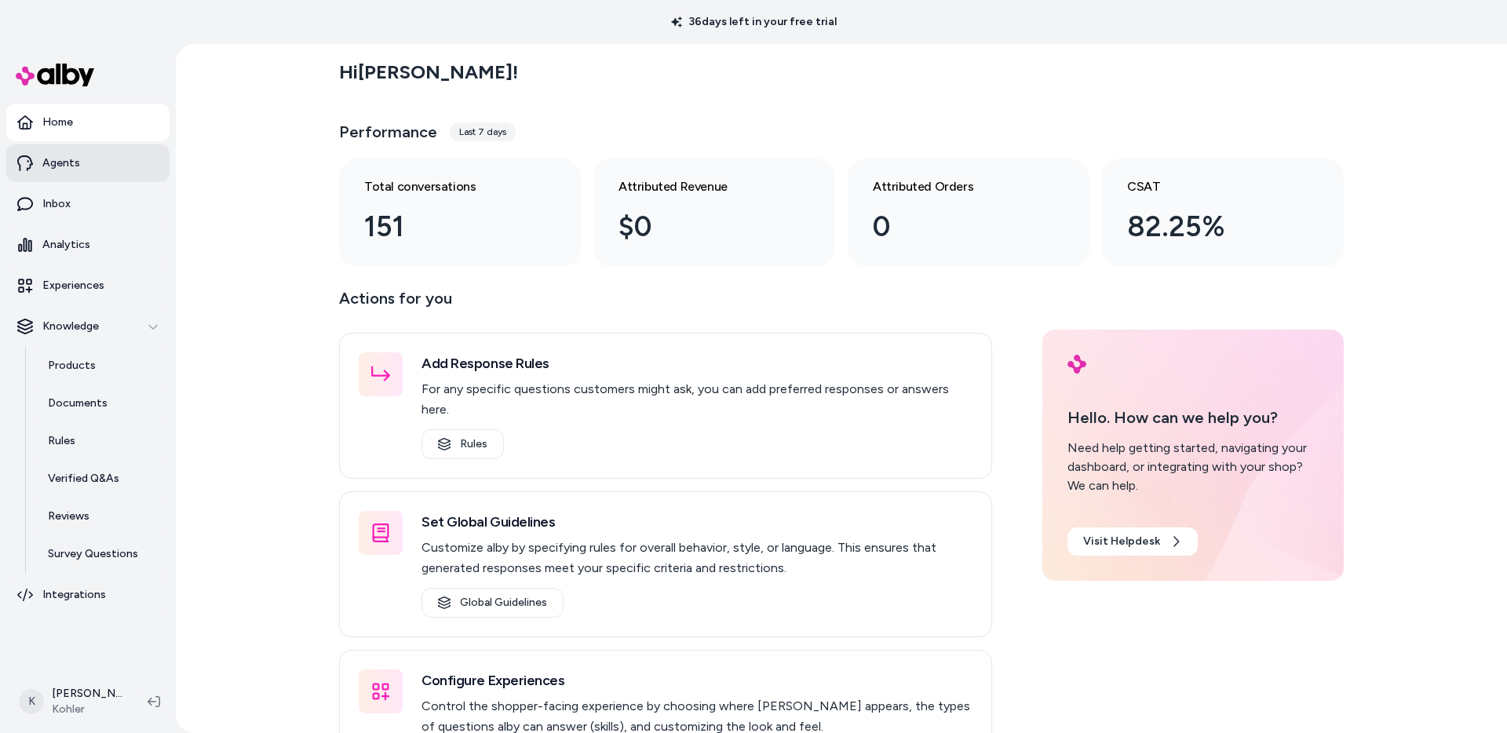
click at [96, 169] on link "Agents" at bounding box center [87, 163] width 163 height 38
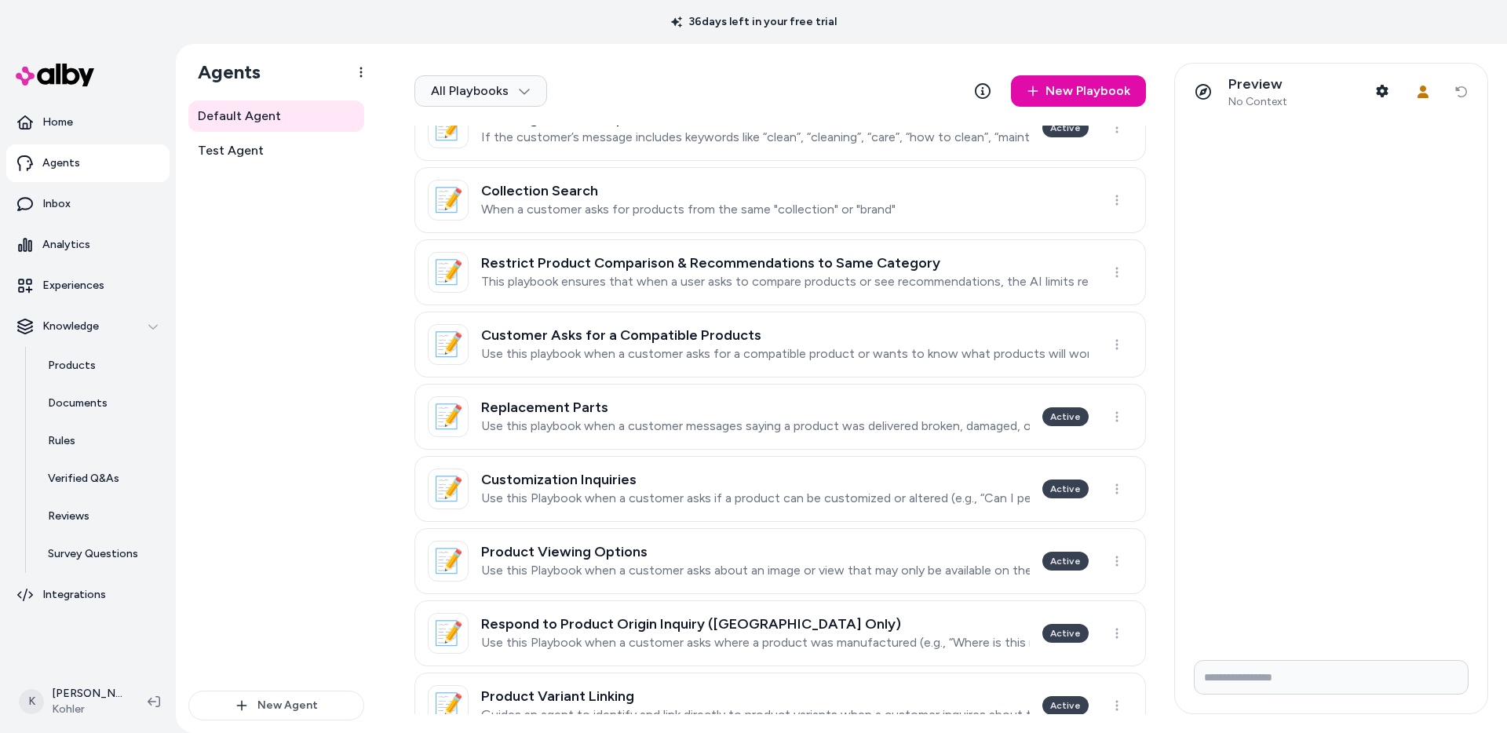
scroll to position [294, 0]
click at [752, 500] on p "Use this Playbook when a customer asks if a product can be customized or altere…" at bounding box center [755, 497] width 549 height 16
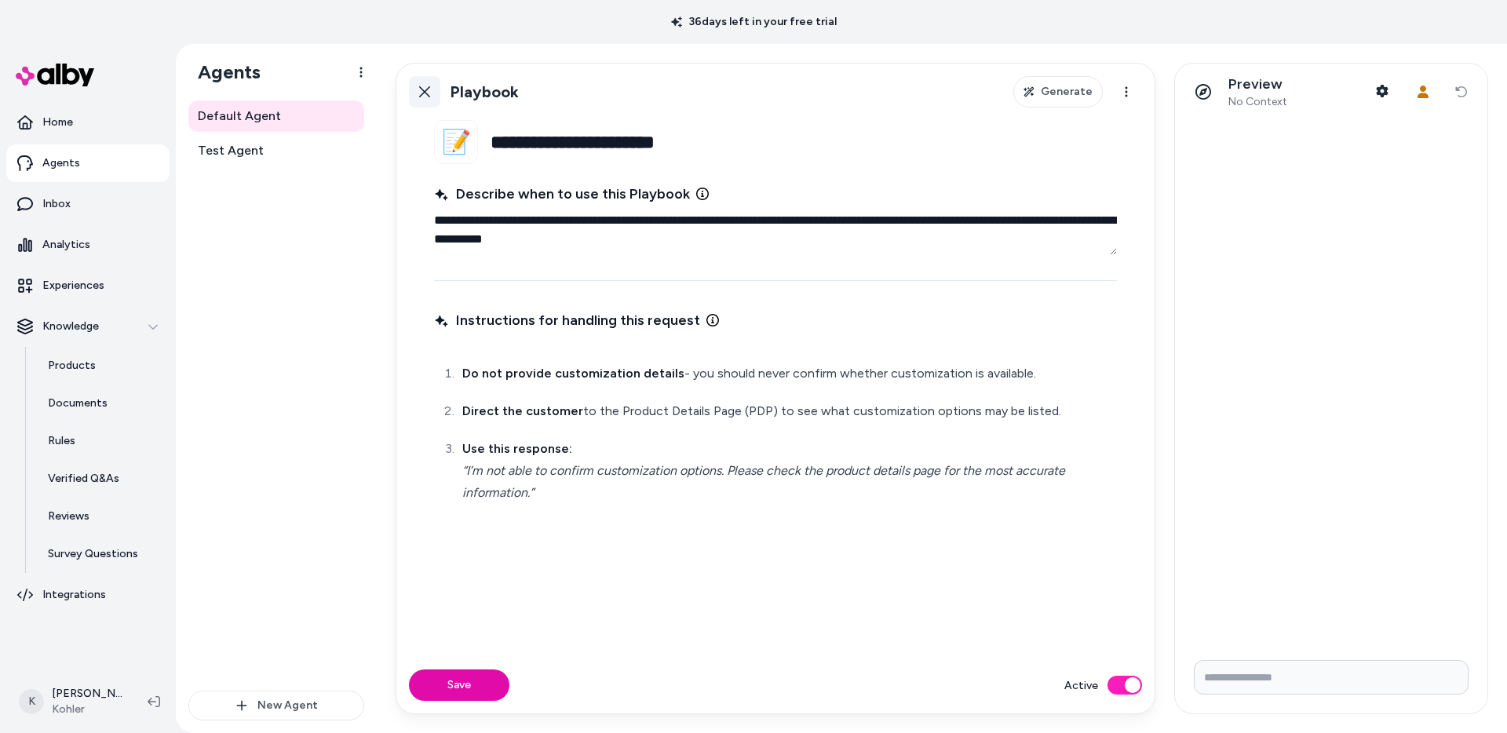
click at [423, 101] on link "Back" at bounding box center [424, 91] width 31 height 31
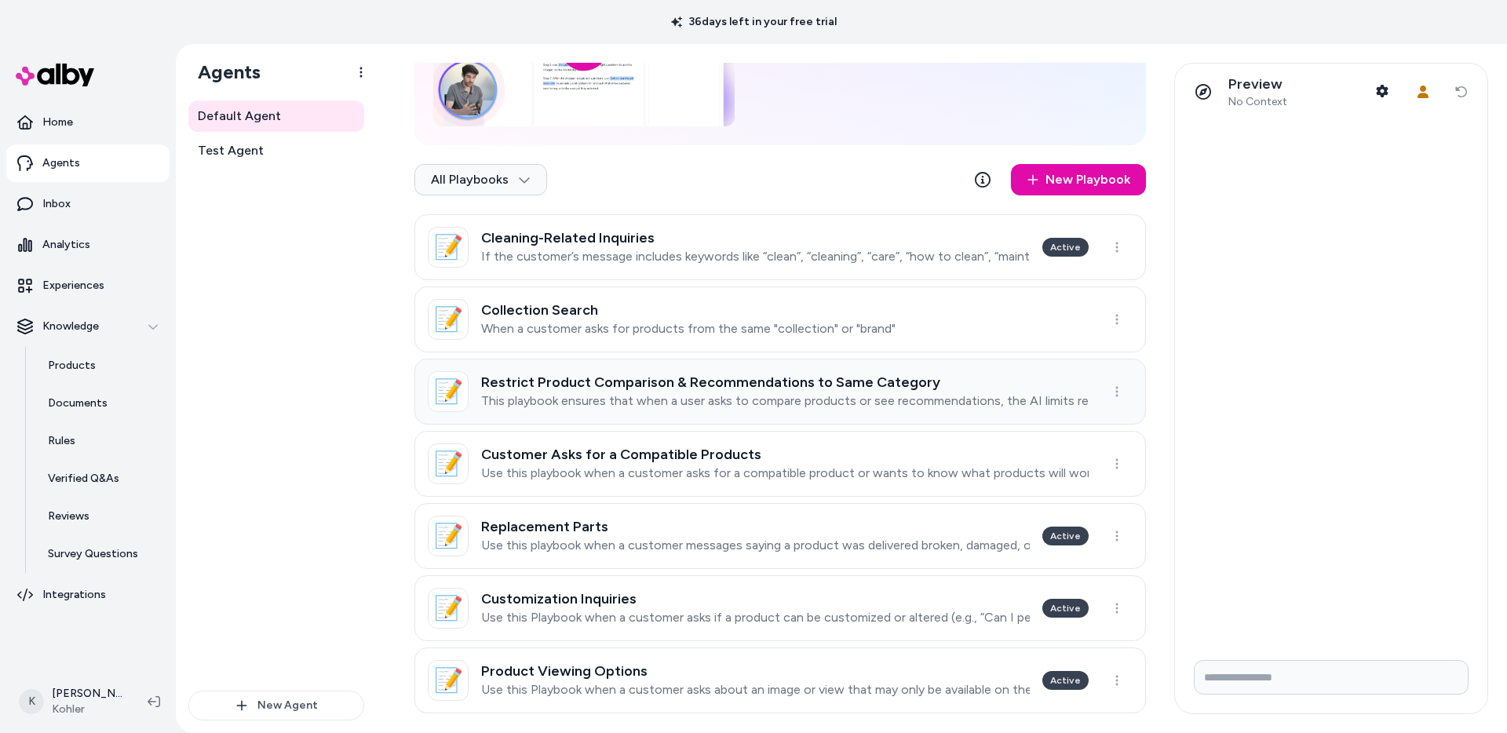
scroll to position [173, 0]
click at [754, 551] on p "Use this playbook when a customer messages saying a product was delivered broke…" at bounding box center [755, 545] width 549 height 16
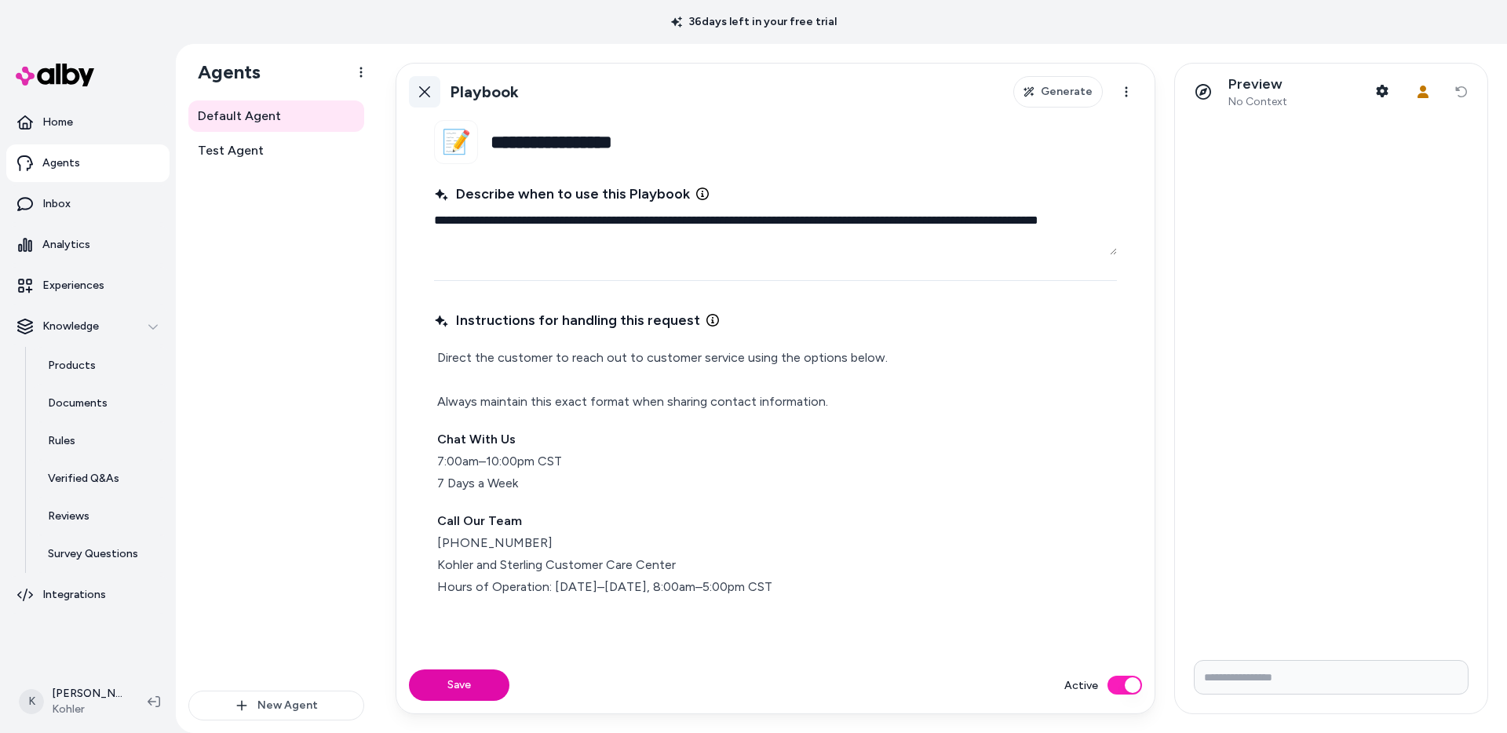
click at [425, 97] on link "Back" at bounding box center [424, 91] width 31 height 31
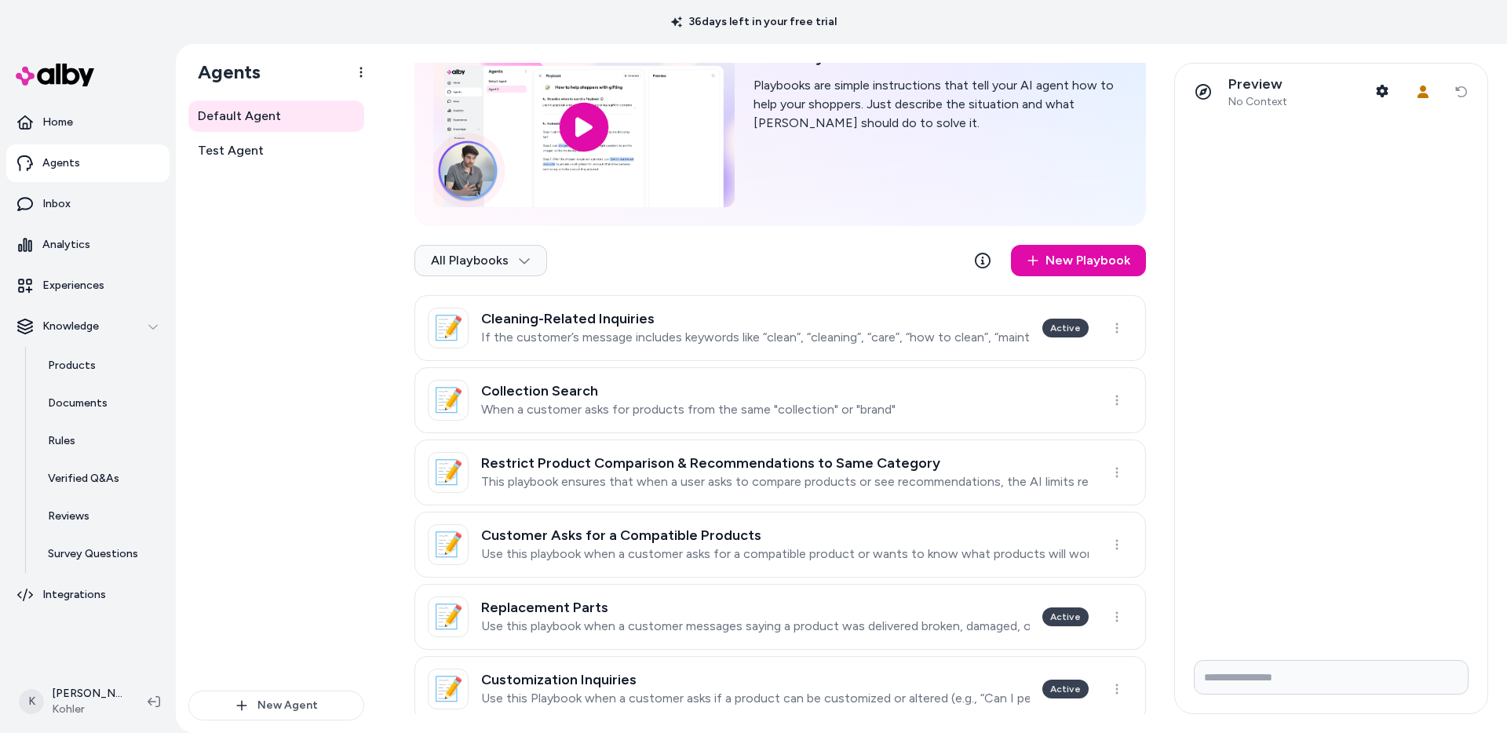
scroll to position [106, 0]
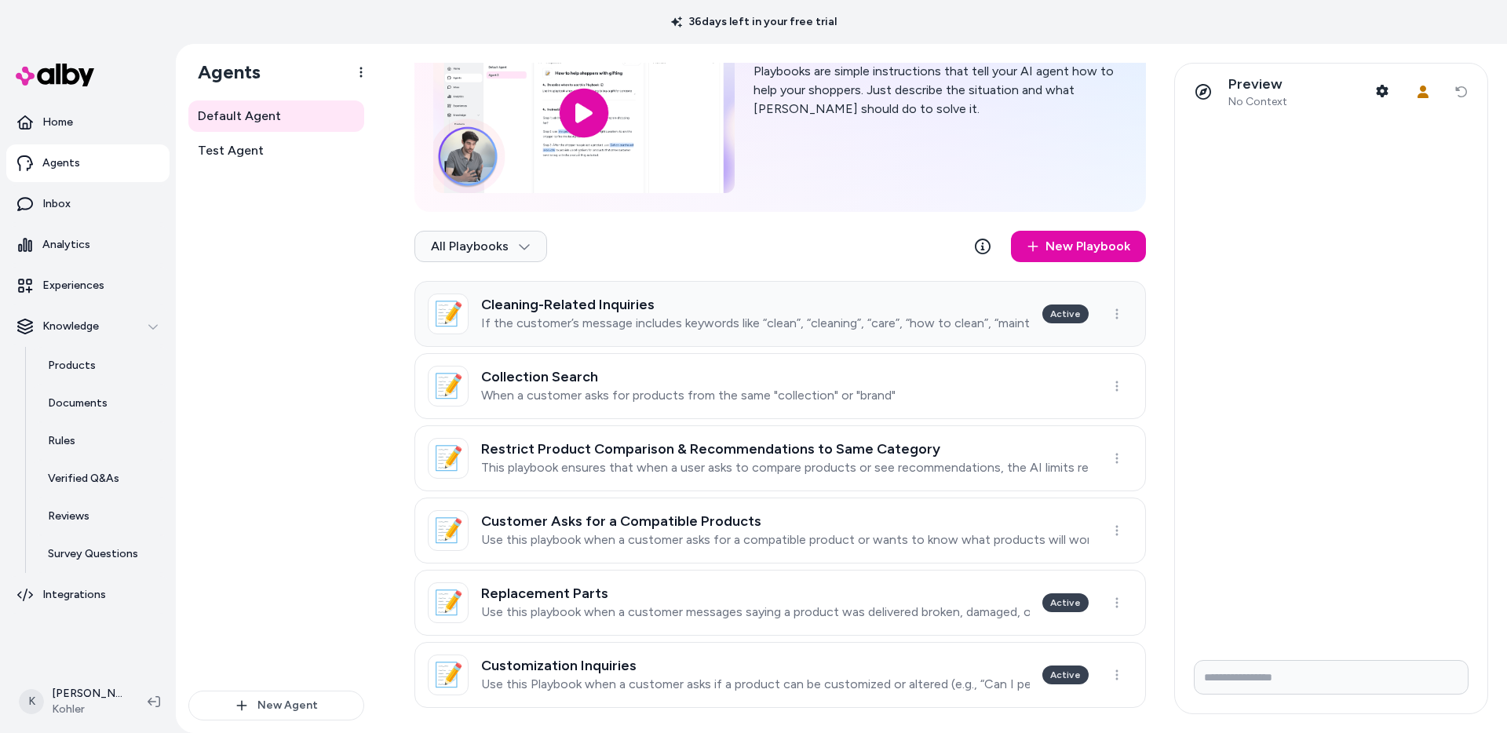
click at [812, 309] on h3 "Cleaning-Related Inquiries" at bounding box center [755, 305] width 549 height 16
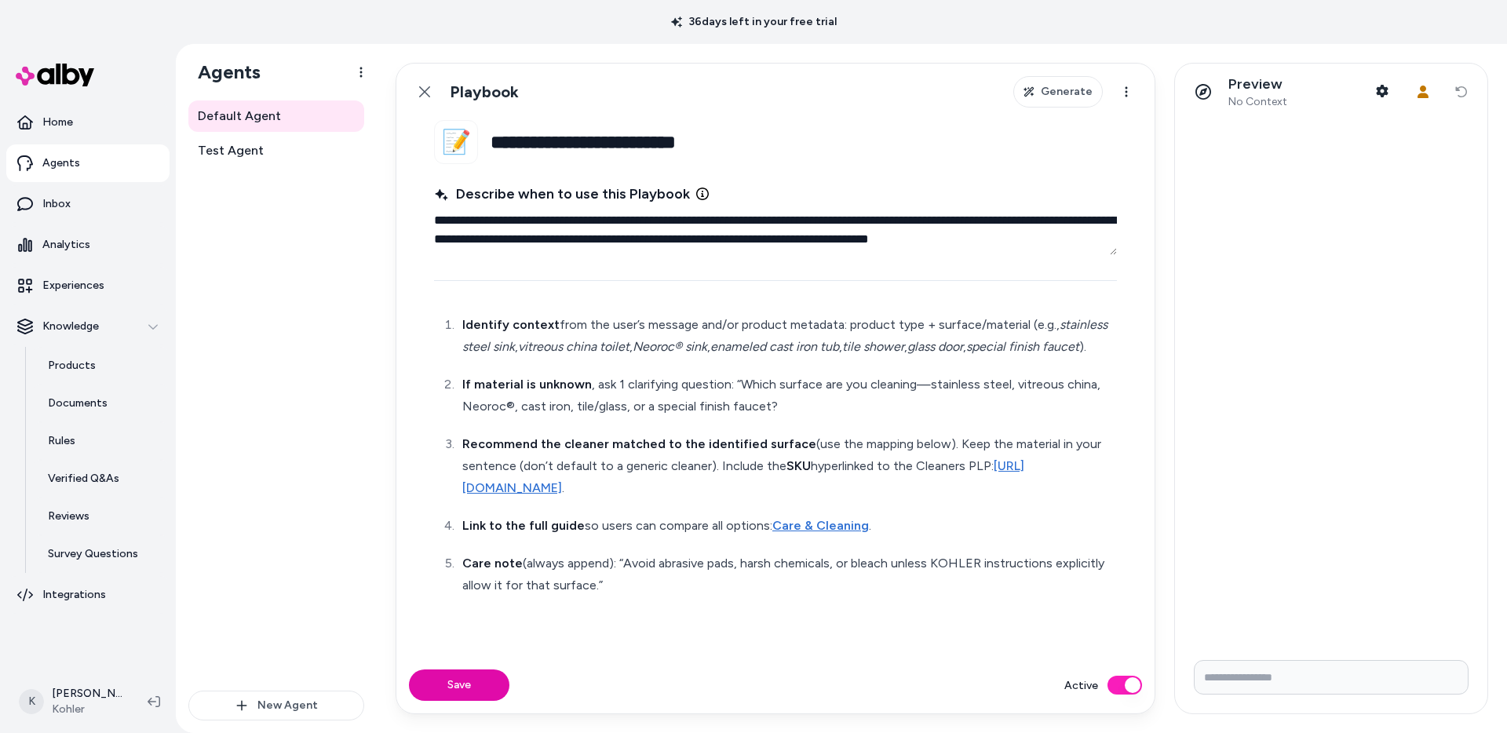
scroll to position [100, 0]
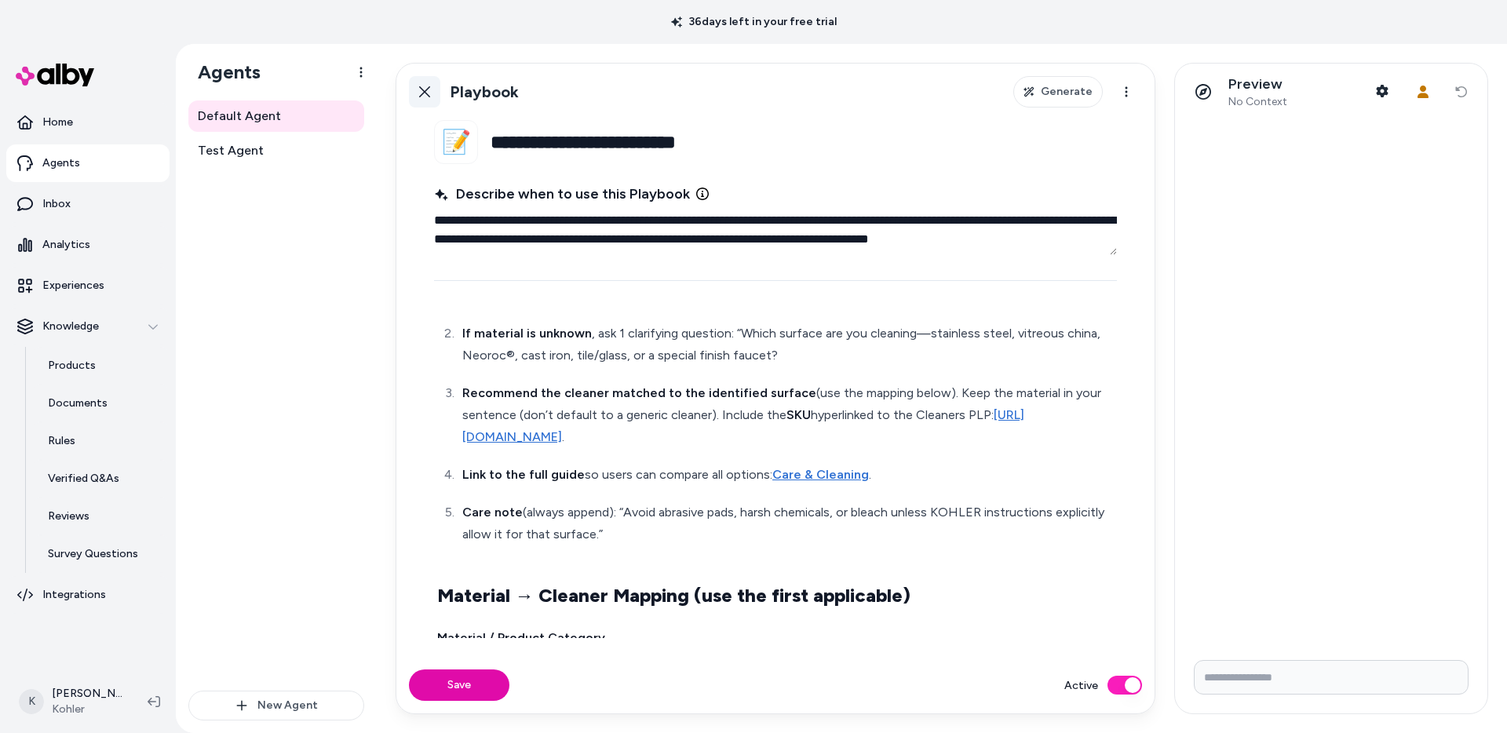
click at [429, 95] on icon at bounding box center [424, 91] width 11 height 11
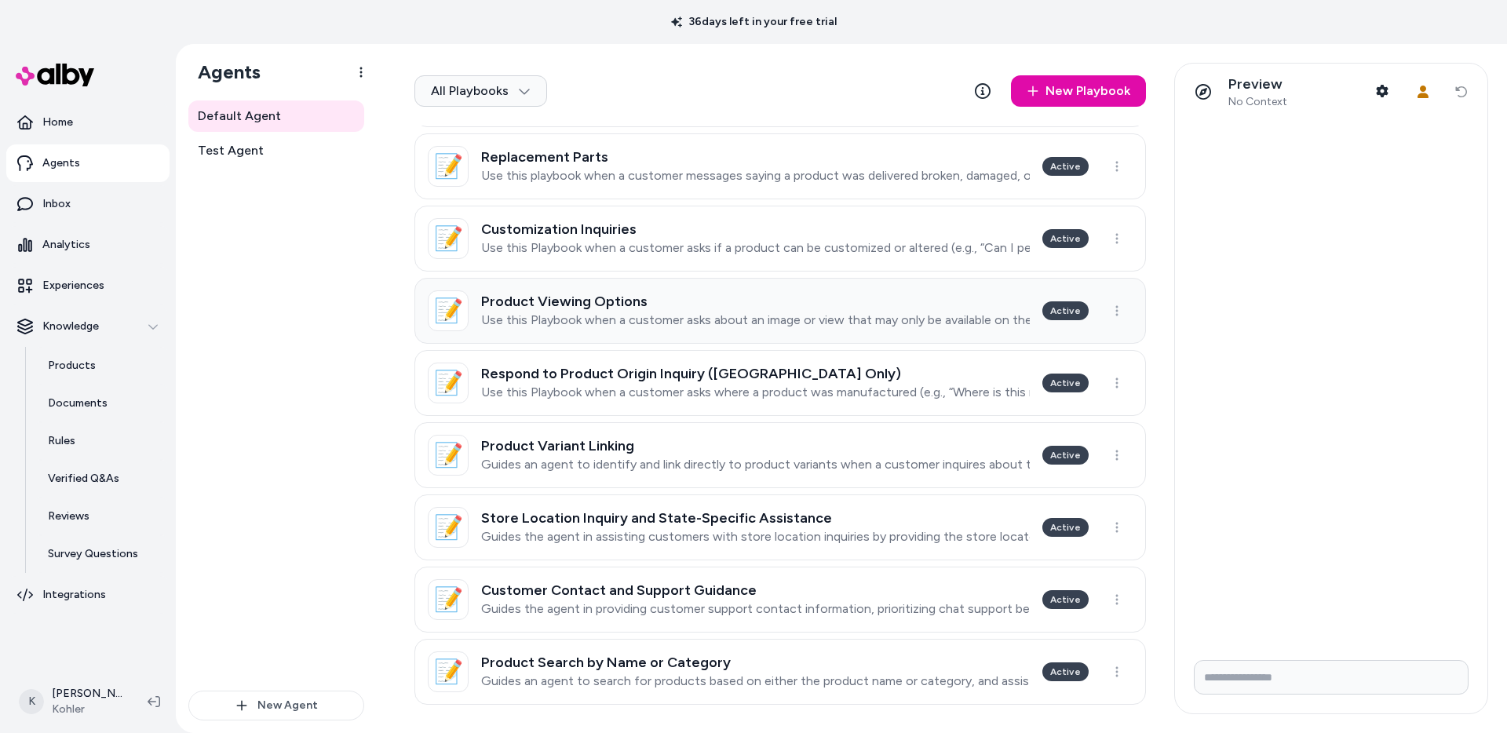
scroll to position [552, 0]
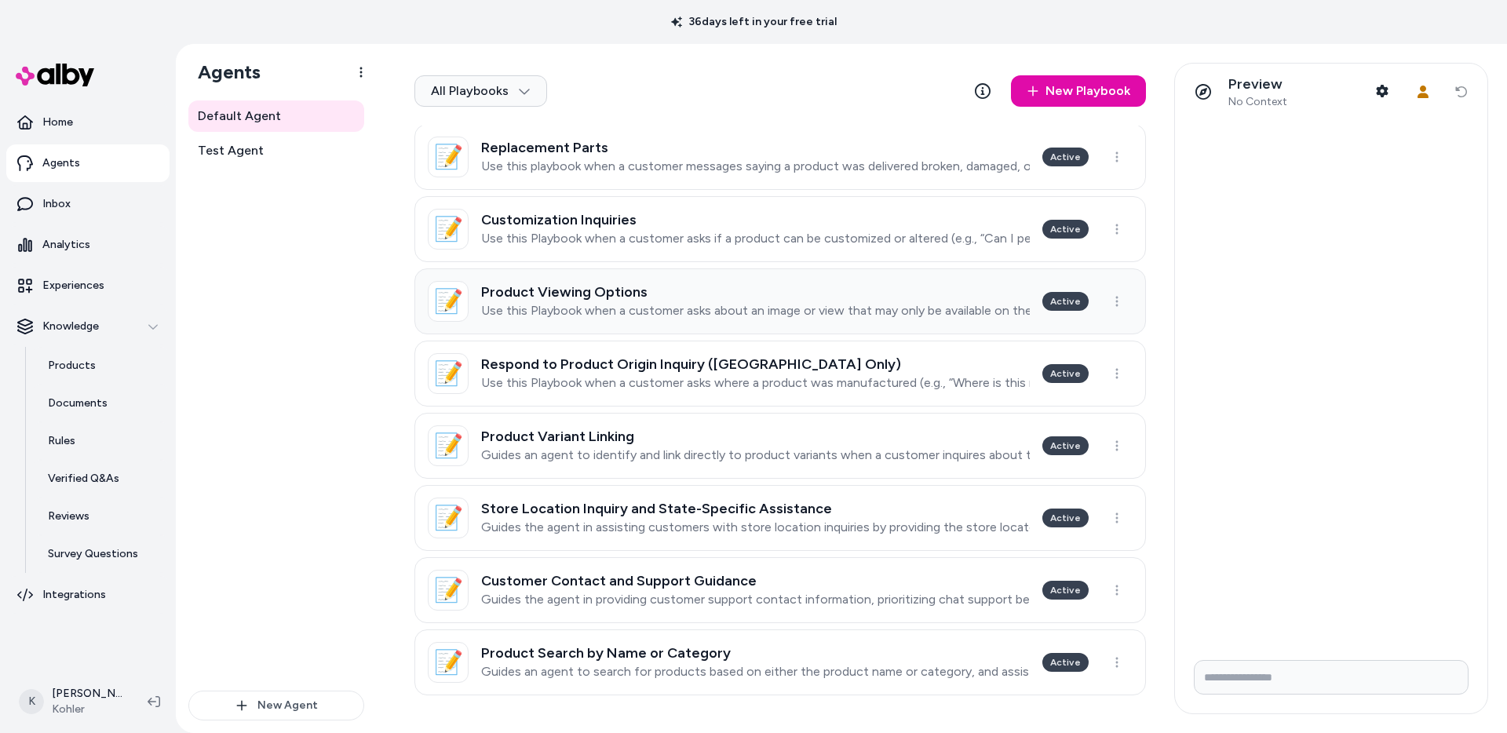
click at [706, 303] on p "Use this Playbook when a customer asks about an image or view that may only be …" at bounding box center [755, 311] width 549 height 16
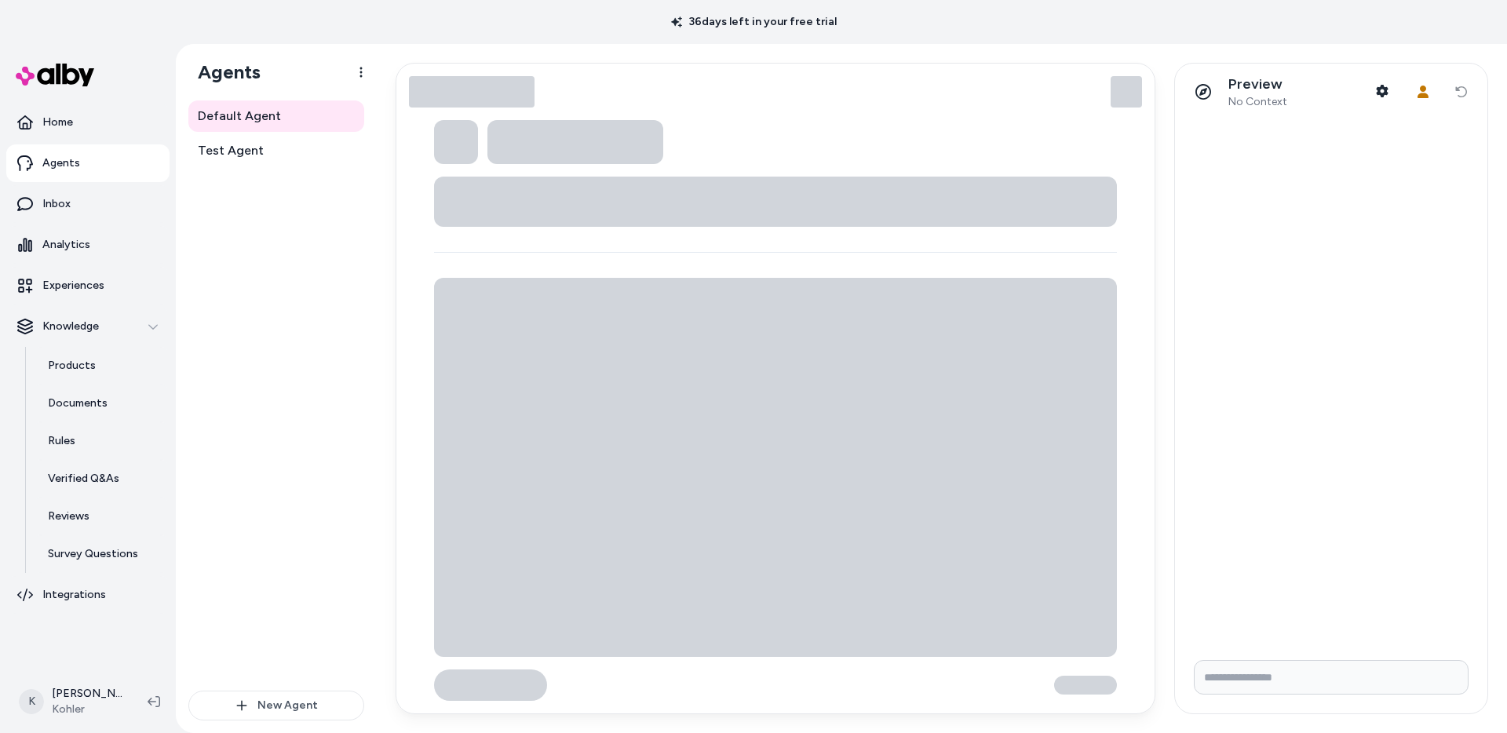
type textarea "*"
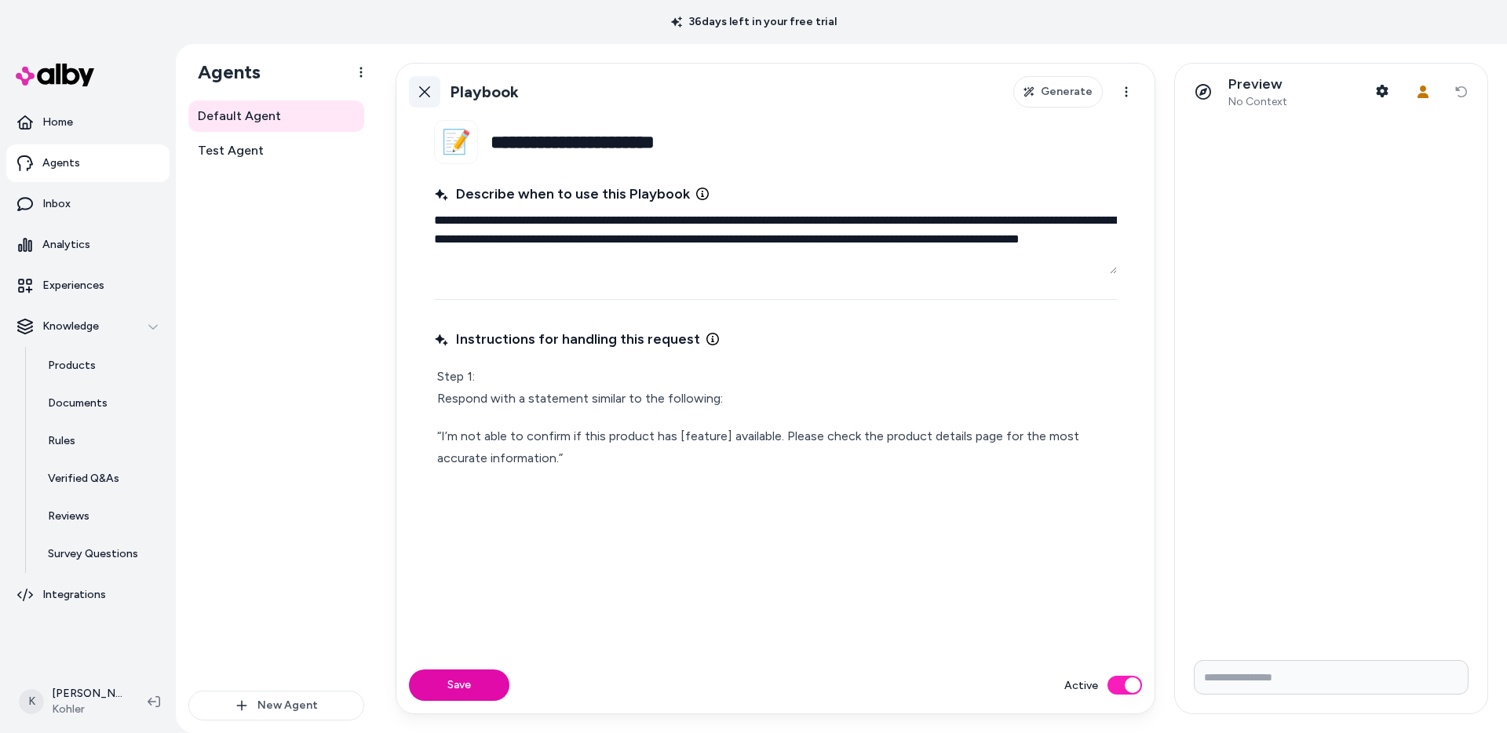
click at [428, 93] on icon at bounding box center [424, 92] width 13 height 13
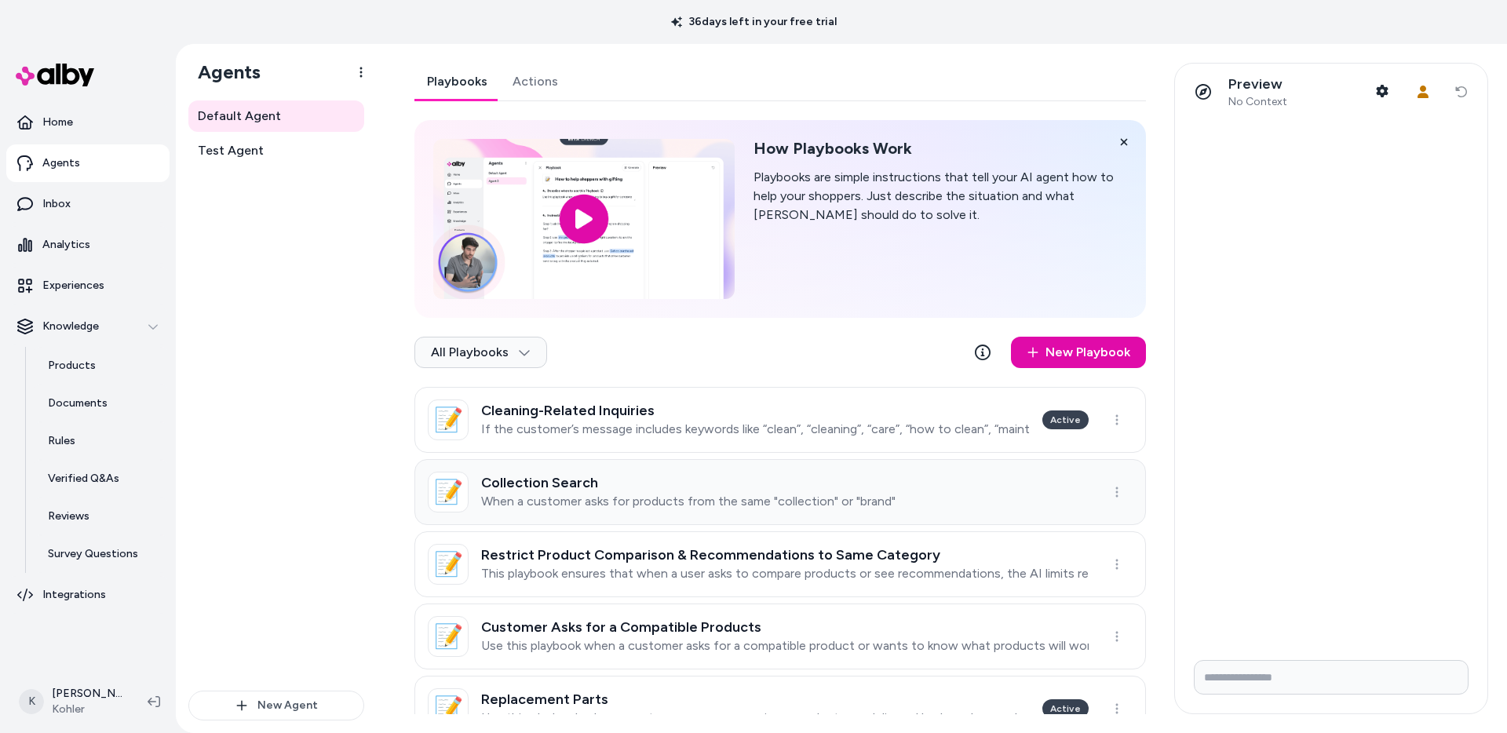
scroll to position [552, 0]
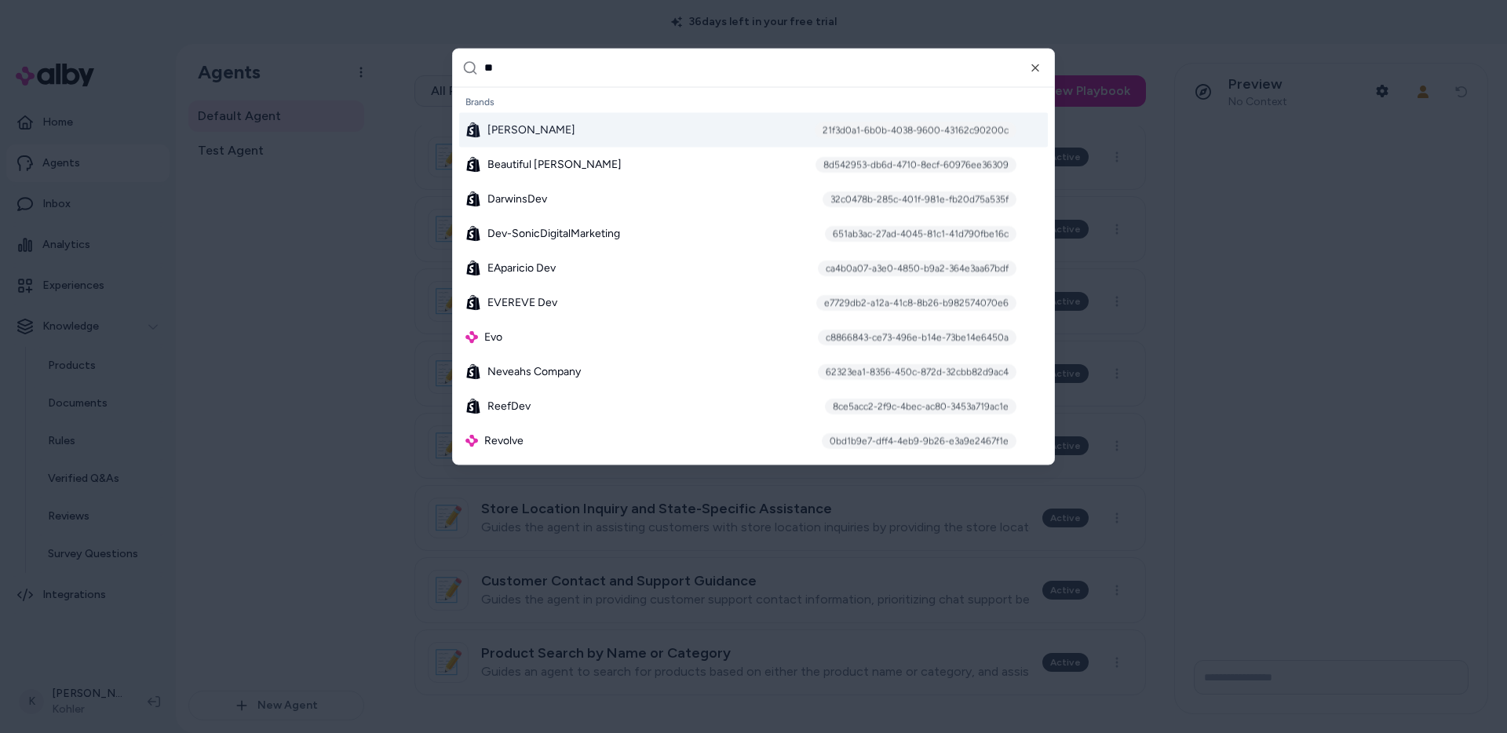
type input "***"
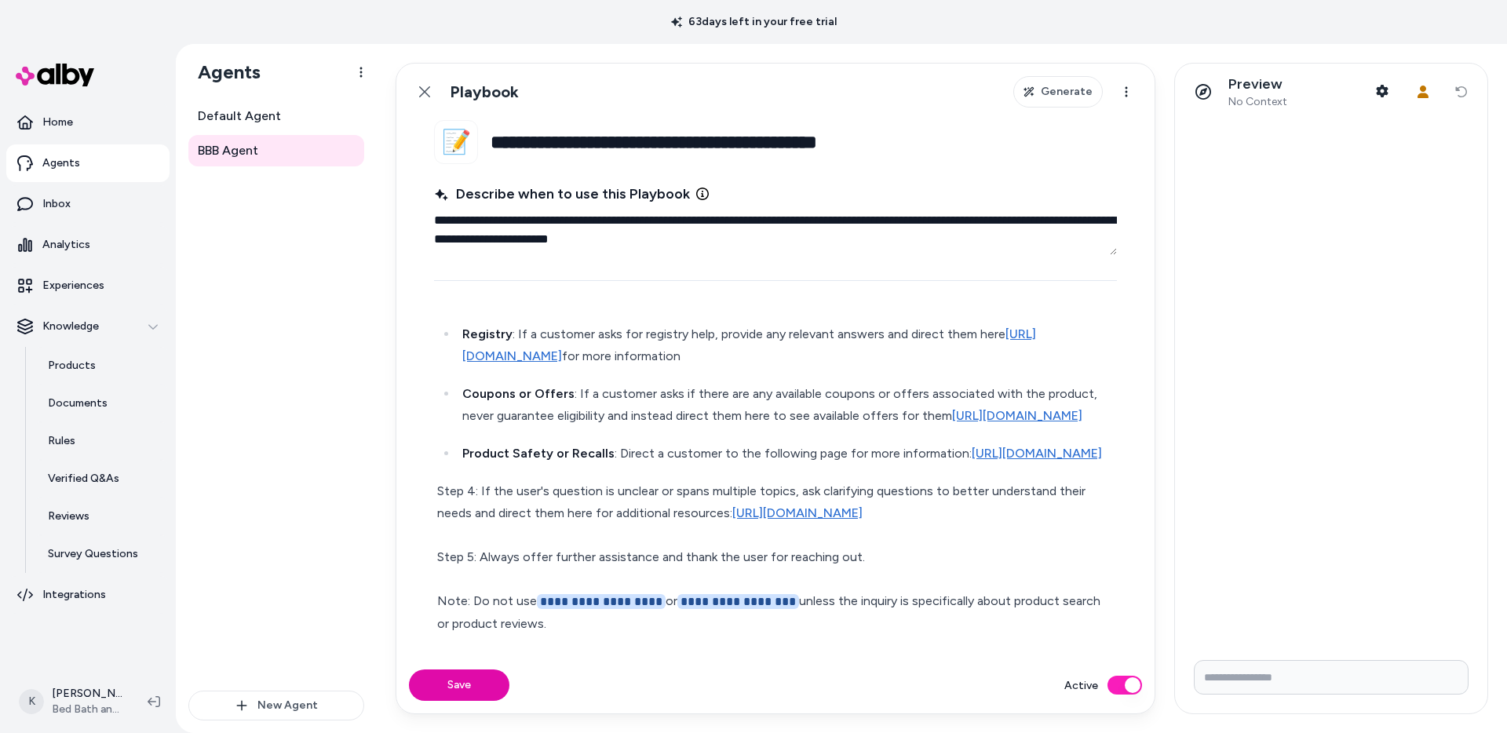
scroll to position [795, 0]
type textarea "*"
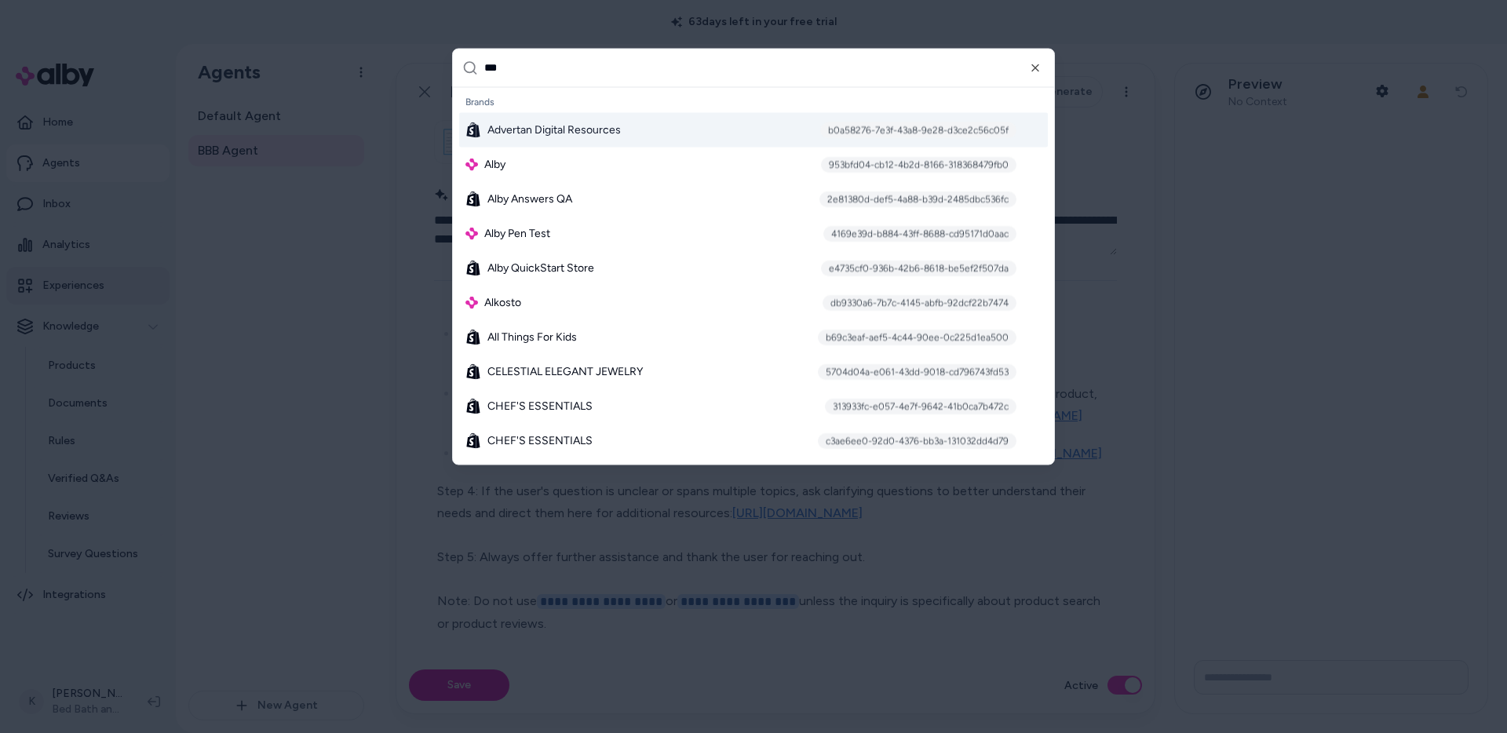
type input "****"
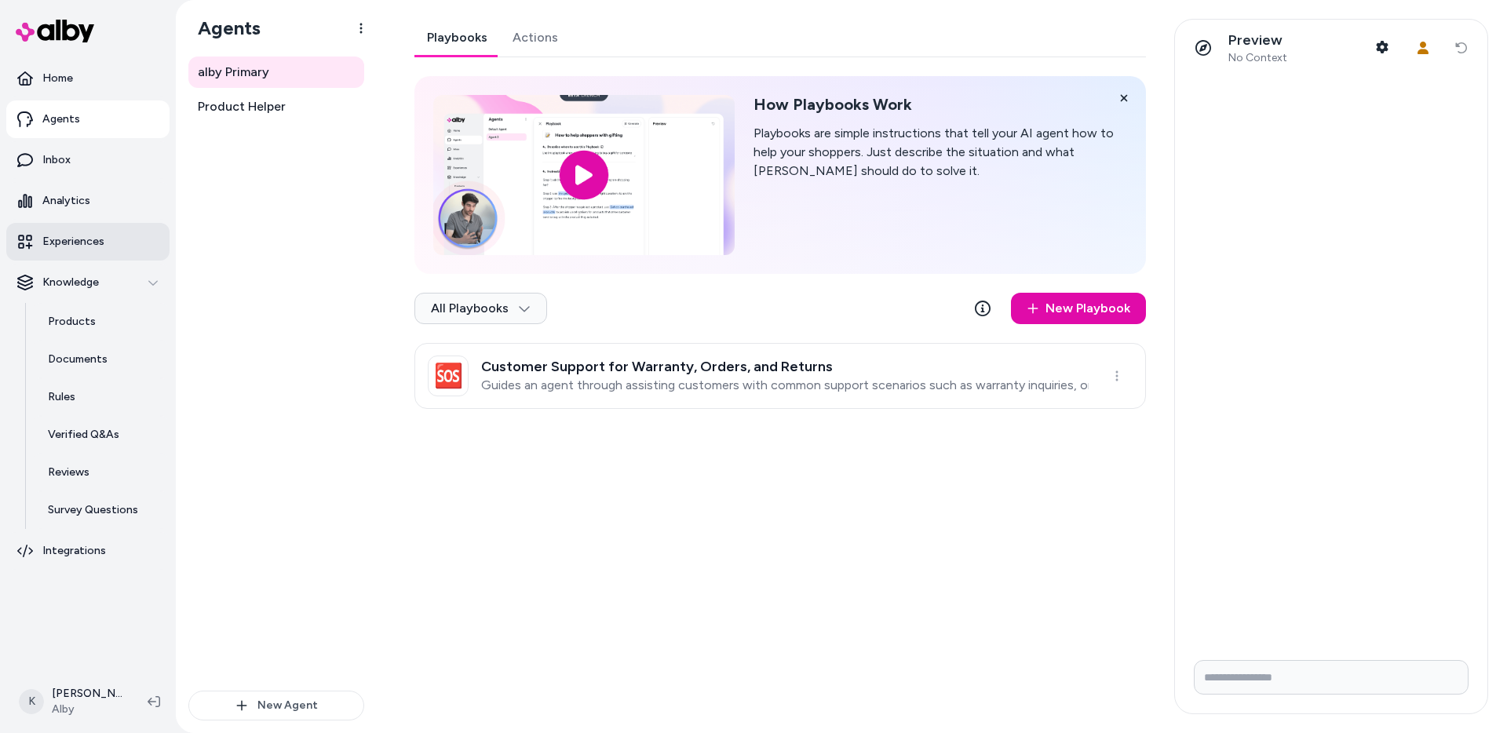
click at [107, 239] on link "Experiences" at bounding box center [87, 242] width 163 height 38
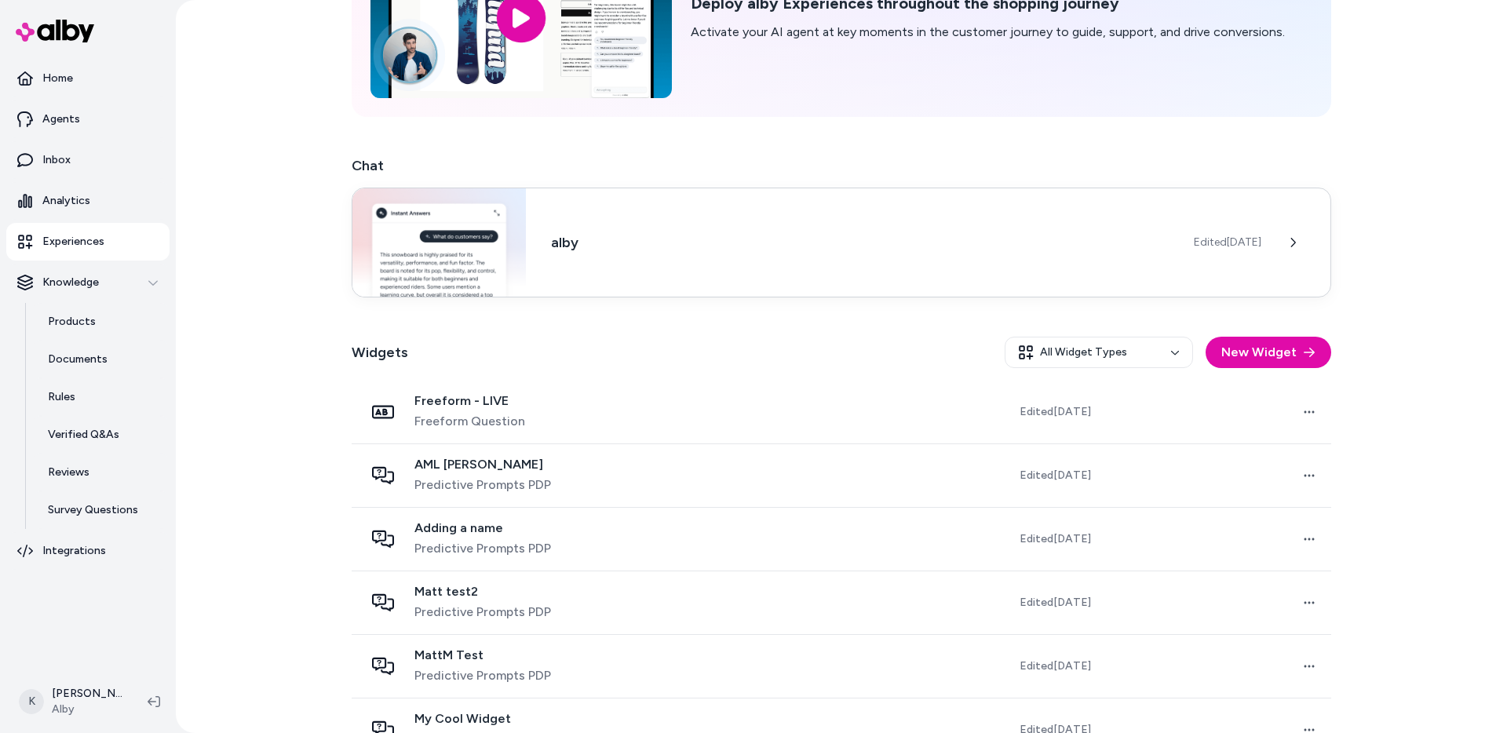
scroll to position [153, 0]
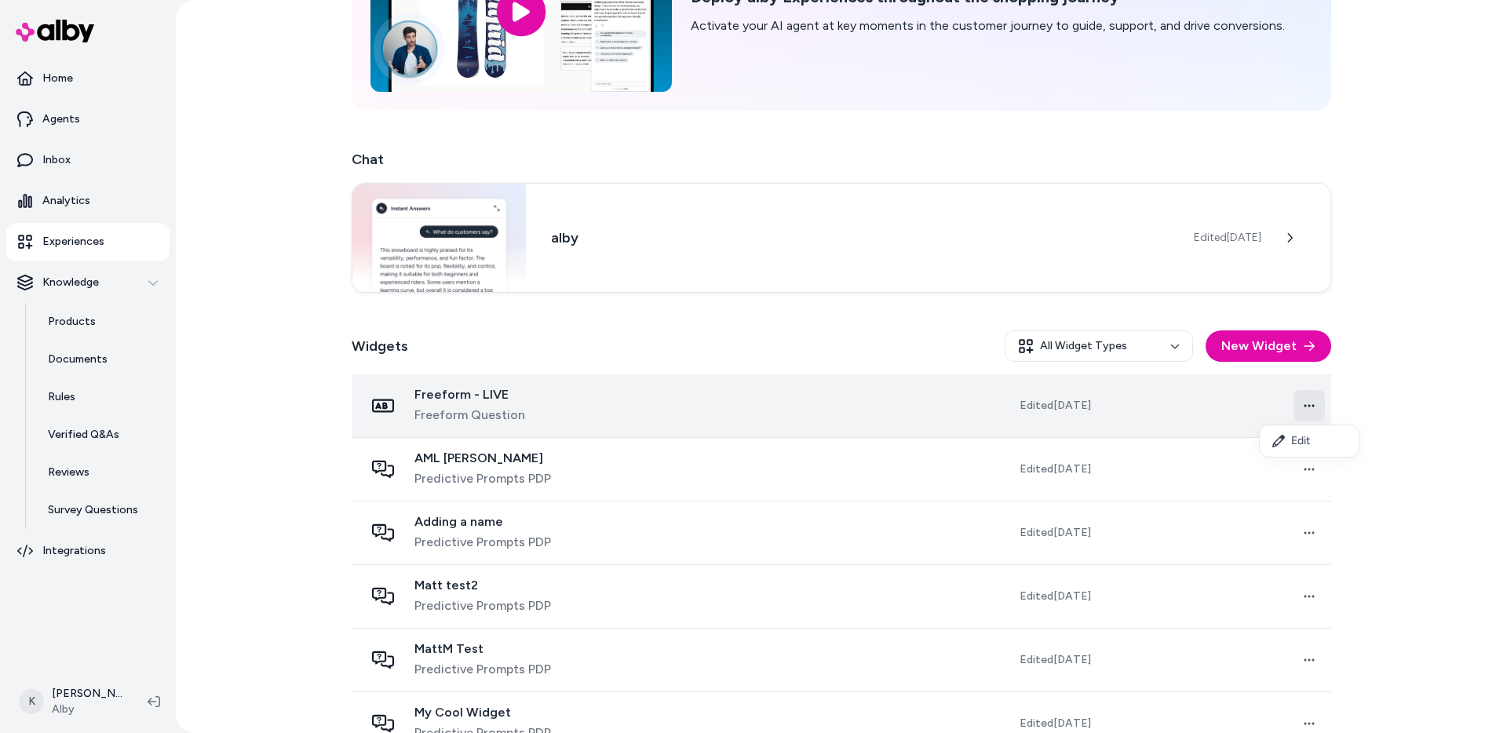
click at [1314, 407] on html "Home Agents Inbox Analytics Experiences Knowledge Products Documents Rules Veri…" at bounding box center [753, 366] width 1507 height 733
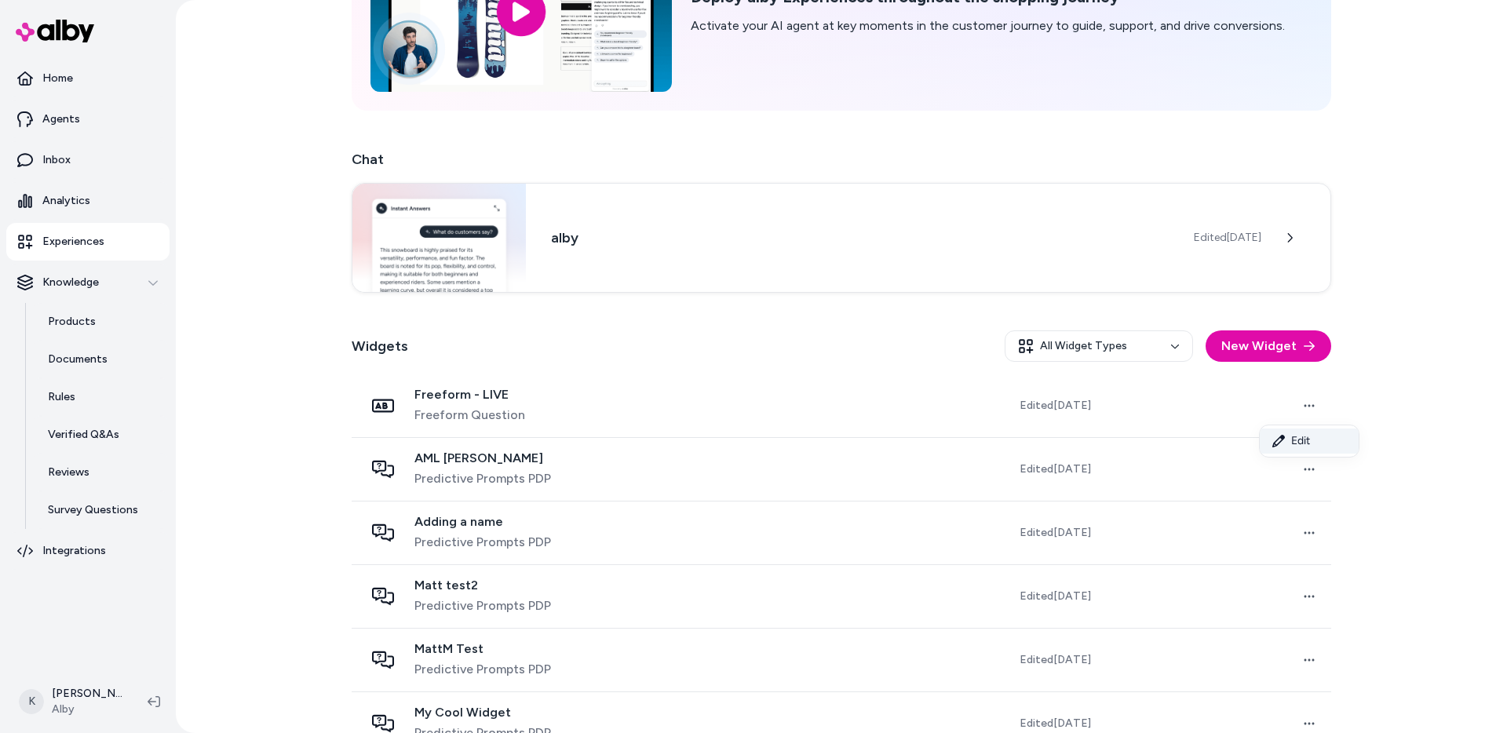
click at [1311, 440] on link "Edit" at bounding box center [1309, 441] width 99 height 25
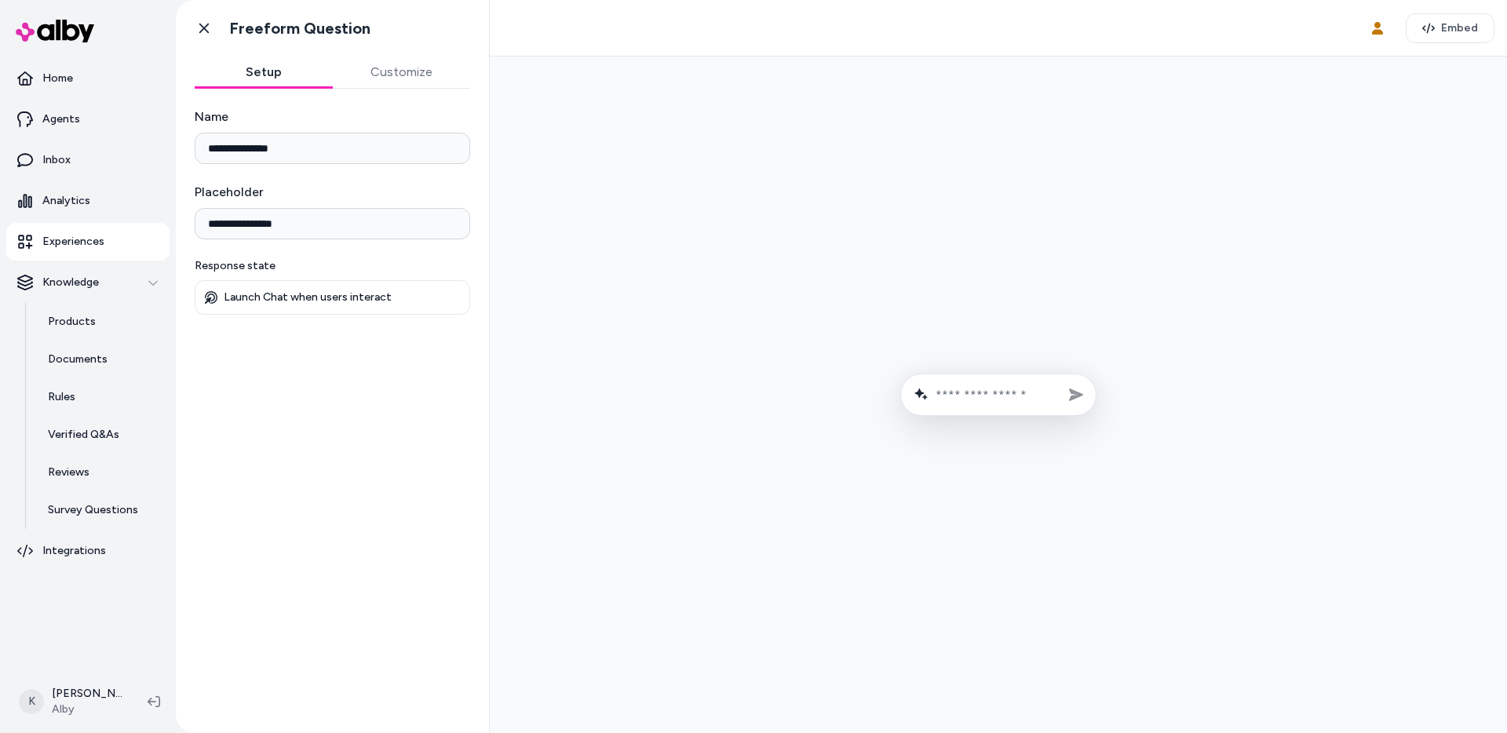
click at [409, 79] on button "Customize" at bounding box center [402, 72] width 138 height 31
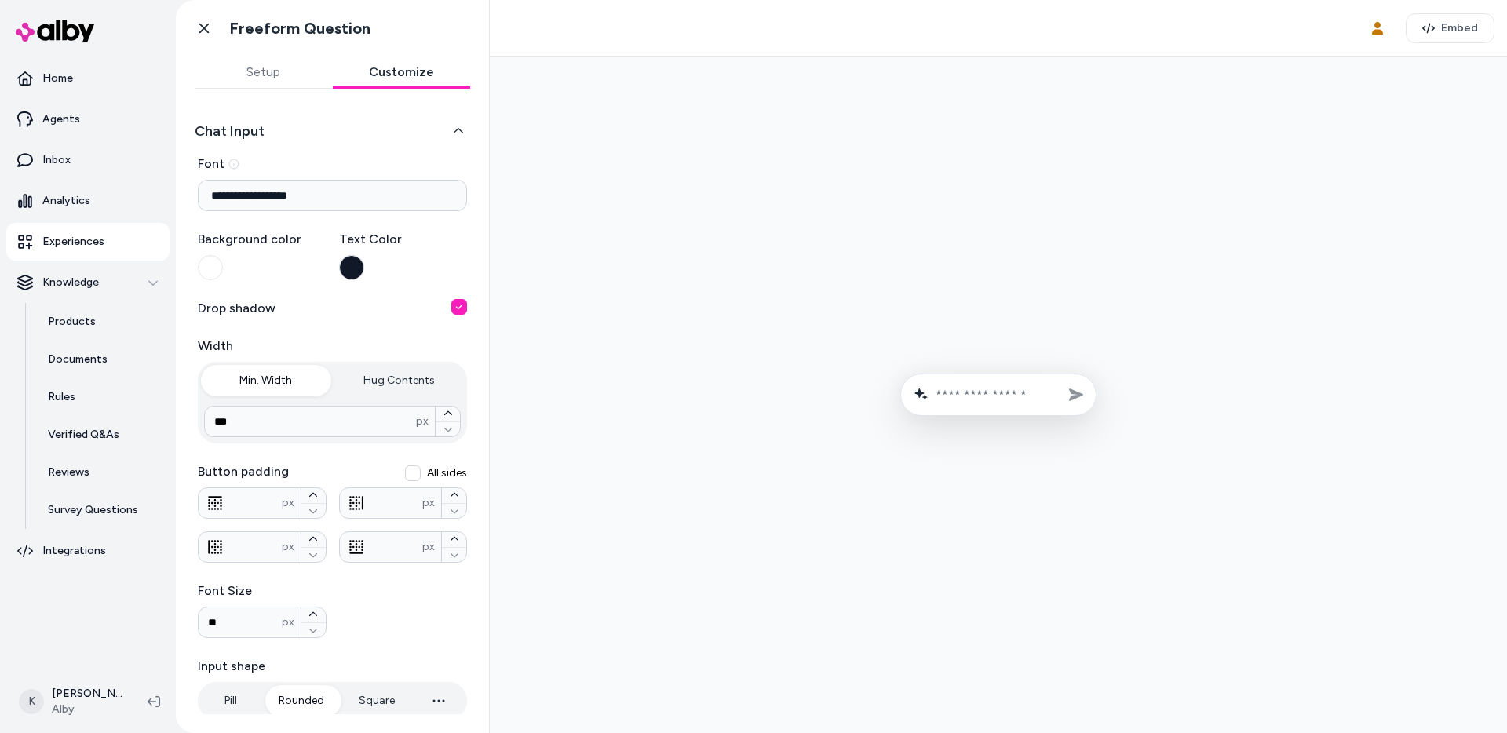
click at [282, 78] on button "Setup" at bounding box center [264, 72] width 138 height 31
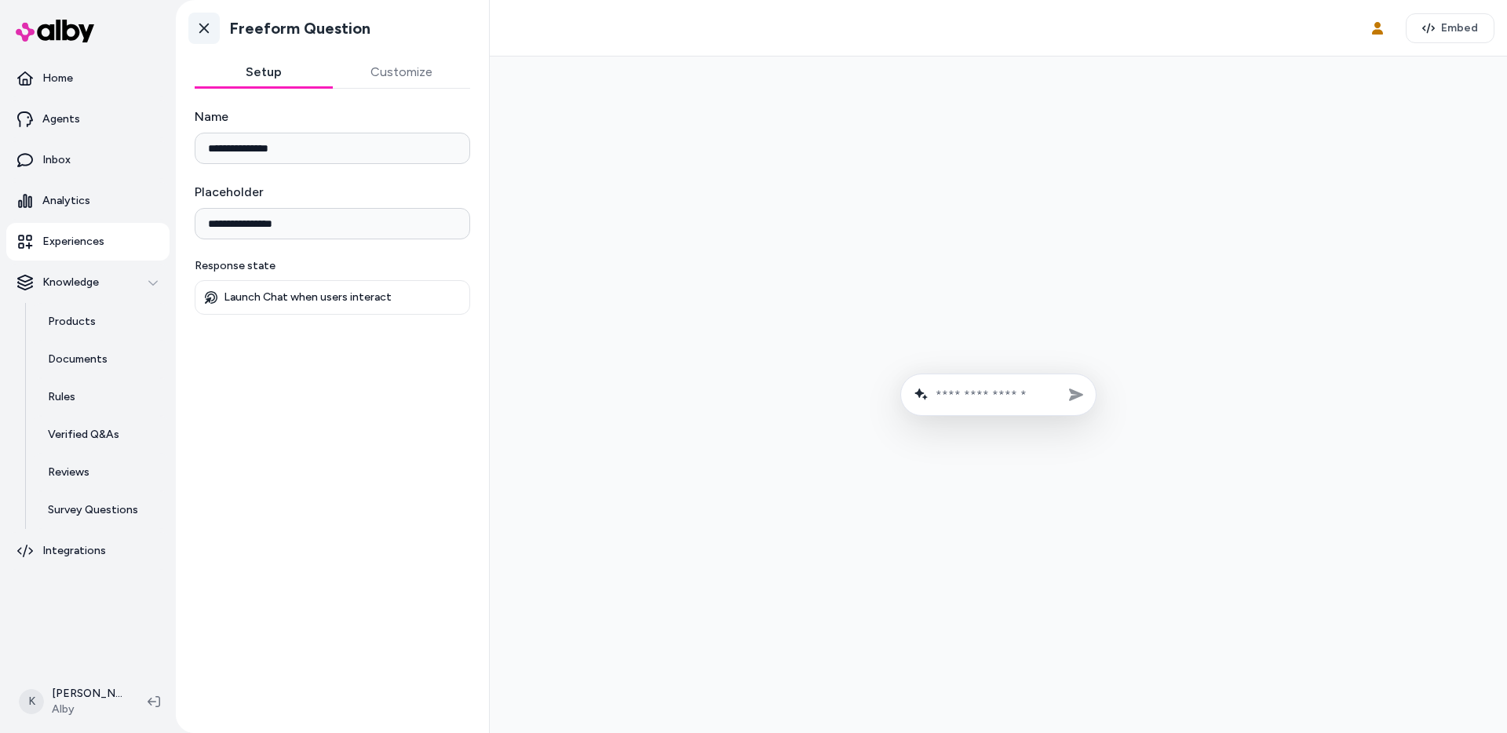
click at [201, 32] on icon at bounding box center [204, 28] width 16 height 16
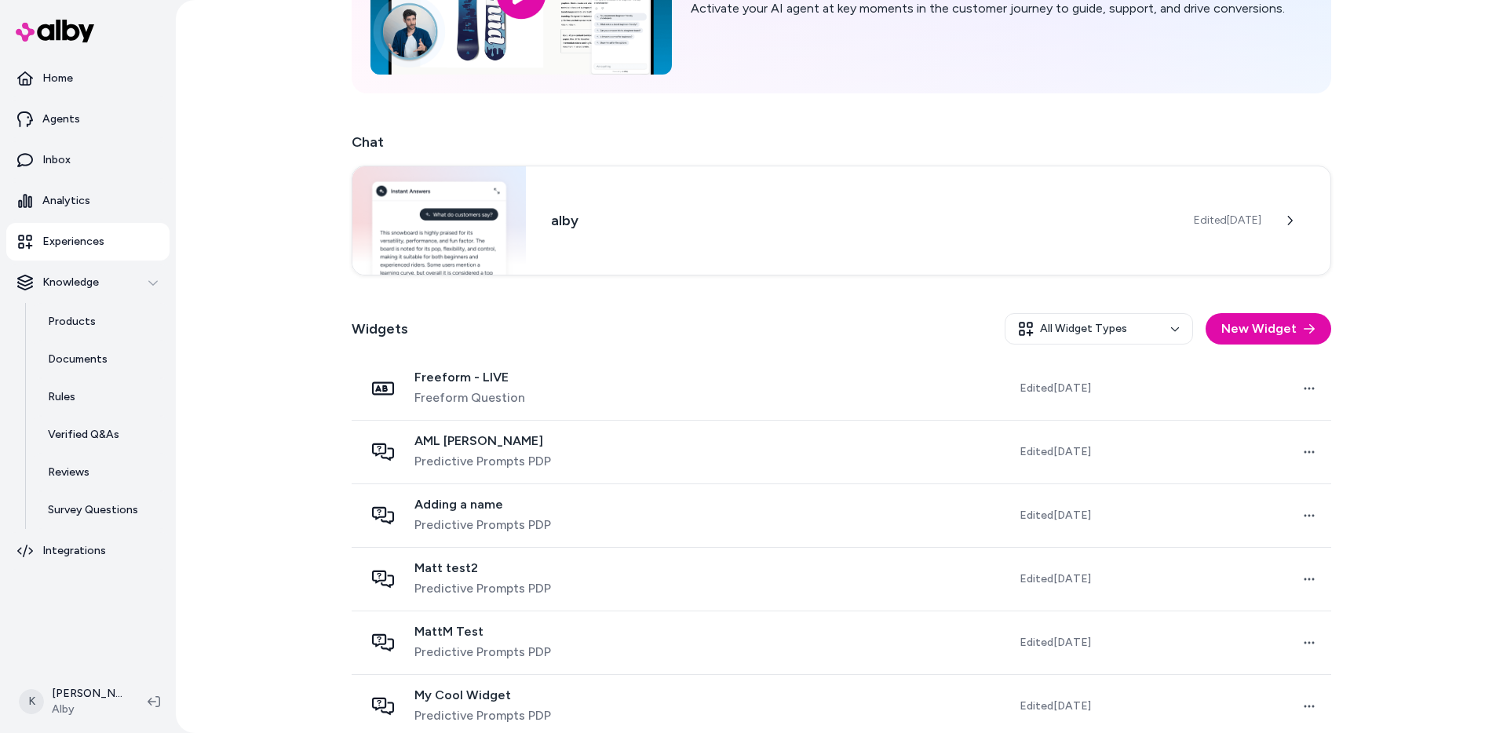
scroll to position [183, 0]
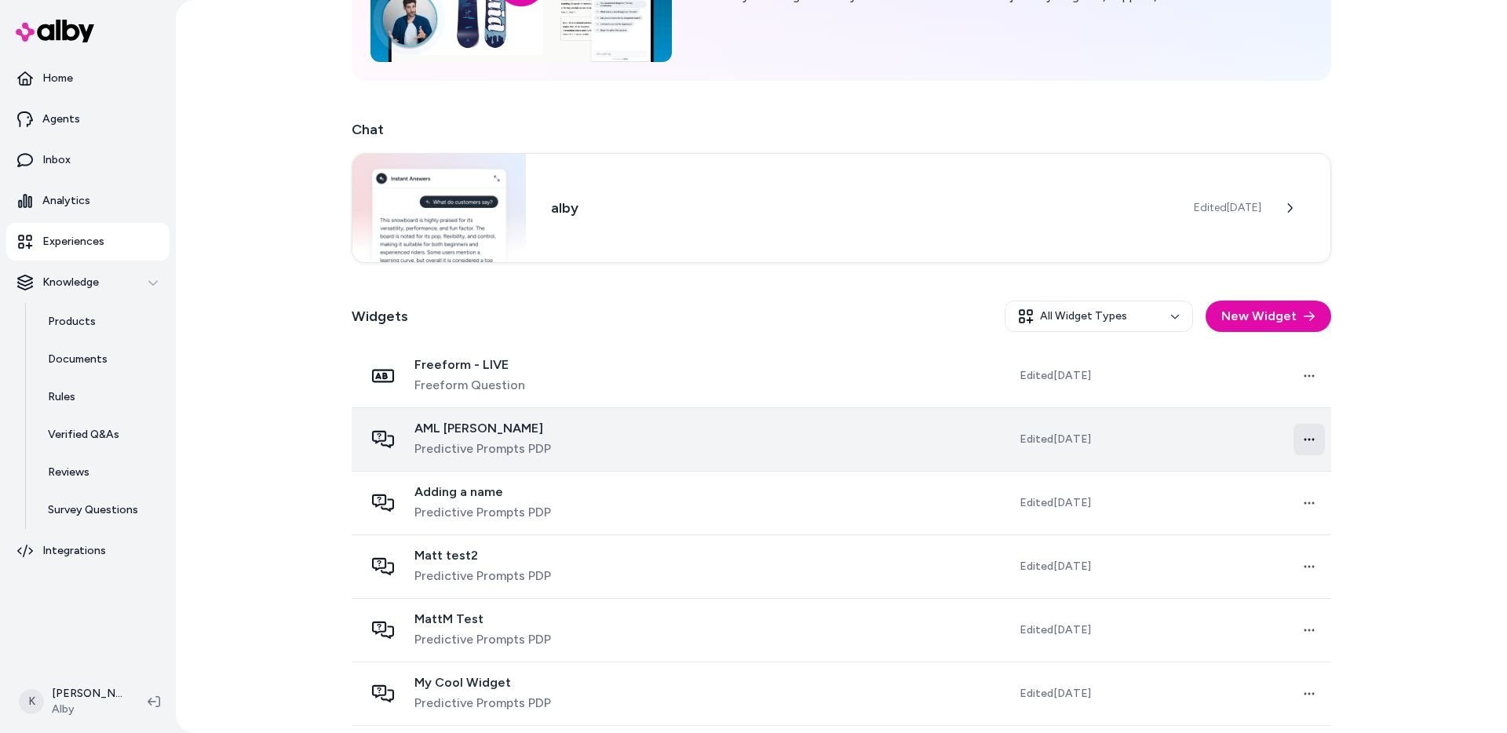
click at [1314, 438] on html "Home Agents Inbox Analytics Experiences Knowledge Products Documents Rules Veri…" at bounding box center [753, 366] width 1507 height 733
click at [1211, 437] on td "Open menu" at bounding box center [1218, 439] width 228 height 64
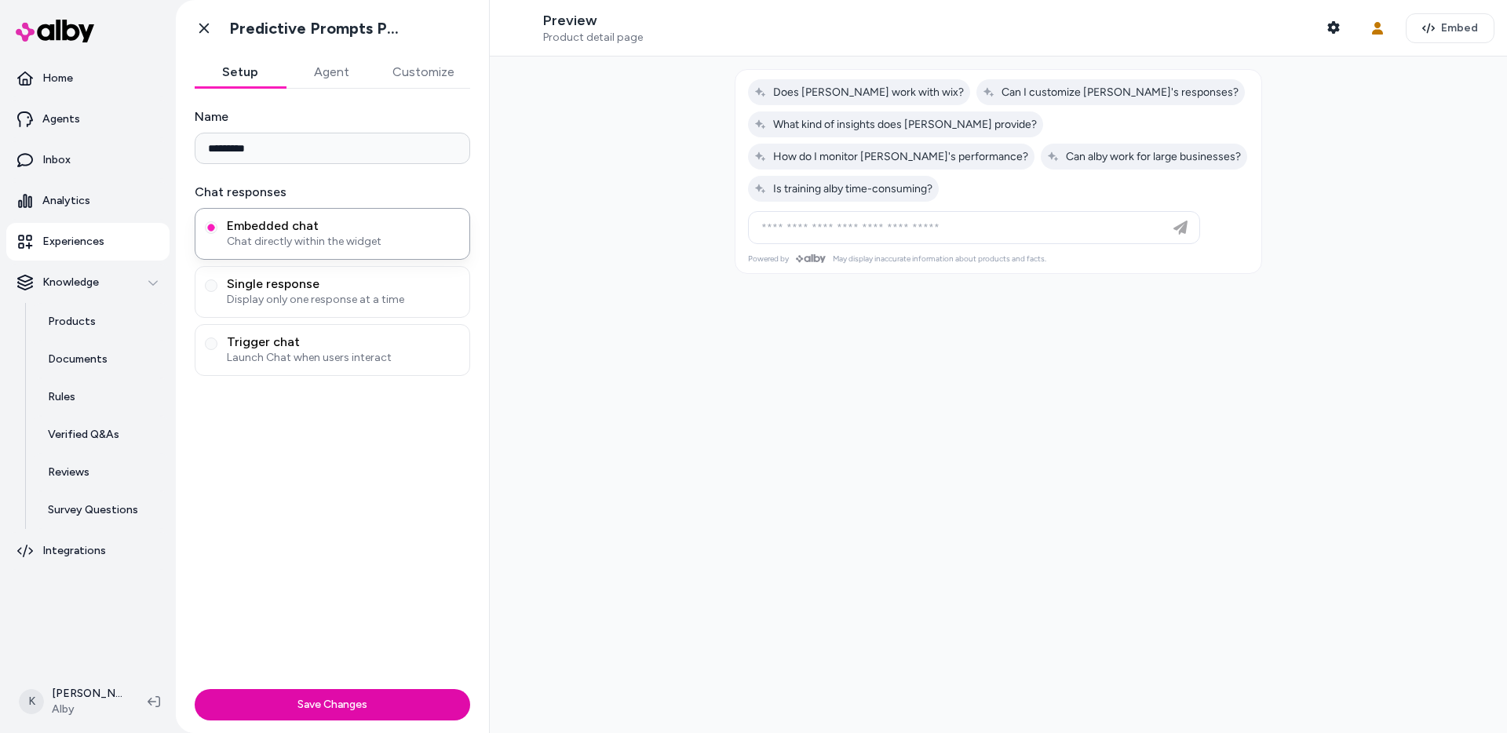
click at [419, 65] on button "Customize" at bounding box center [423, 72] width 93 height 31
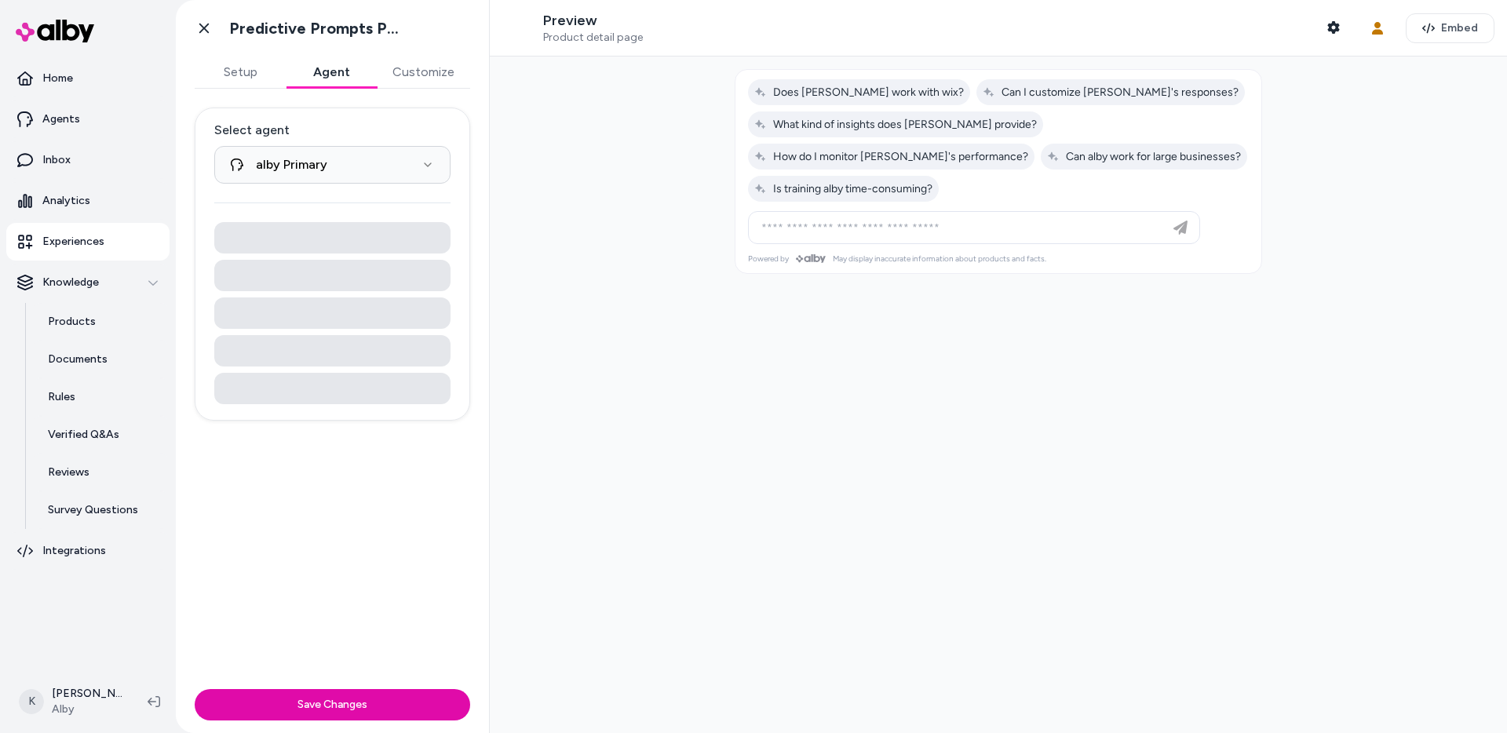
click at [323, 74] on button "Agent" at bounding box center [331, 72] width 91 height 31
click at [358, 67] on button "Agent" at bounding box center [331, 72] width 91 height 31
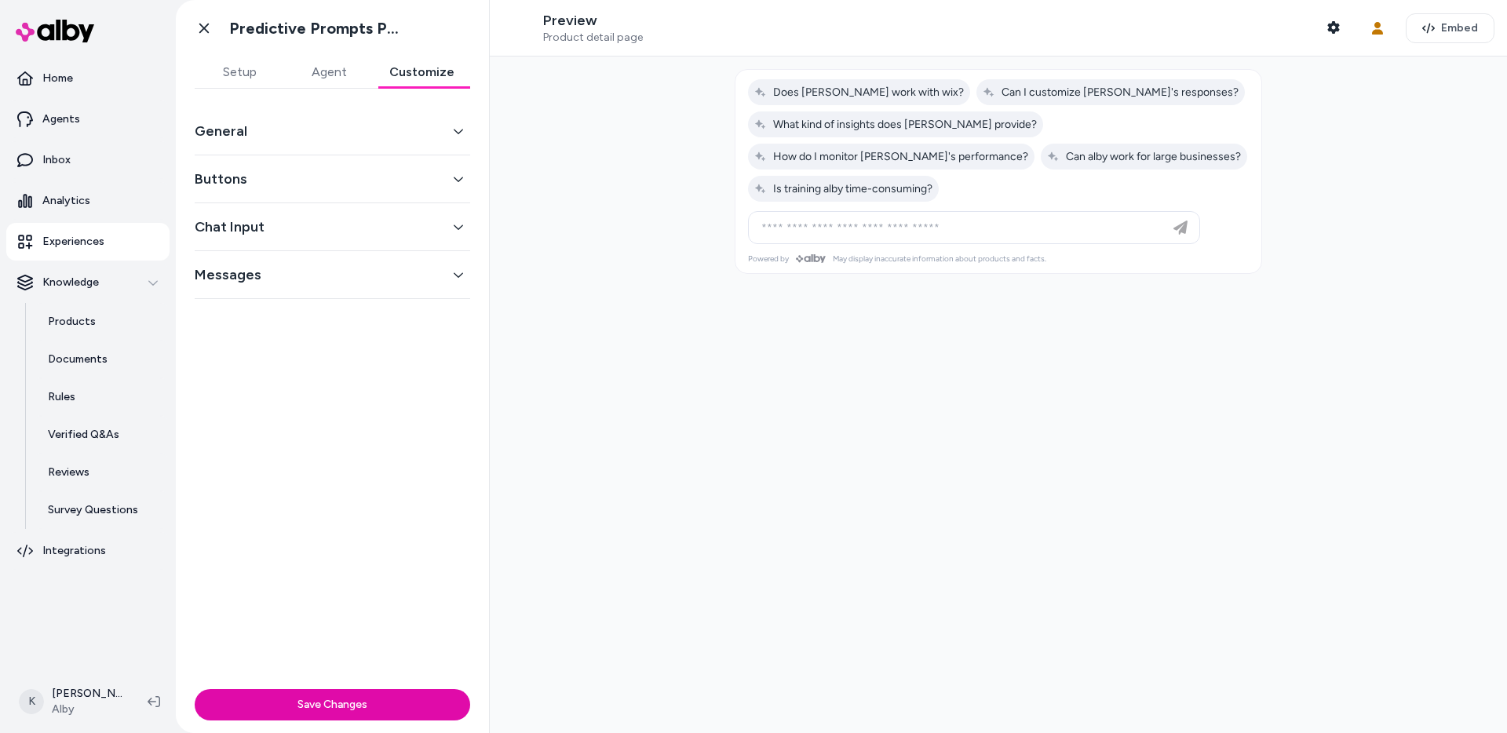
click at [404, 73] on button "Customize" at bounding box center [422, 72] width 97 height 31
click at [378, 118] on div "General" at bounding box center [332, 132] width 275 height 48
click at [378, 126] on button "General" at bounding box center [332, 131] width 275 height 22
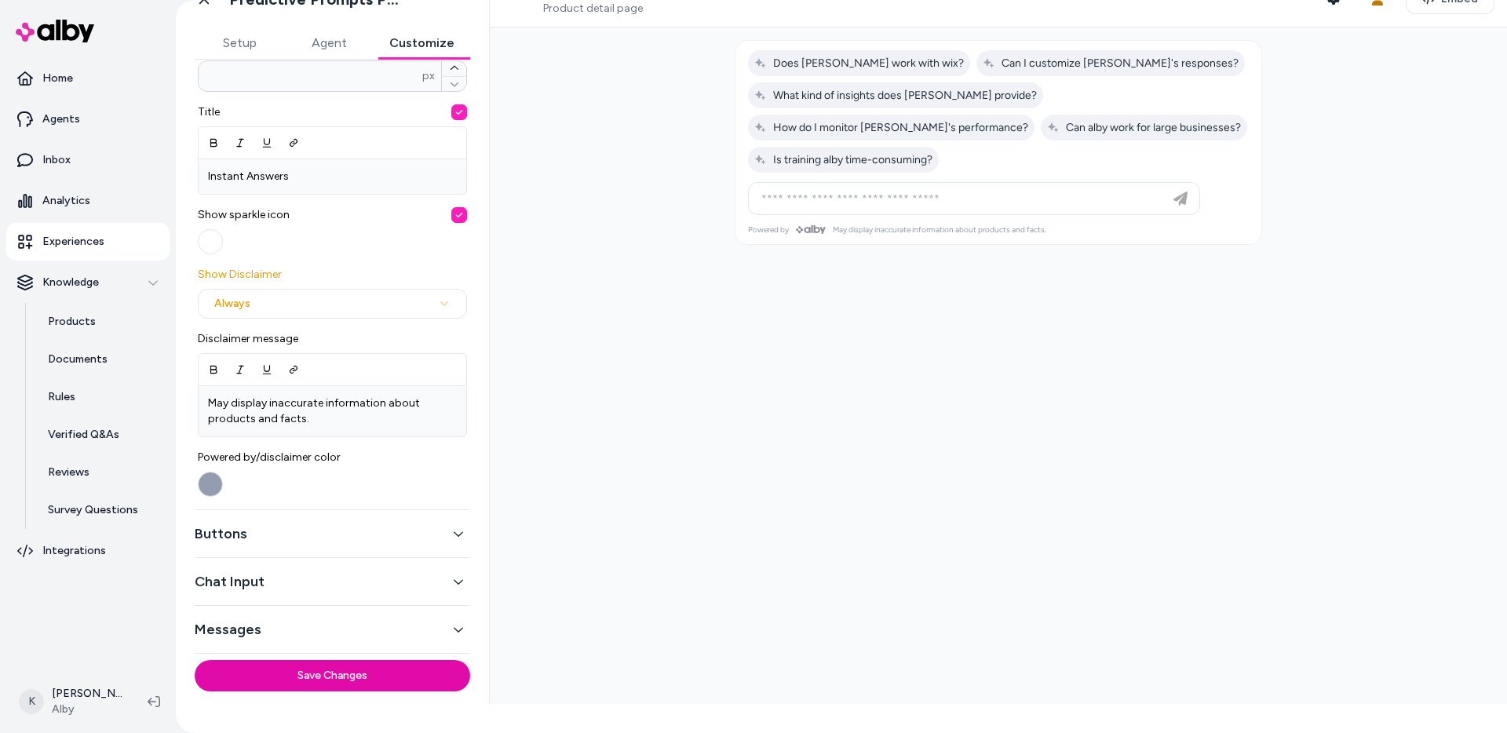
scroll to position [39, 0]
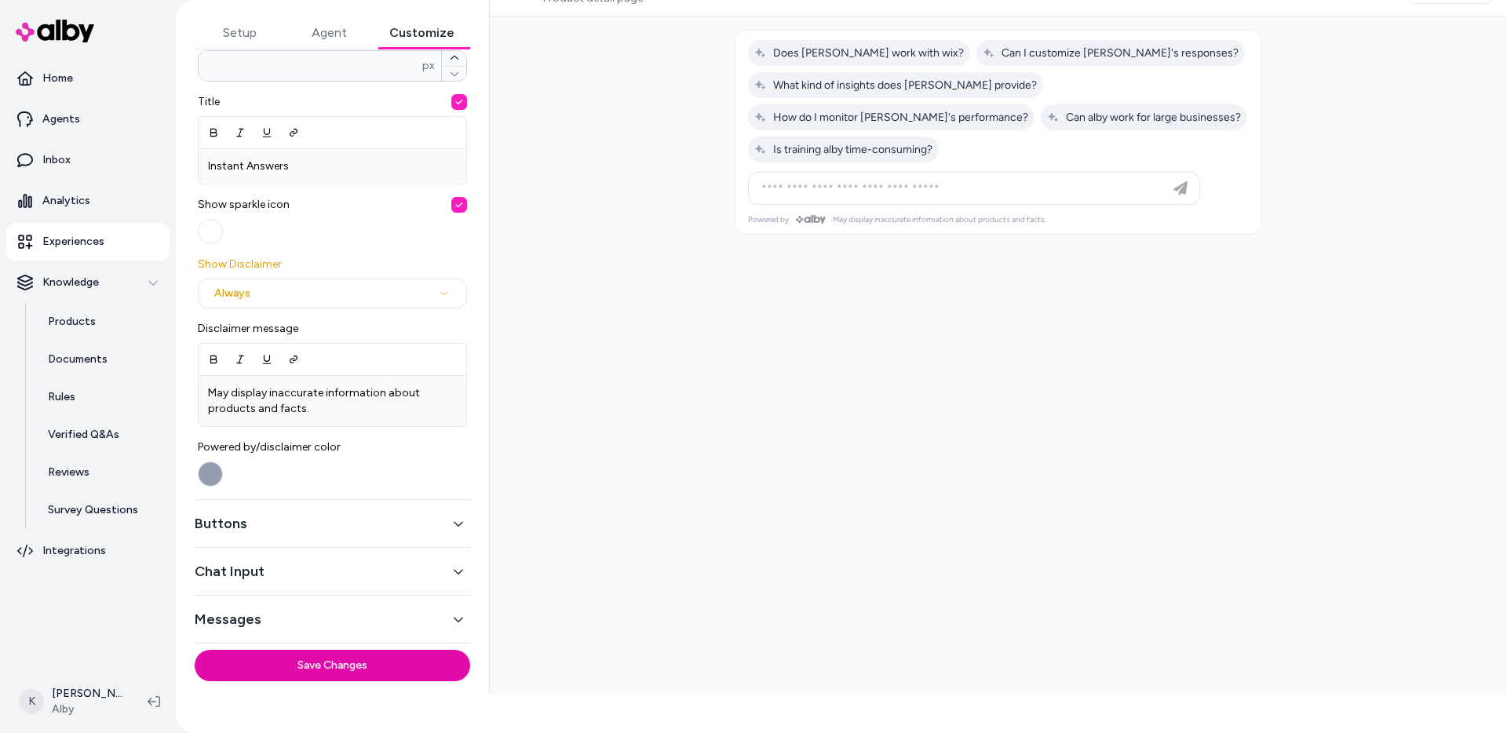
click at [370, 524] on button "Buttons" at bounding box center [332, 524] width 275 height 22
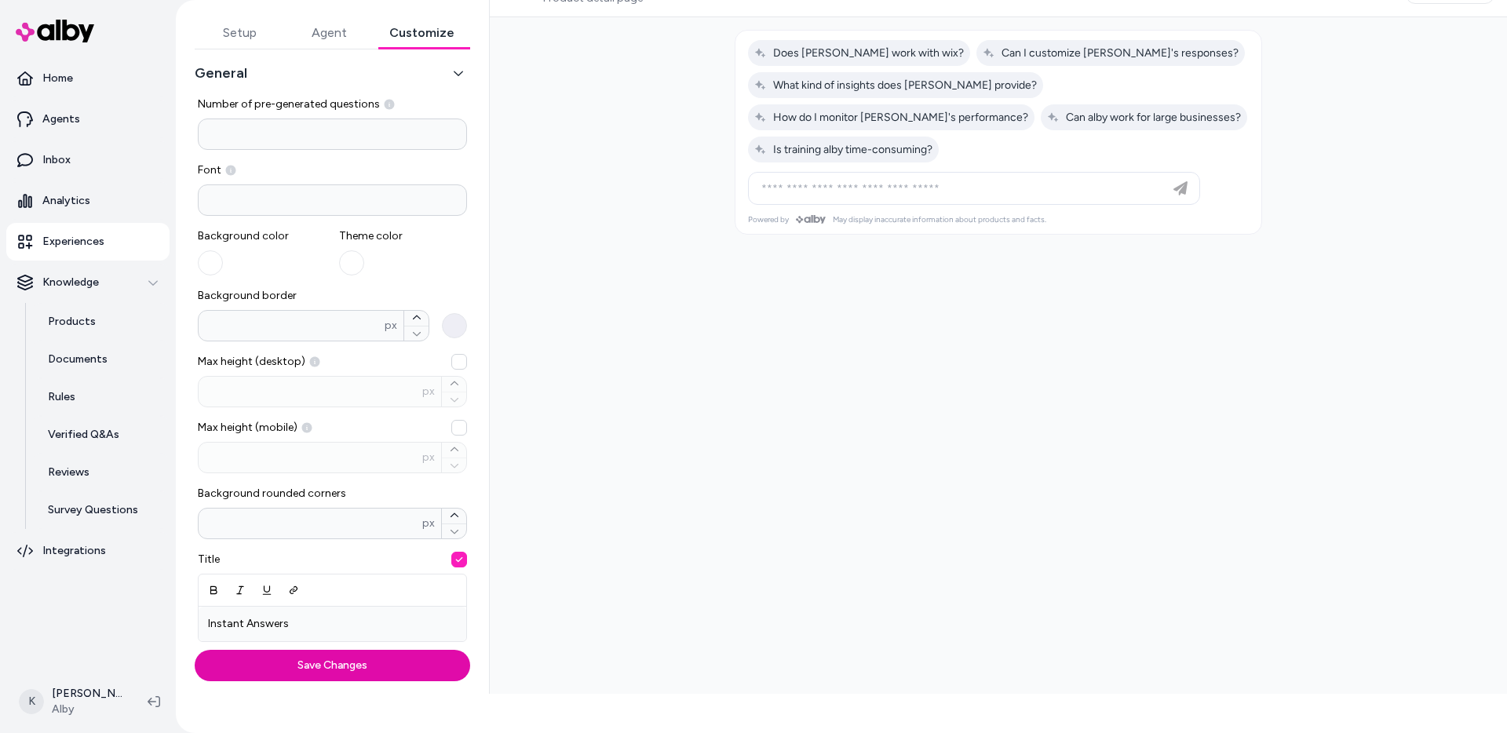
scroll to position [0, 0]
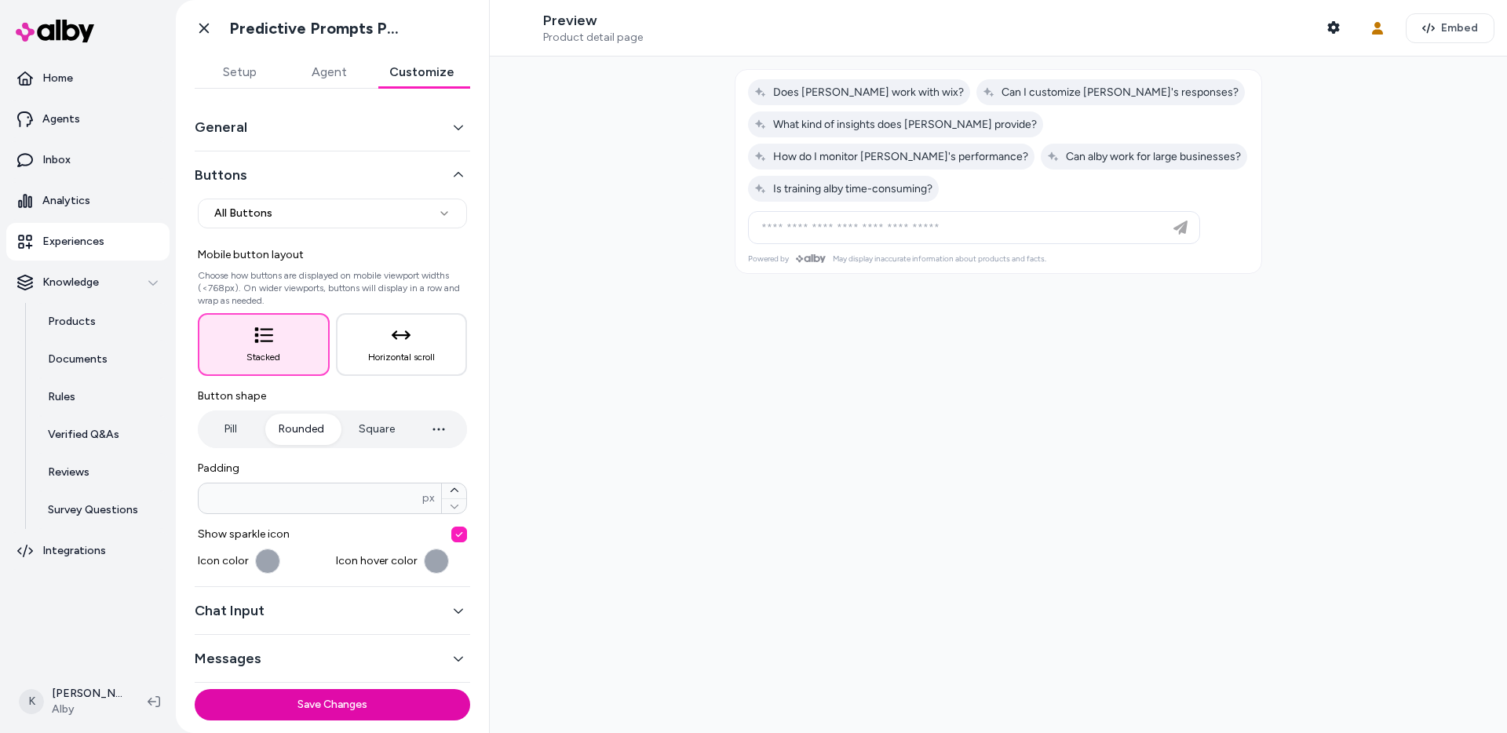
click at [350, 602] on button "Chat Input" at bounding box center [332, 611] width 275 height 22
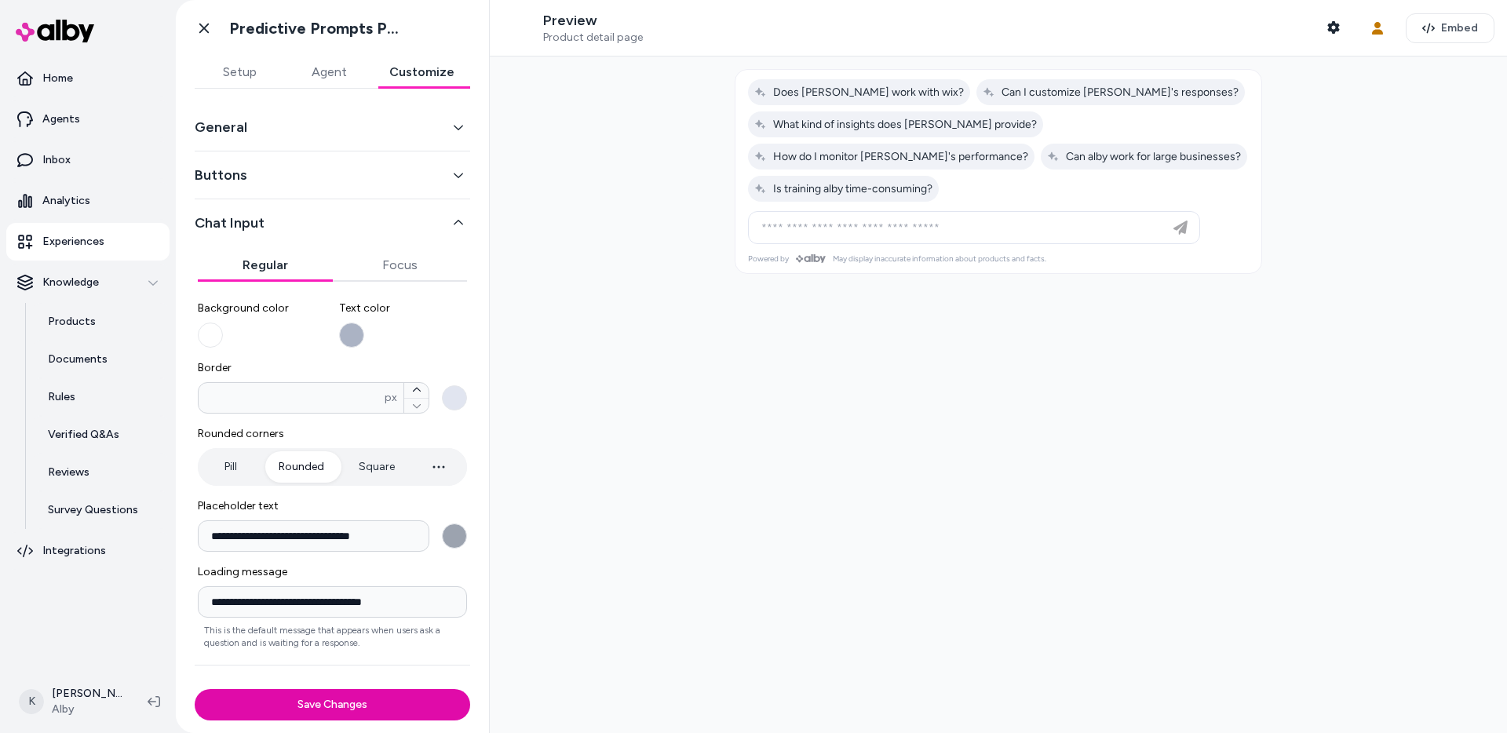
scroll to position [35, 0]
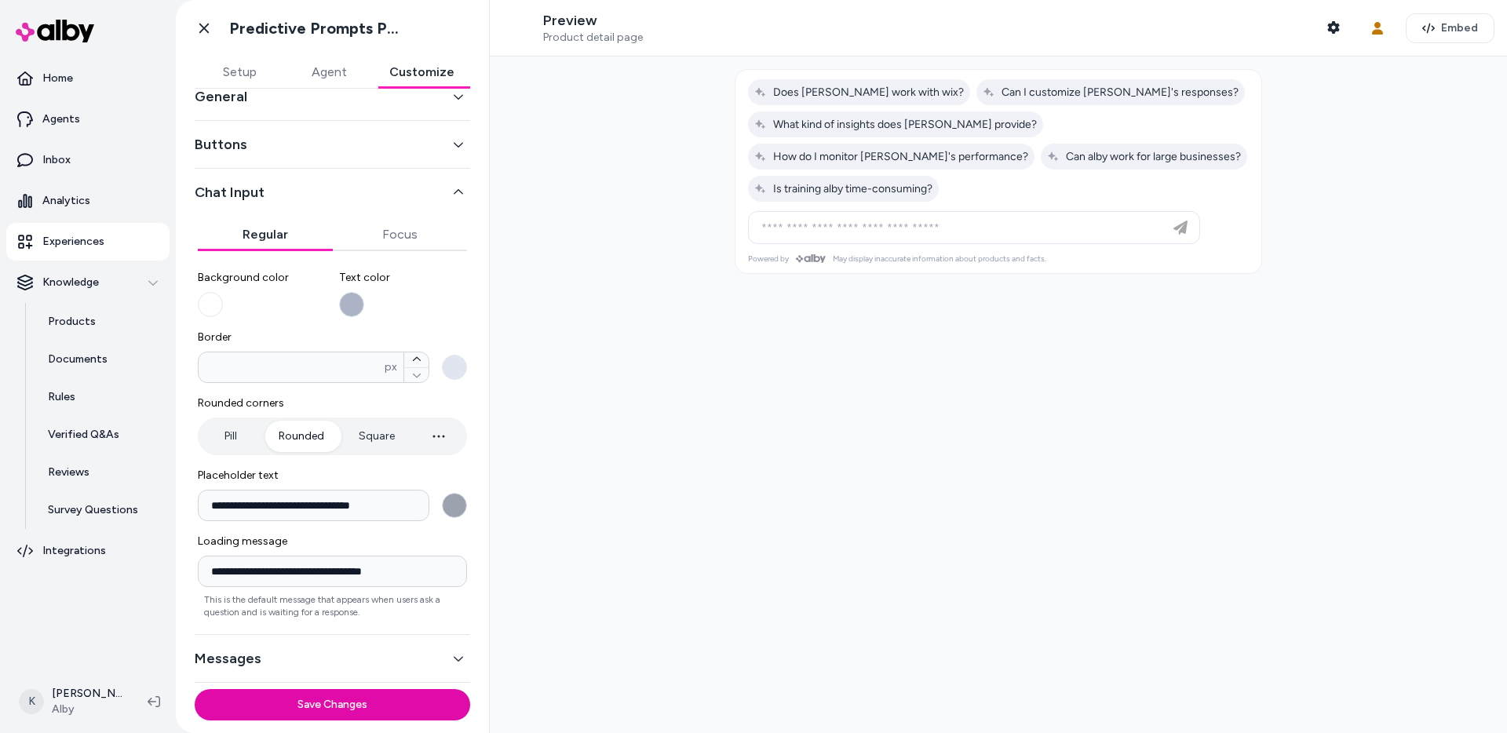
click at [341, 657] on button "Messages" at bounding box center [332, 659] width 275 height 22
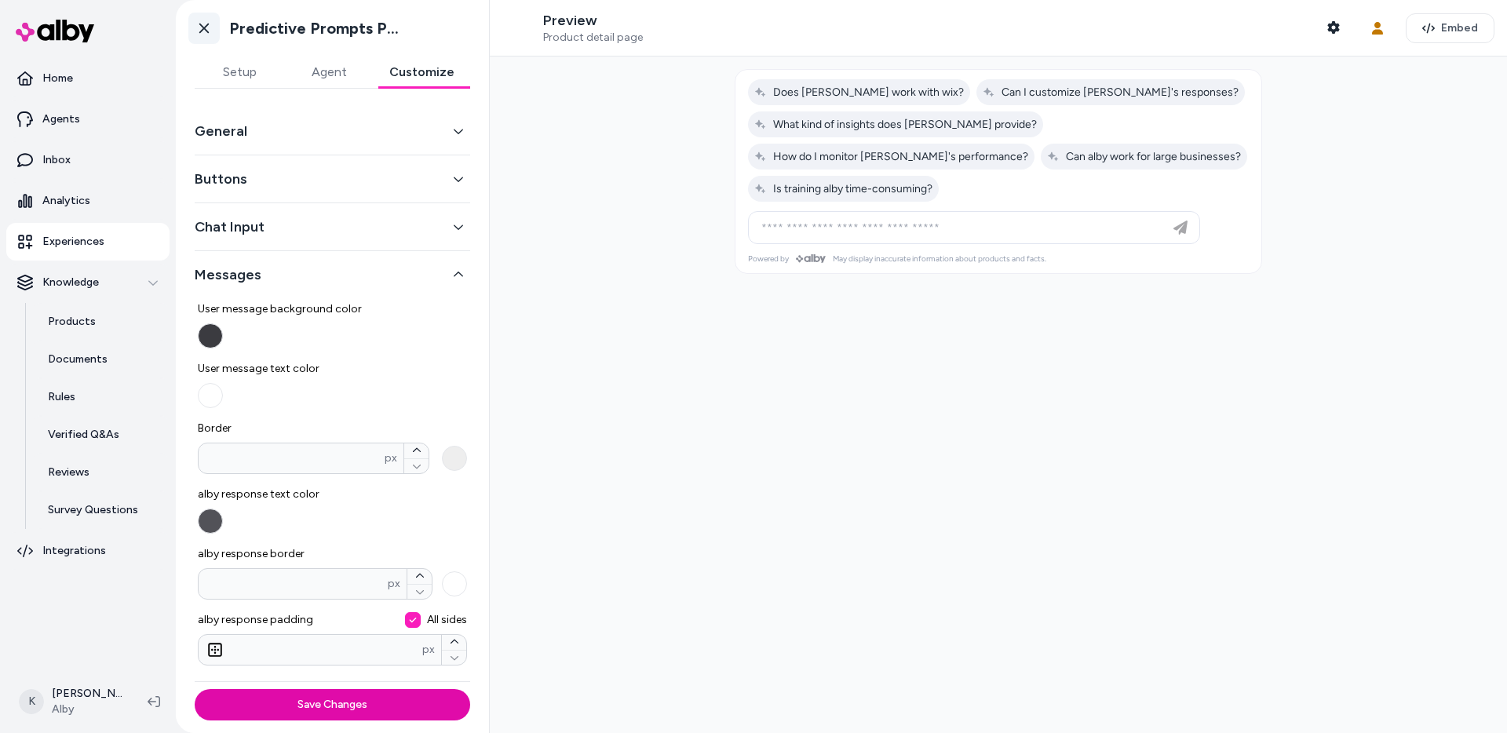
click at [206, 36] on link "Go back" at bounding box center [203, 28] width 31 height 31
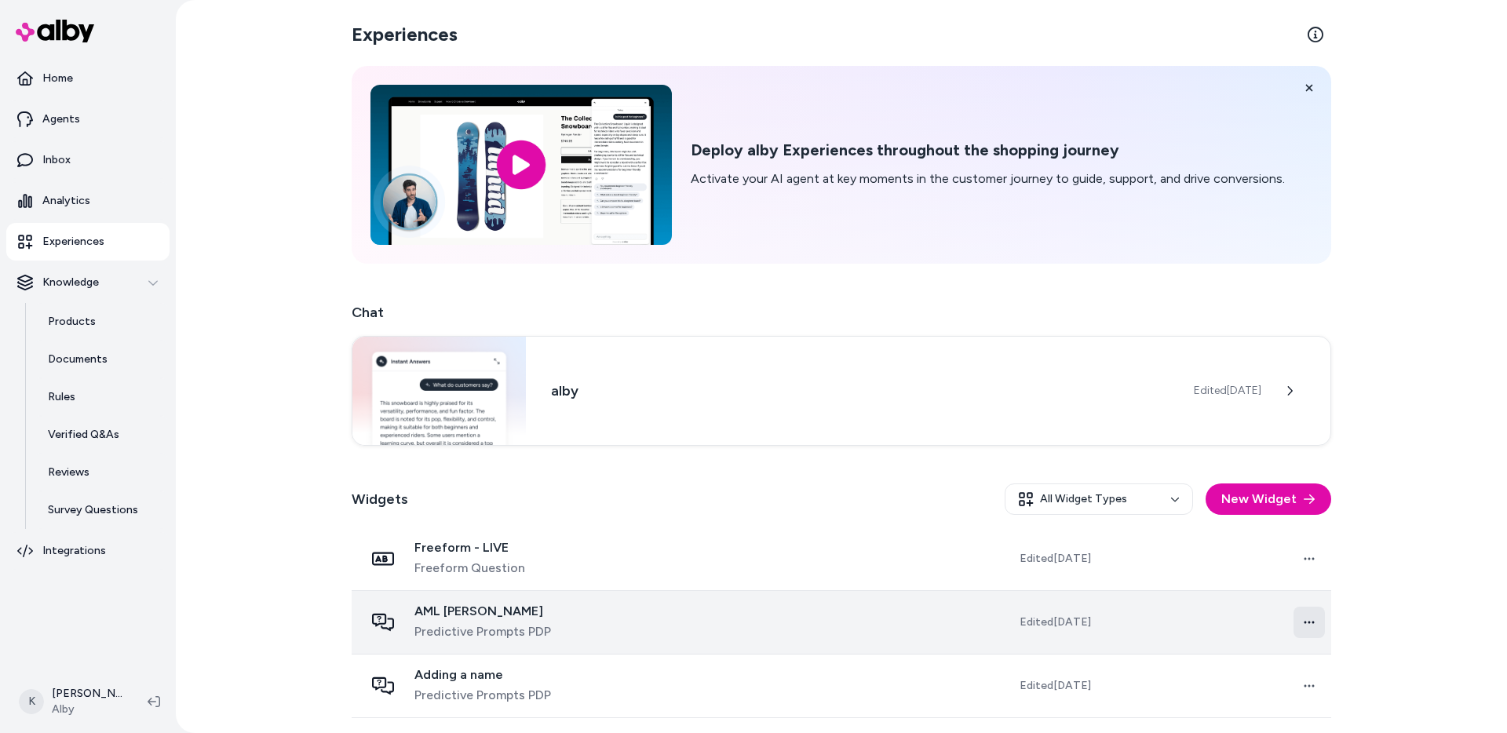
click at [1313, 625] on html "Home Agents Inbox Analytics Experiences Knowledge Products Documents Rules Veri…" at bounding box center [753, 366] width 1507 height 733
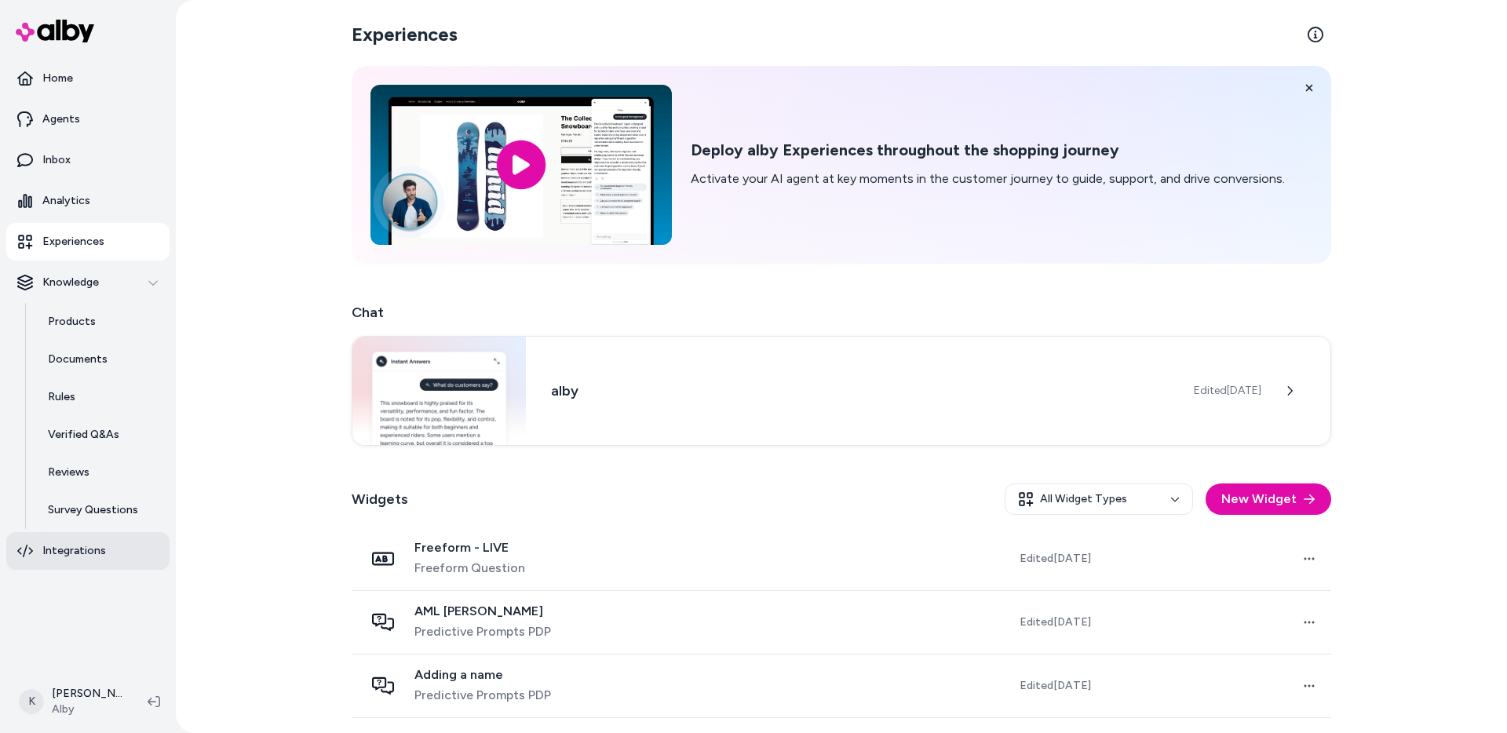
click at [97, 549] on p "Integrations" at bounding box center [74, 551] width 64 height 16
